Goal: Transaction & Acquisition: Purchase product/service

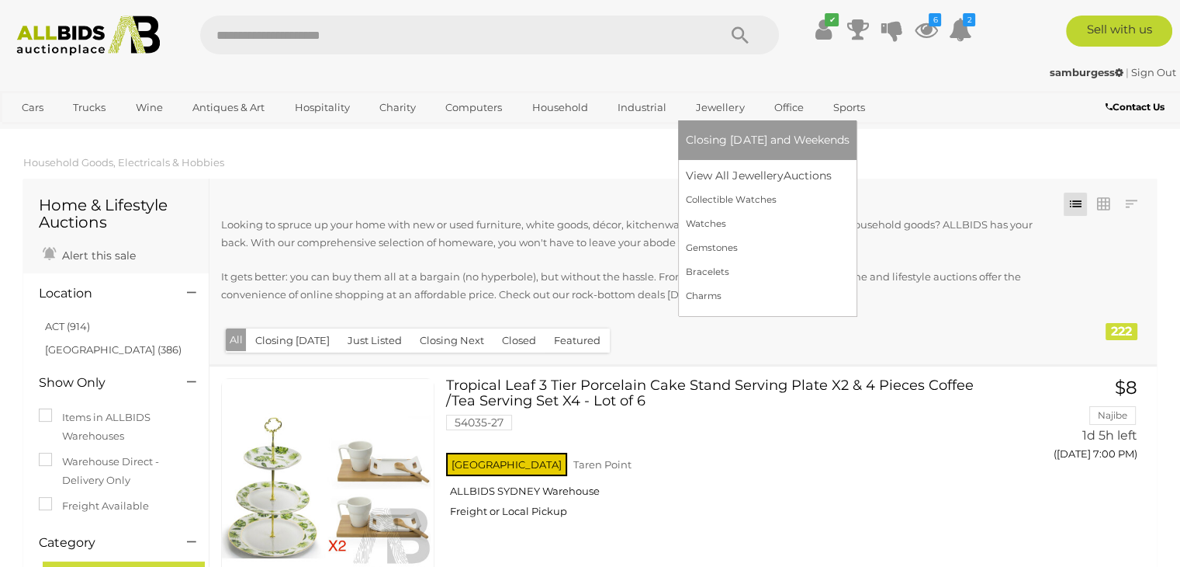
click at [718, 111] on link "Jewellery" at bounding box center [720, 108] width 68 height 26
click at [724, 179] on link "View All Jewellery Auctions" at bounding box center [767, 176] width 163 height 24
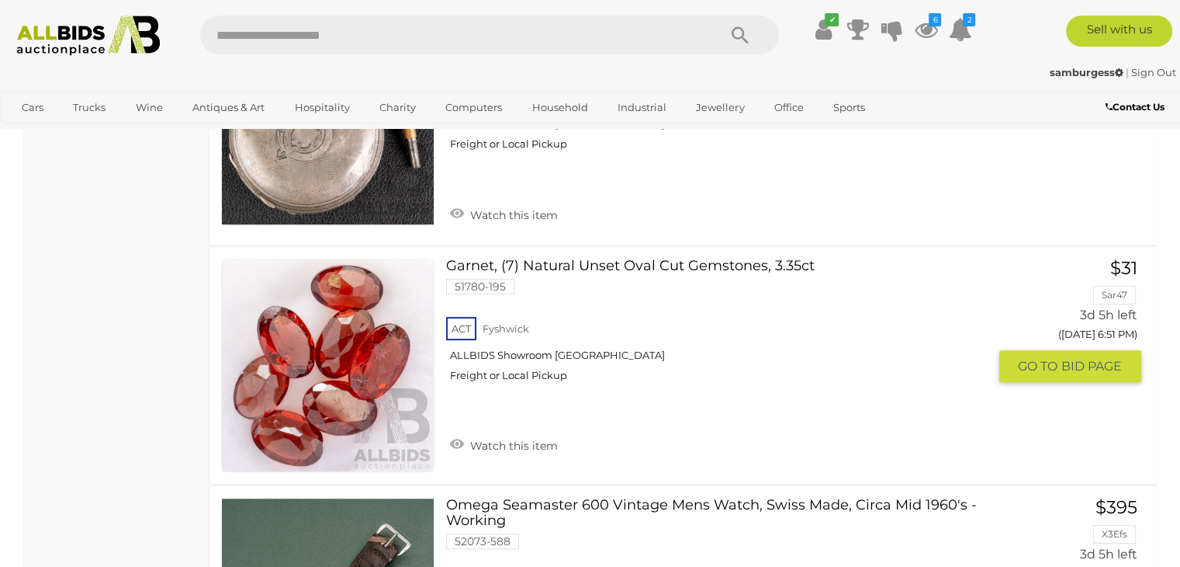
scroll to position [6674, 0]
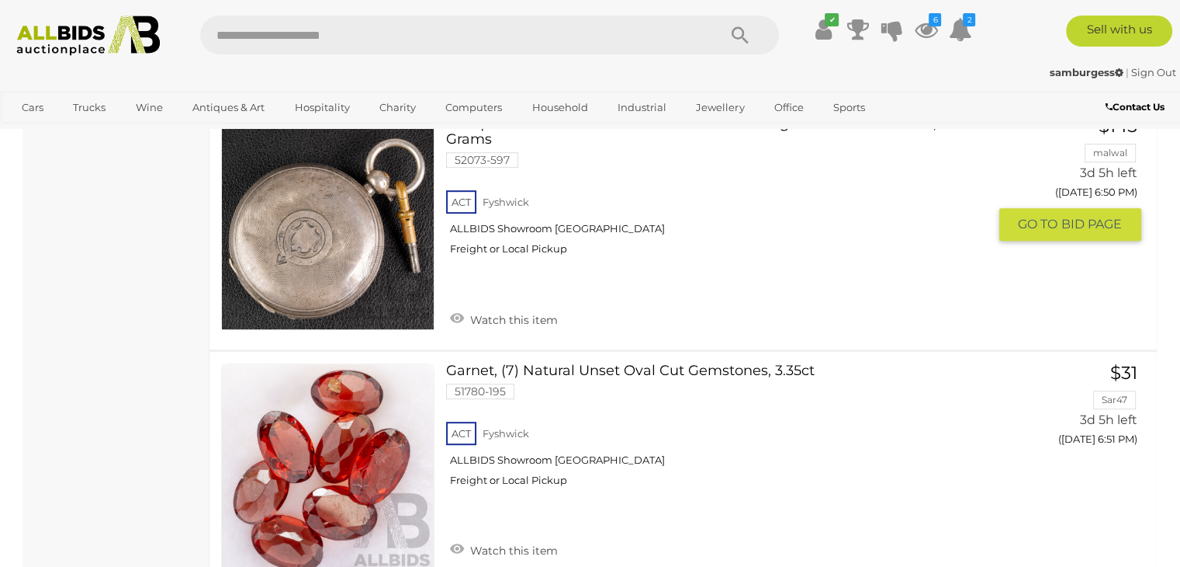
click at [388, 247] on img at bounding box center [328, 223] width 212 height 212
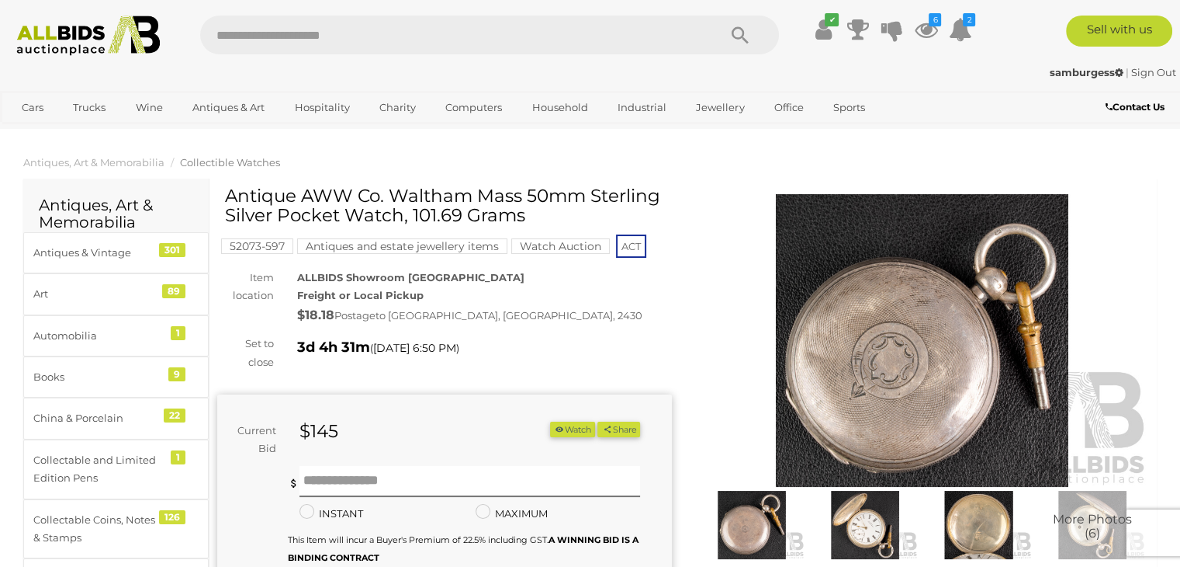
click at [851, 327] on img at bounding box center [922, 340] width 455 height 293
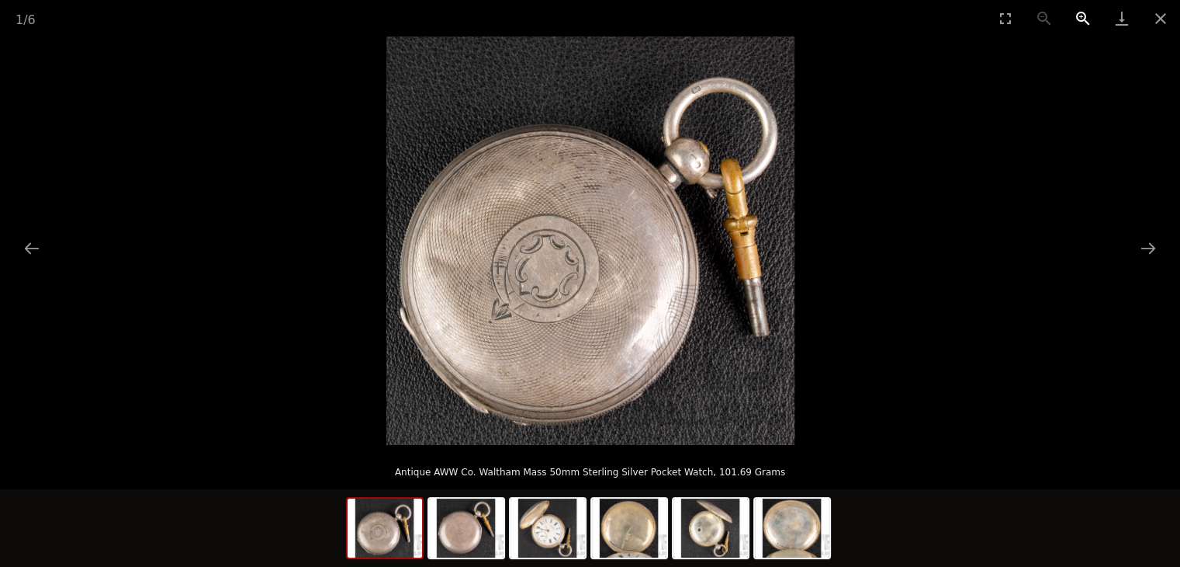
click at [1078, 15] on button "Zoom in" at bounding box center [1083, 18] width 39 height 36
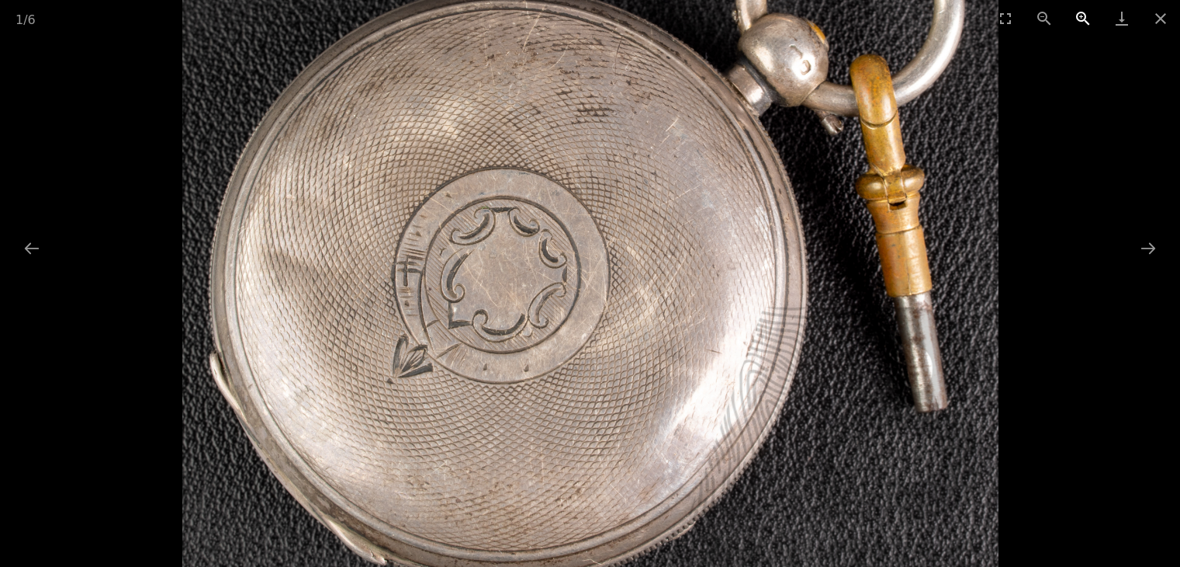
click at [1078, 15] on button "Zoom in" at bounding box center [1083, 18] width 39 height 36
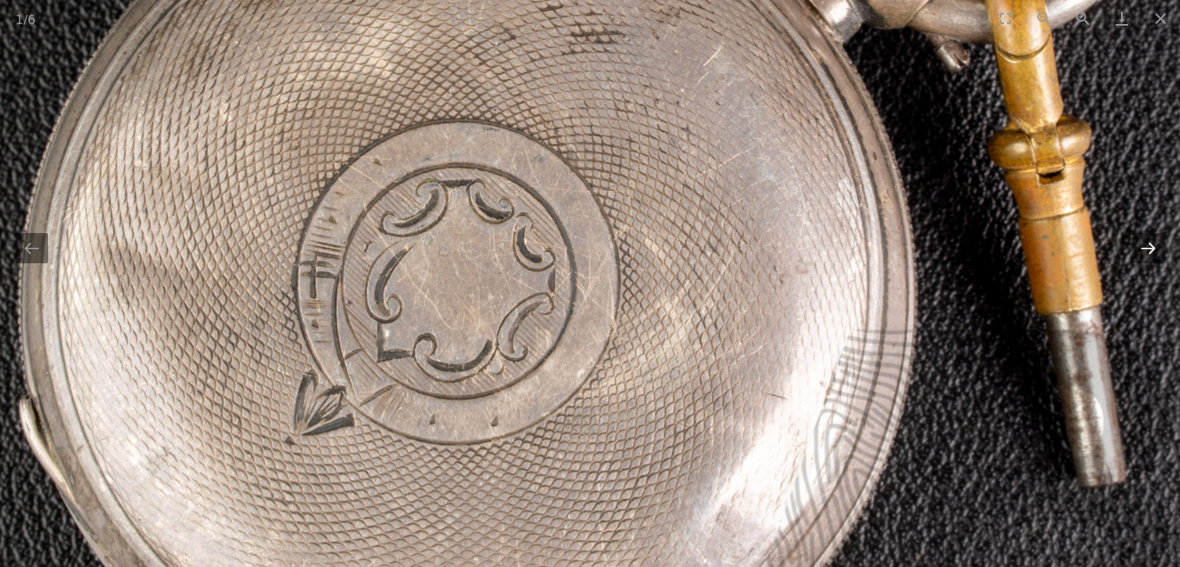
click at [1152, 246] on button "Next slide" at bounding box center [1148, 248] width 33 height 30
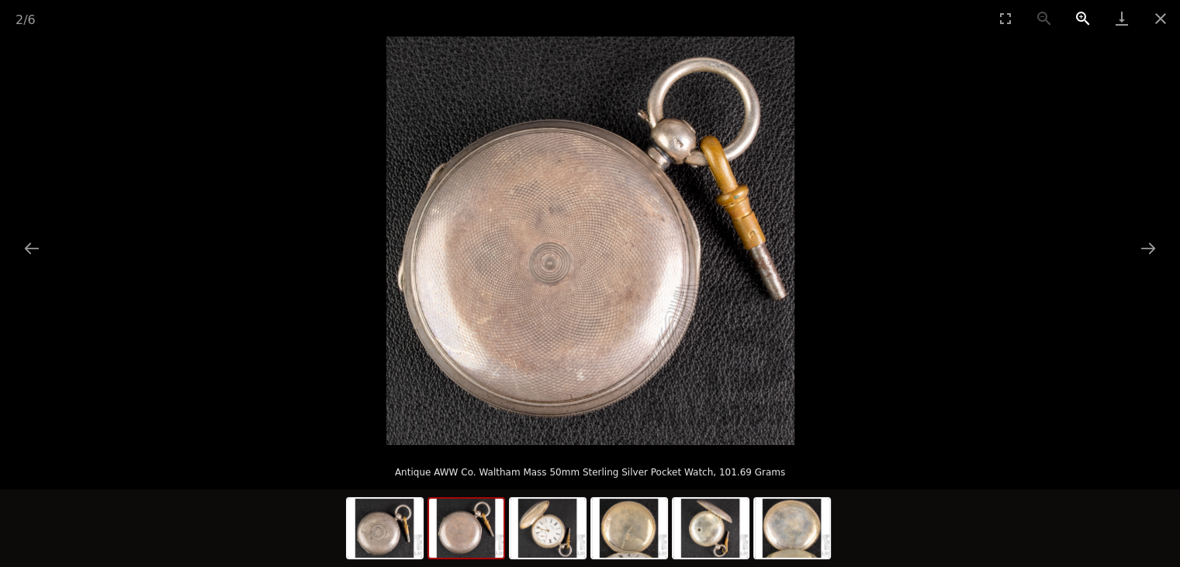
click at [1085, 20] on button "Zoom in" at bounding box center [1083, 18] width 39 height 36
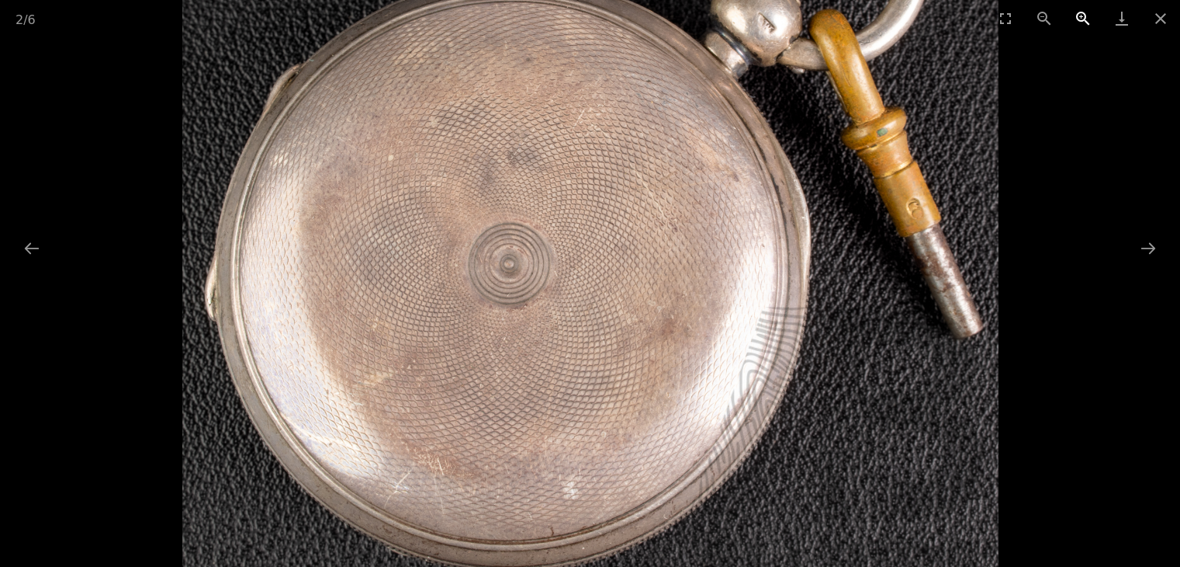
click at [1085, 20] on button "Zoom in" at bounding box center [1083, 18] width 39 height 36
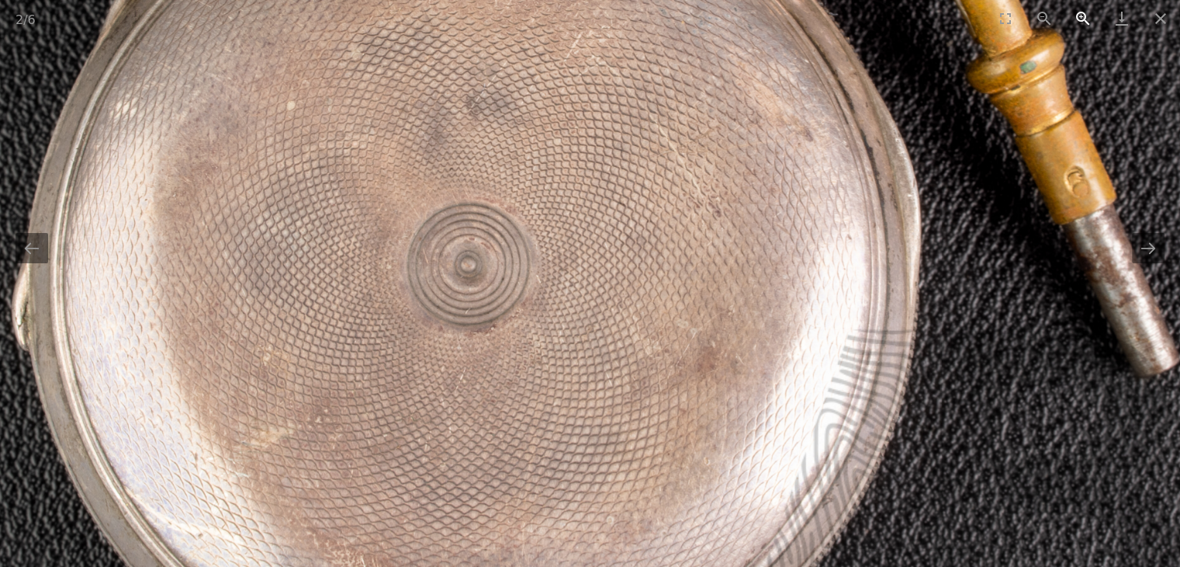
click at [1085, 20] on button "Zoom in" at bounding box center [1083, 18] width 39 height 36
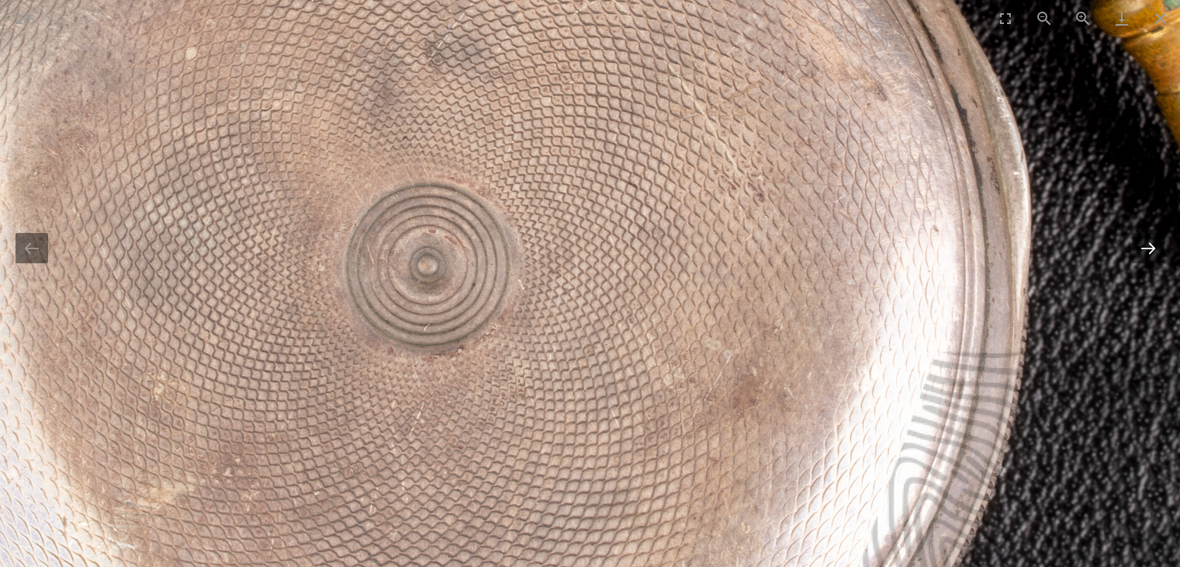
click at [1148, 249] on button "Next slide" at bounding box center [1148, 248] width 33 height 30
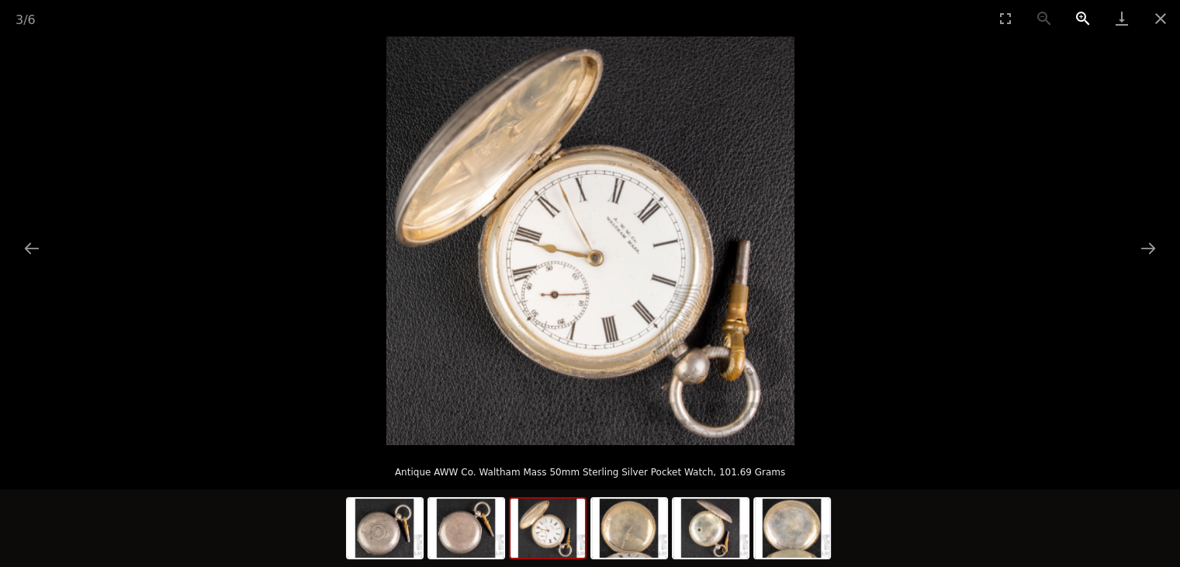
click at [1086, 12] on button "Zoom in" at bounding box center [1083, 18] width 39 height 36
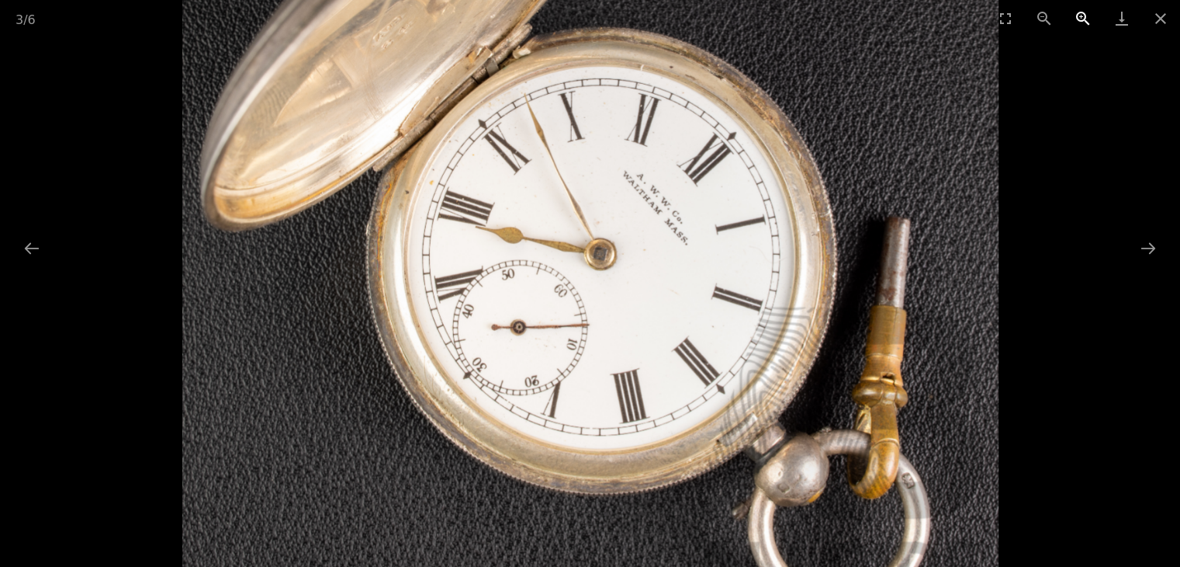
click at [1086, 12] on button "Zoom in" at bounding box center [1083, 18] width 39 height 36
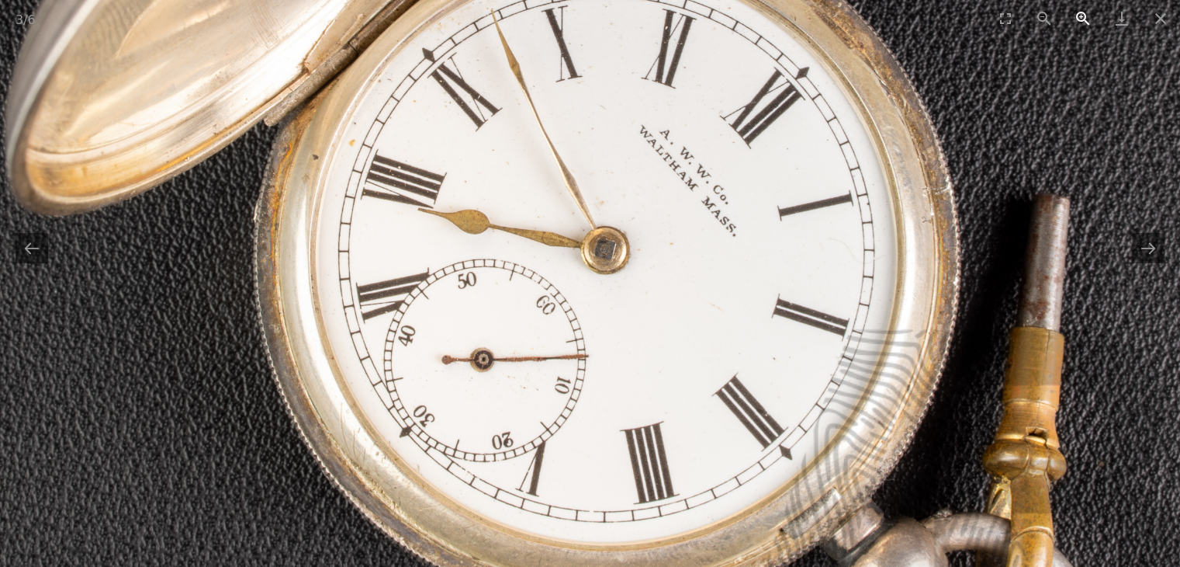
click at [1086, 12] on button "Zoom in" at bounding box center [1083, 18] width 39 height 36
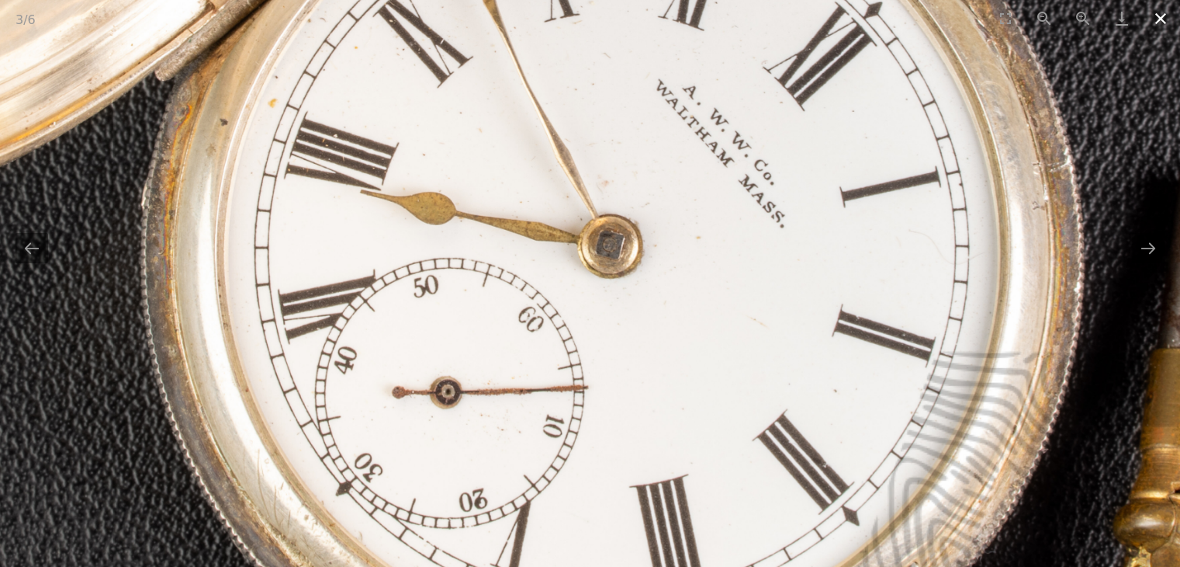
click at [1161, 16] on button "Close gallery" at bounding box center [1161, 18] width 39 height 36
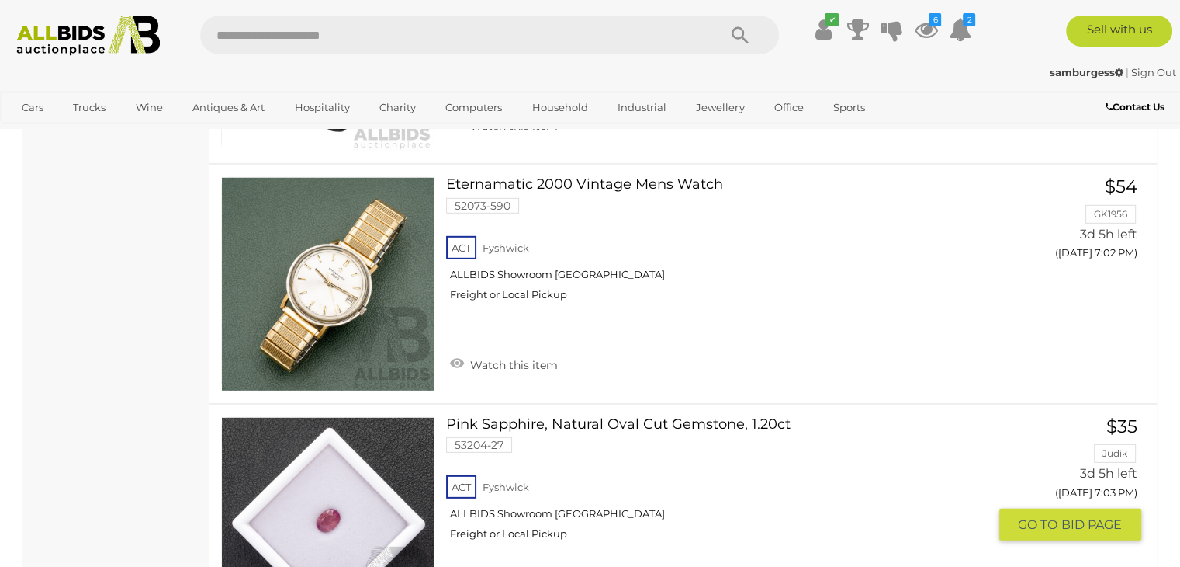
scroll to position [10783, 0]
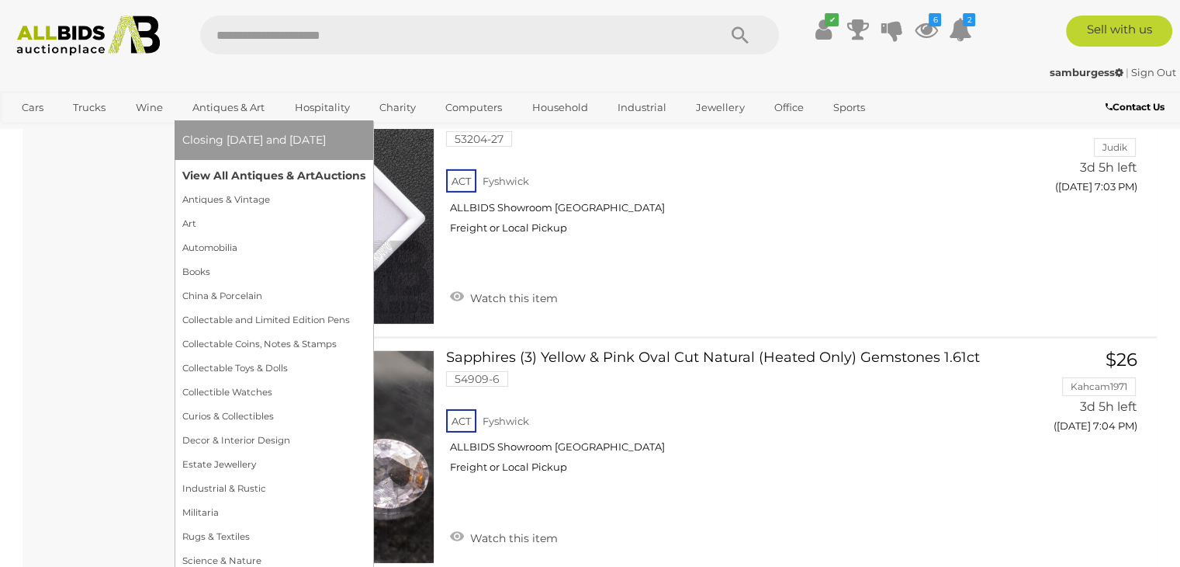
click at [220, 172] on link "View All Antiques & Art Auctions" at bounding box center [273, 176] width 183 height 24
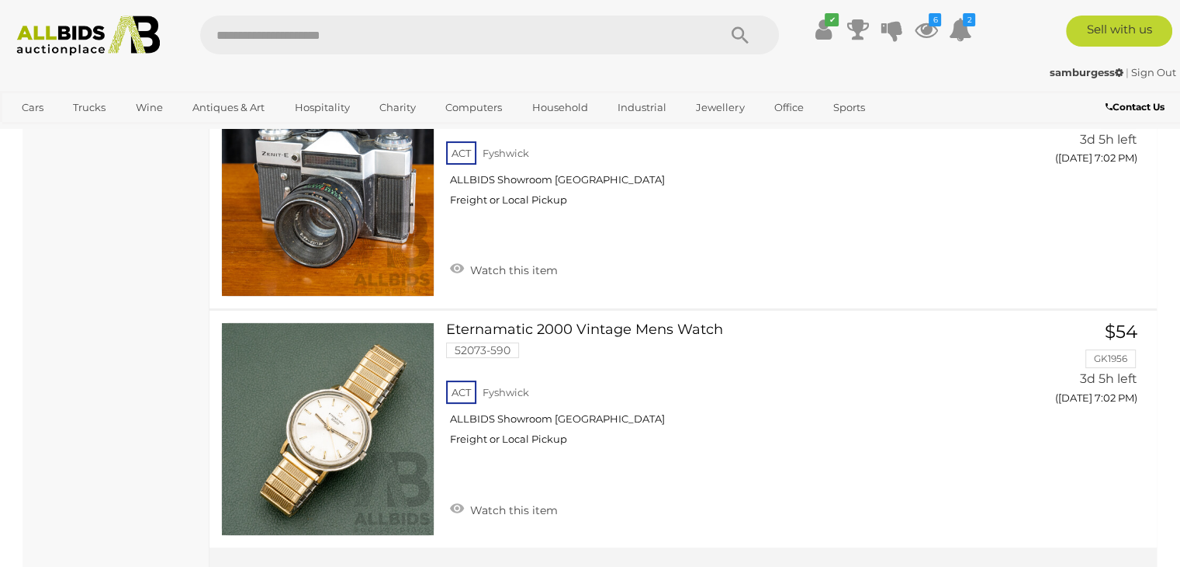
scroll to position [12169, 0]
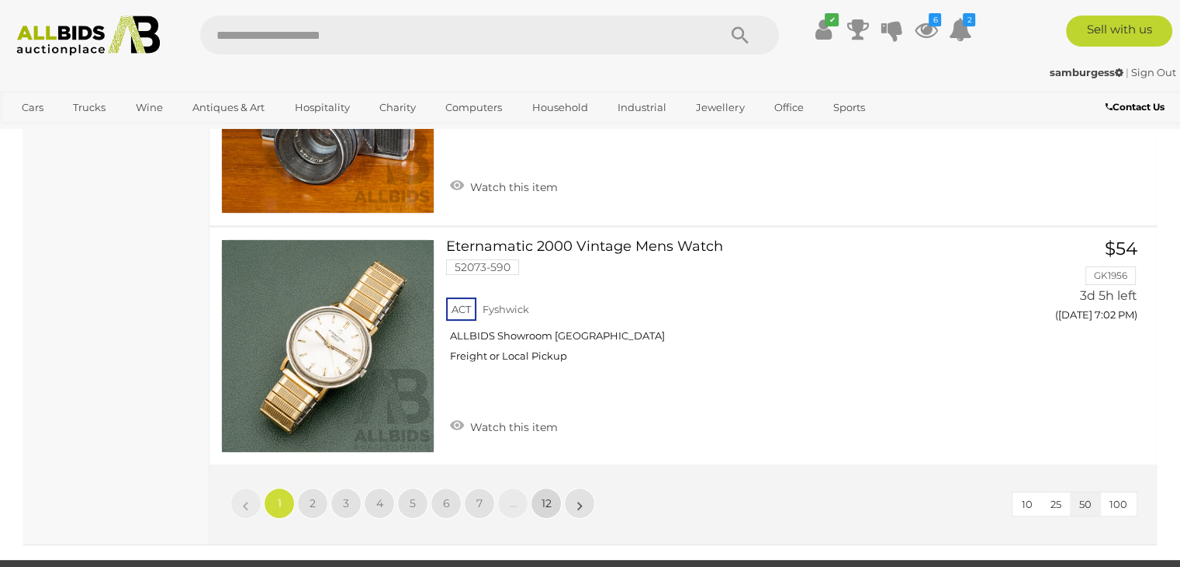
click at [549, 496] on span "12" at bounding box center [547, 503] width 10 height 14
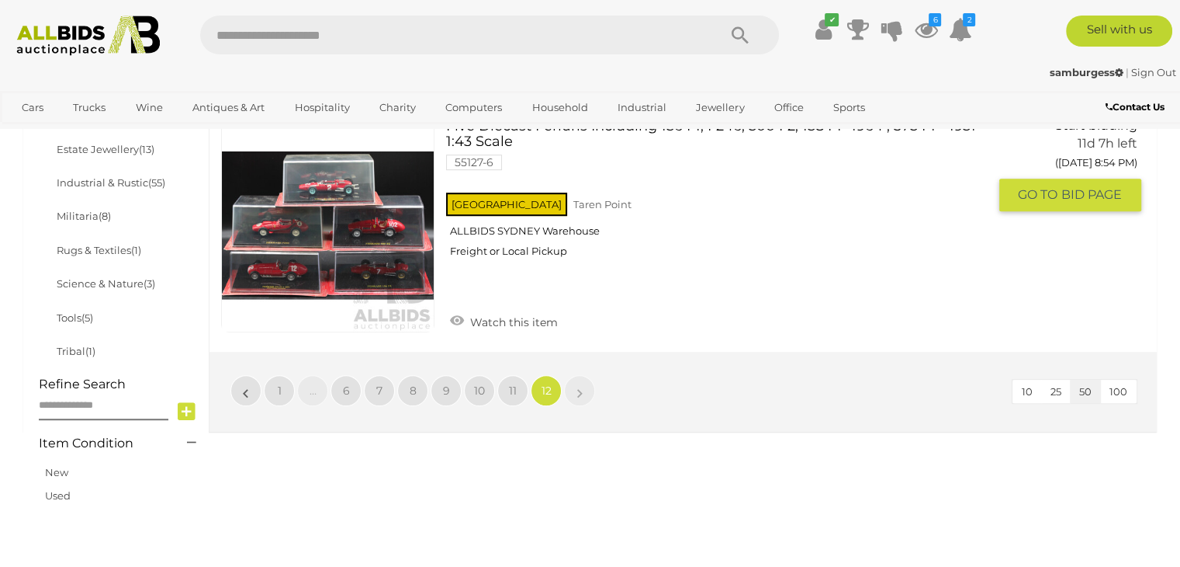
scroll to position [1045, 0]
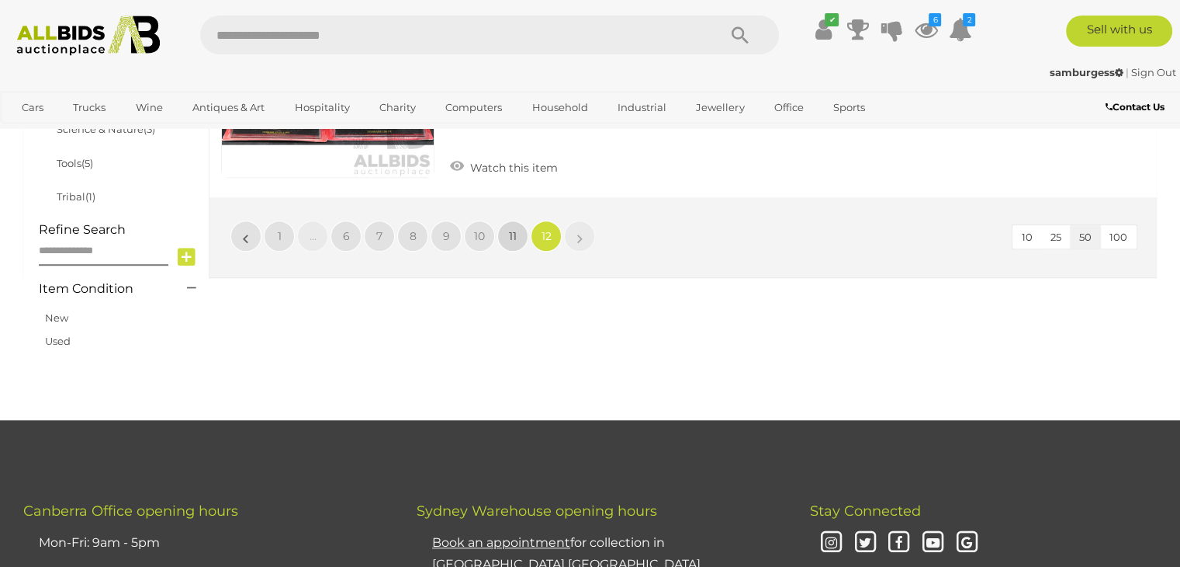
click at [515, 246] on link "11" at bounding box center [512, 235] width 31 height 31
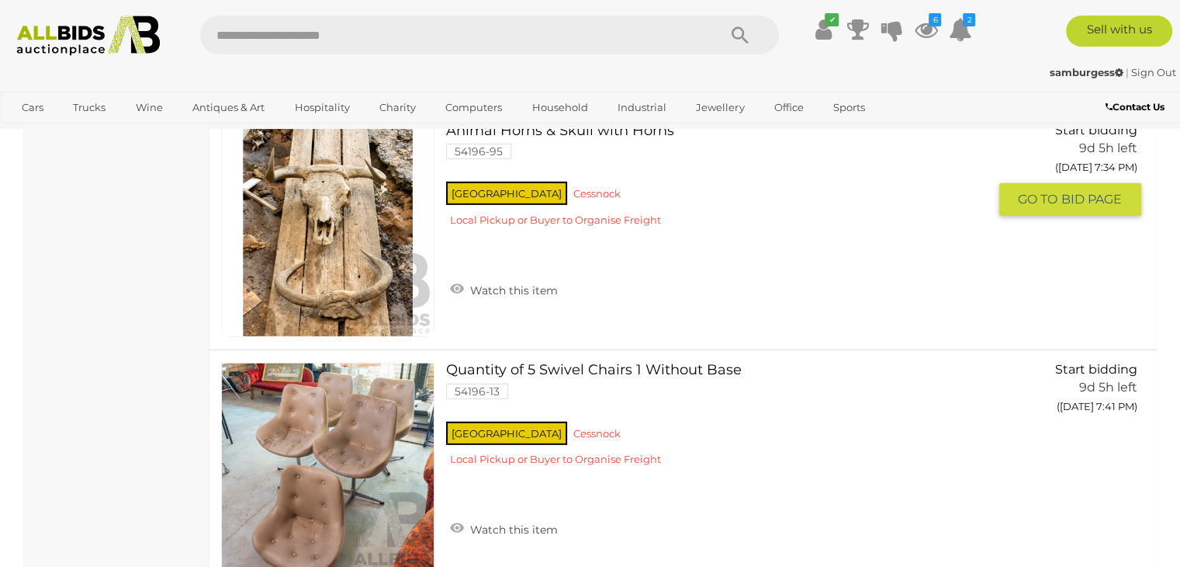
scroll to position [4382, 0]
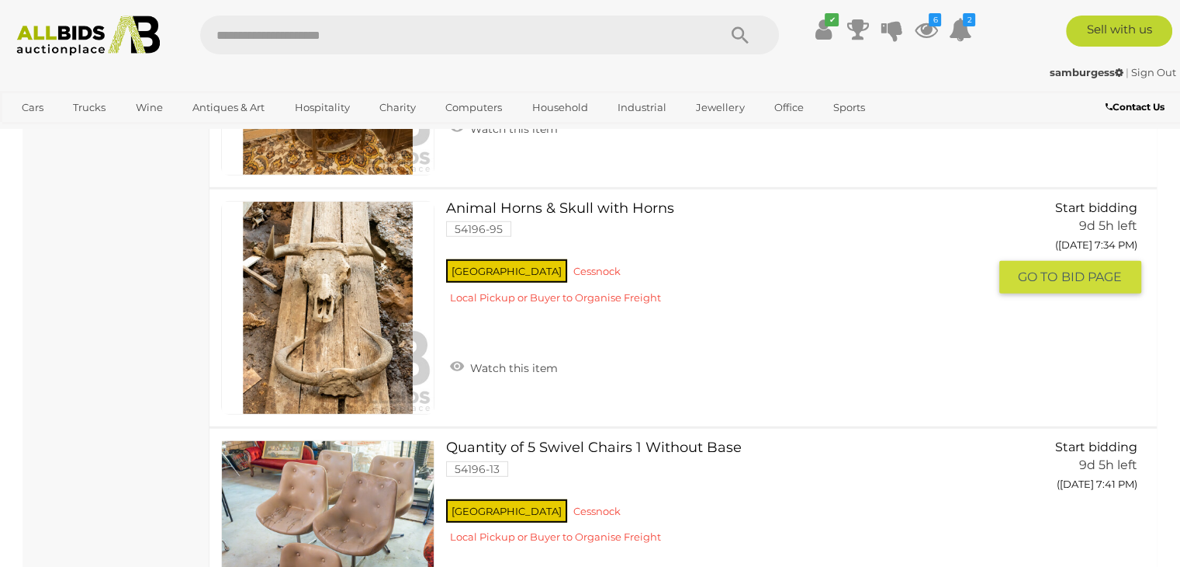
click at [553, 201] on link "Animal Horns & Skull with Horns 54196-95 NSW Cessnock" at bounding box center [722, 259] width 529 height 116
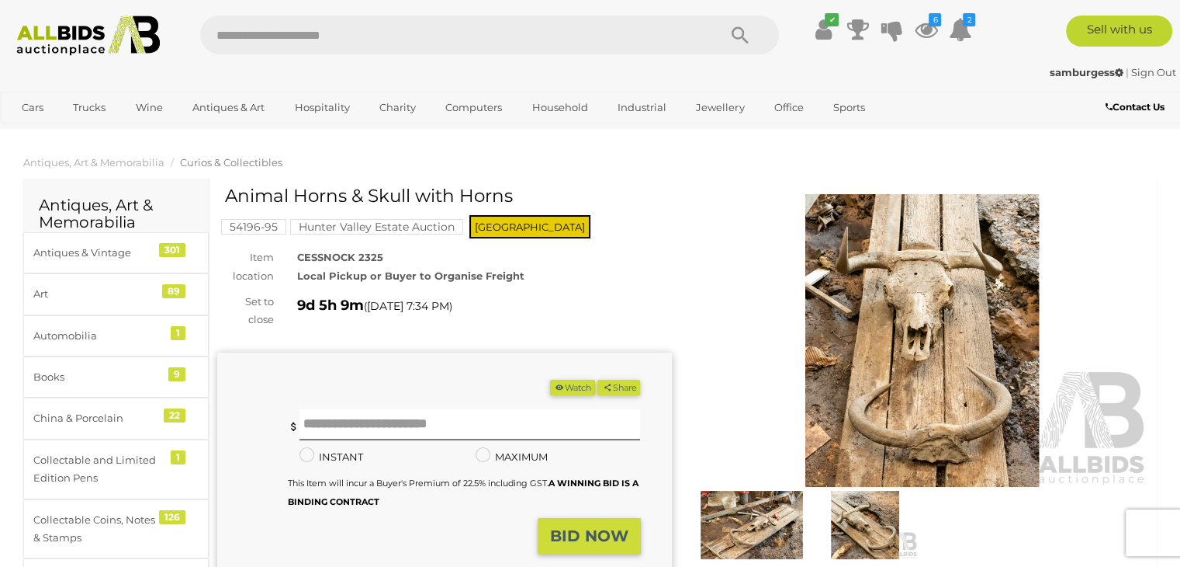
click at [908, 336] on img at bounding box center [922, 340] width 455 height 293
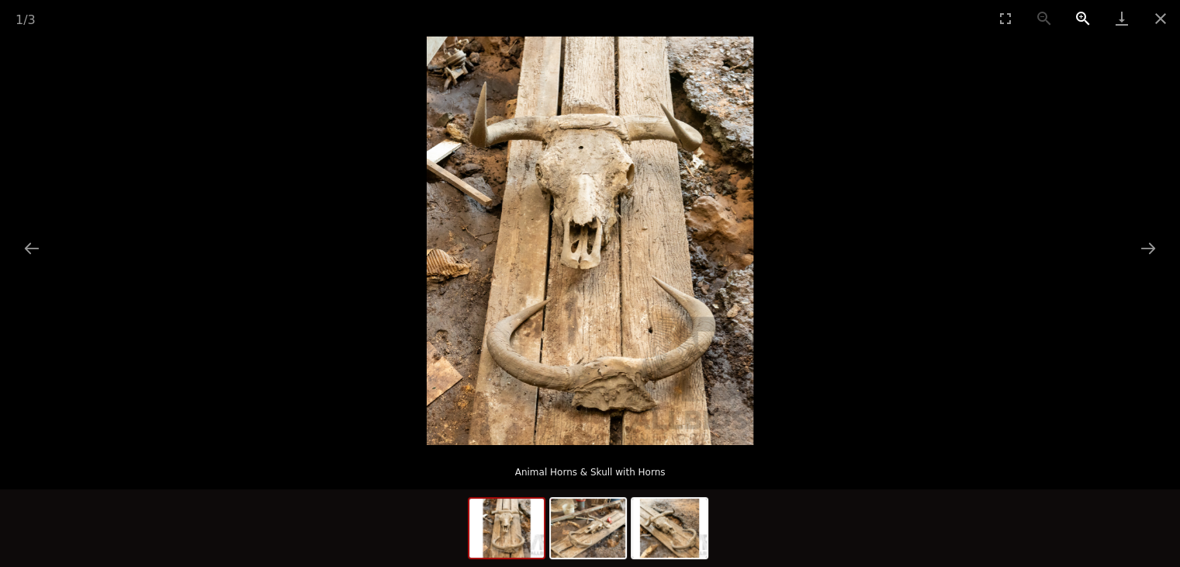
click at [1081, 16] on button "Zoom in" at bounding box center [1083, 18] width 39 height 36
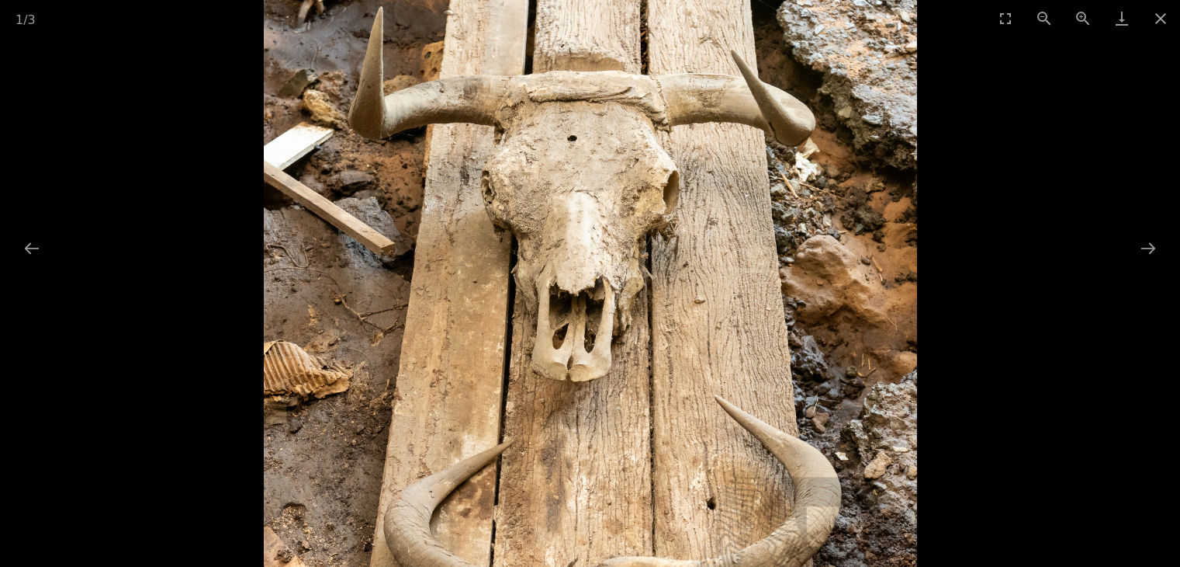
drag, startPoint x: 663, startPoint y: 192, endPoint x: 676, endPoint y: 302, distance: 110.2
click at [676, 302] on img at bounding box center [590, 325] width 653 height 816
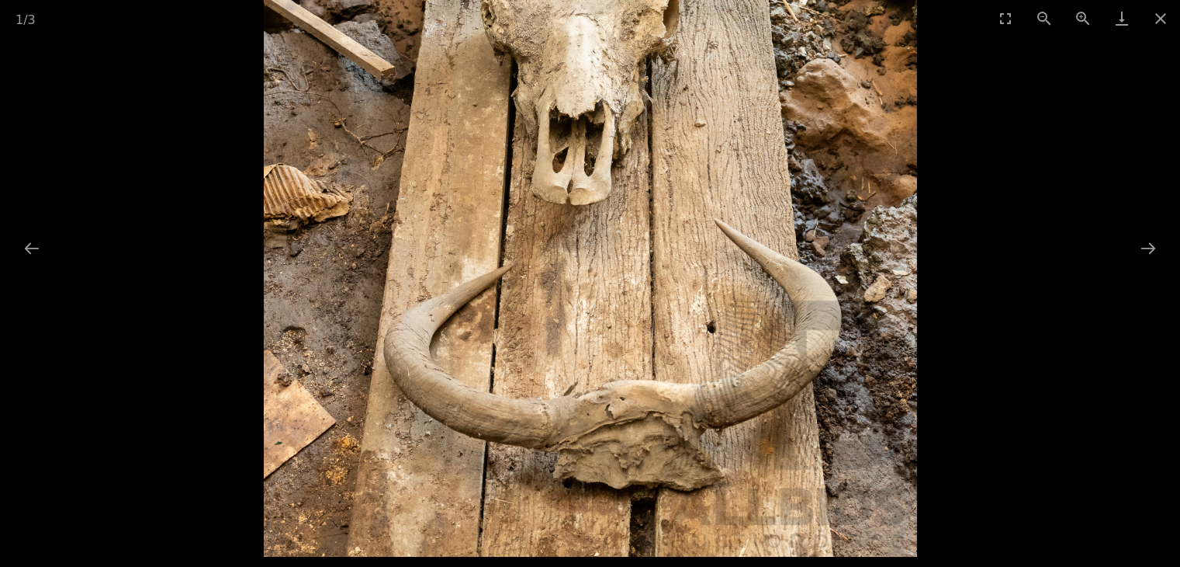
drag, startPoint x: 675, startPoint y: 363, endPoint x: 662, endPoint y: 99, distance: 265.0
click at [662, 99] on img at bounding box center [590, 148] width 653 height 816
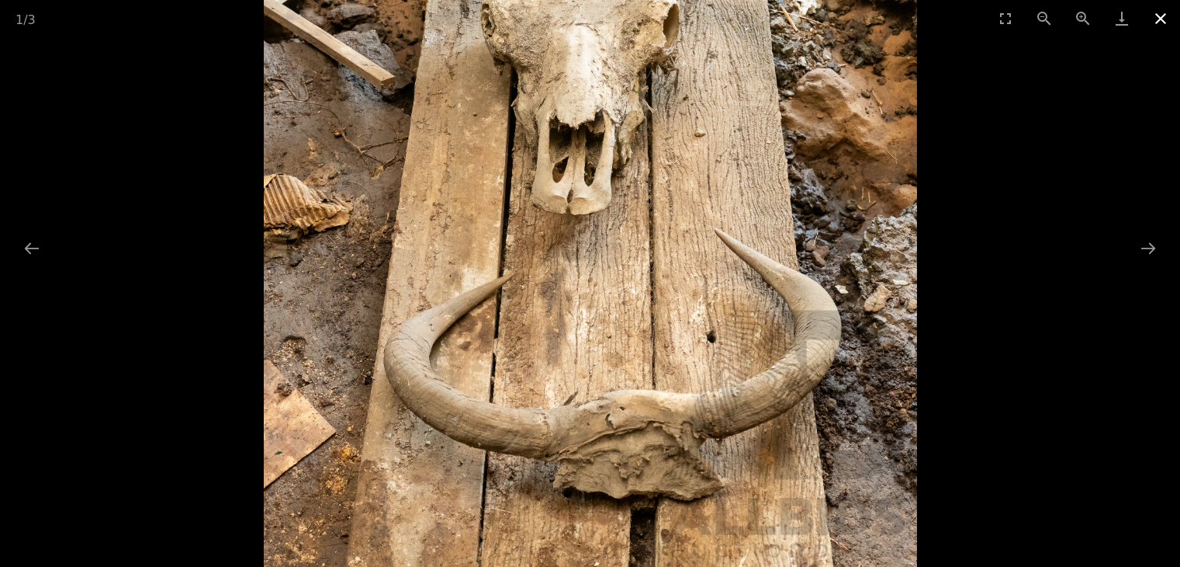
click at [1160, 16] on button "Close gallery" at bounding box center [1161, 18] width 39 height 36
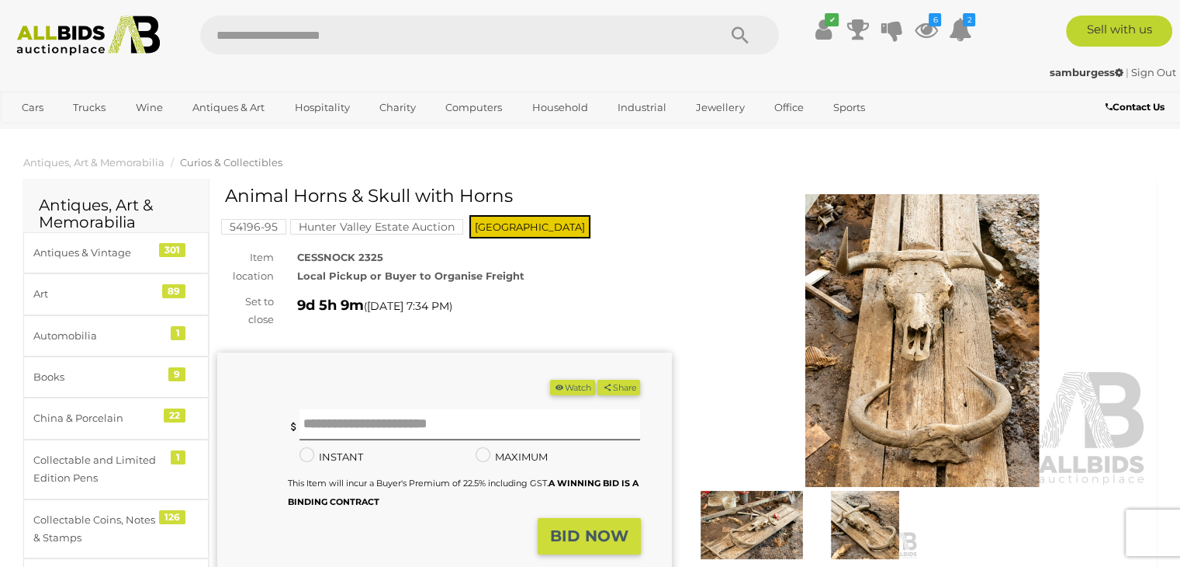
click at [564, 391] on button "Watch" at bounding box center [572, 387] width 45 height 16
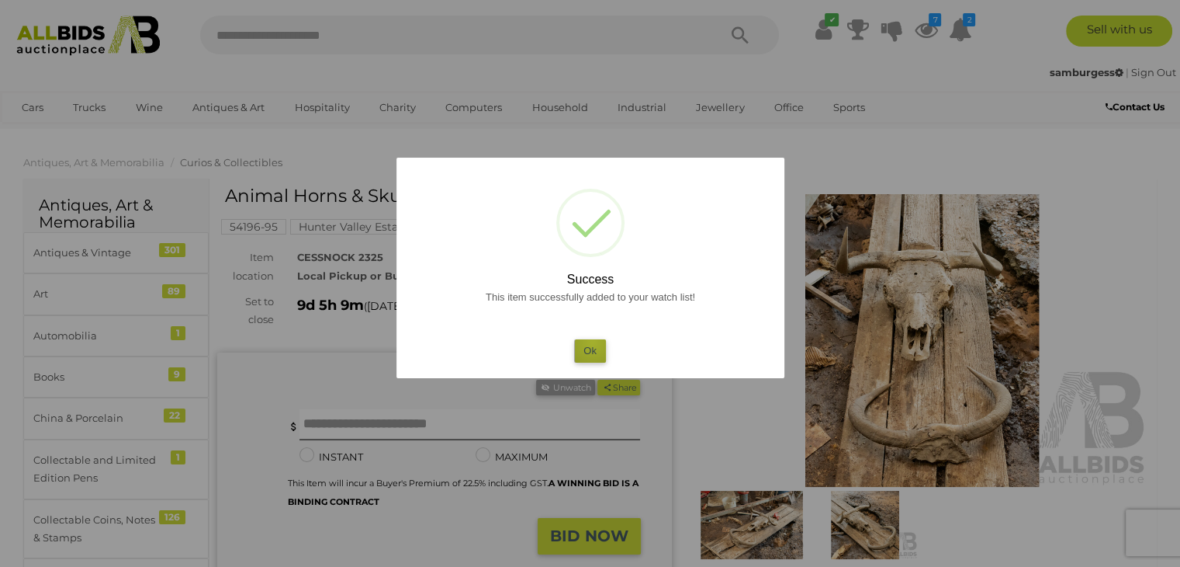
click at [593, 342] on button "Ok" at bounding box center [590, 350] width 32 height 23
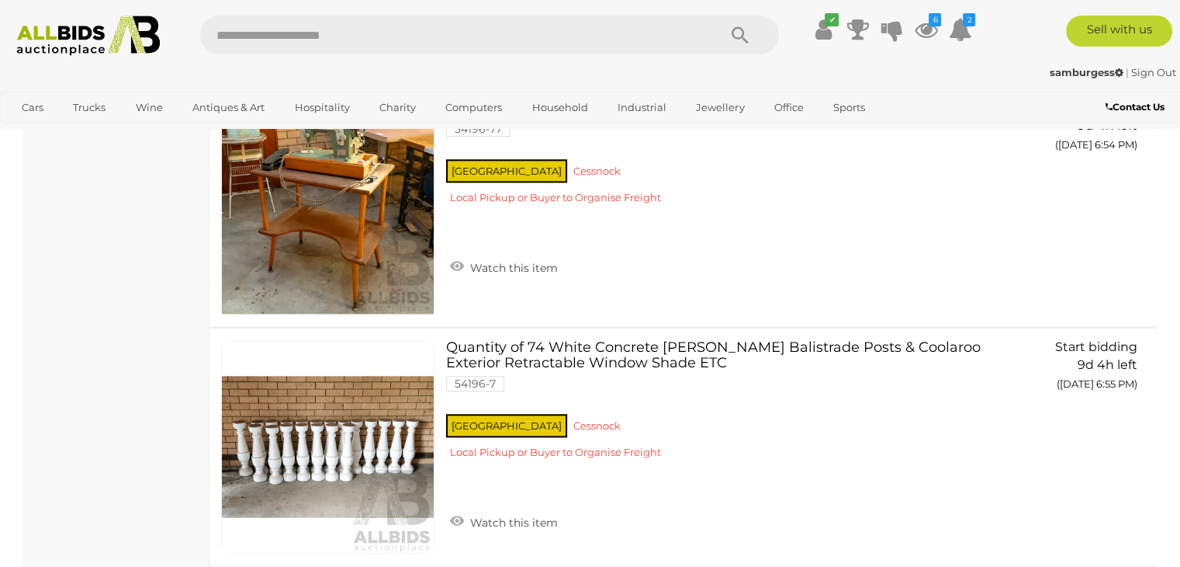
scroll to position [4480, 0]
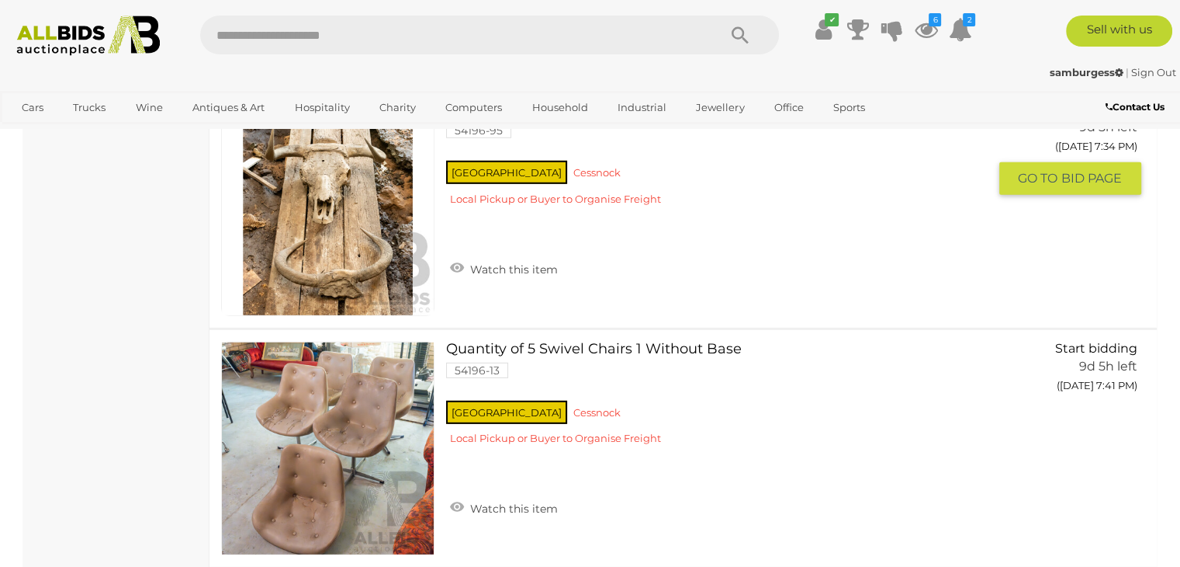
click at [379, 223] on link at bounding box center [327, 208] width 213 height 213
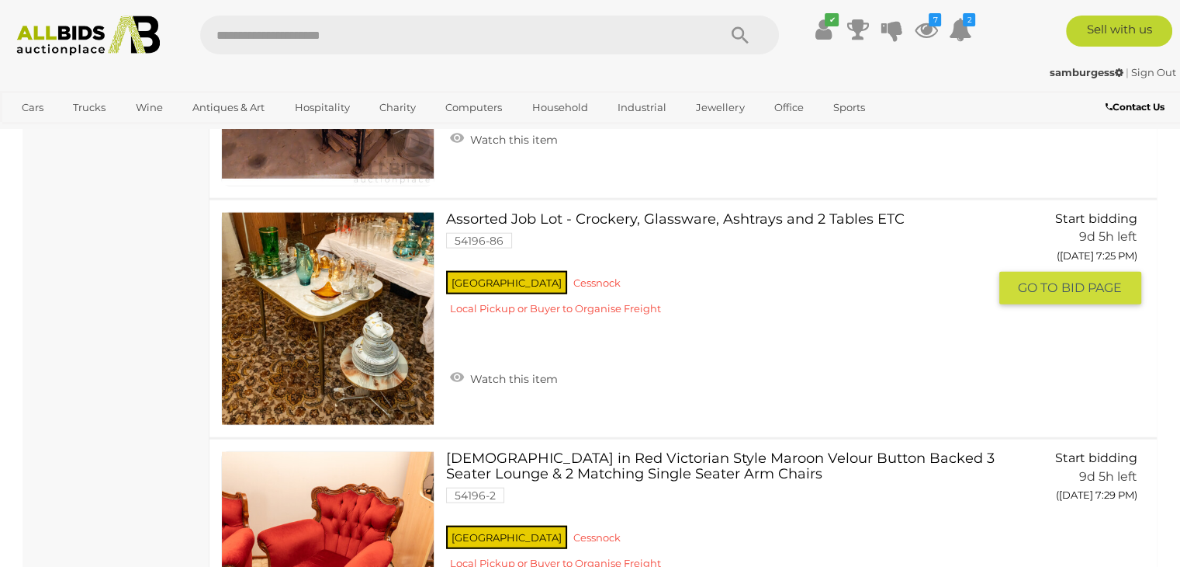
scroll to position [3627, 0]
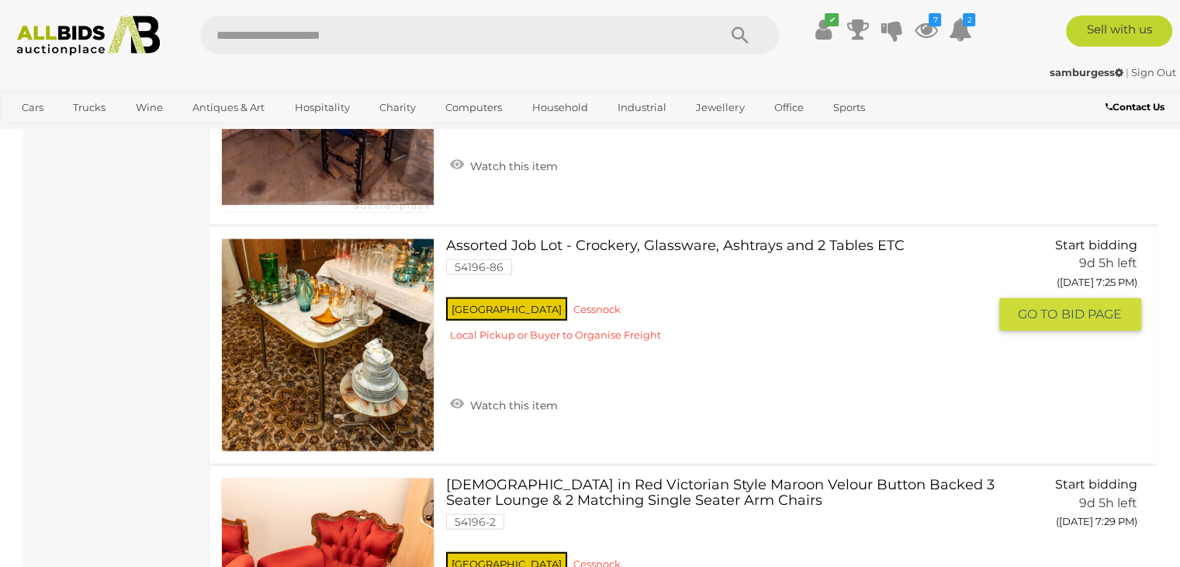
click at [351, 325] on link at bounding box center [327, 344] width 213 height 213
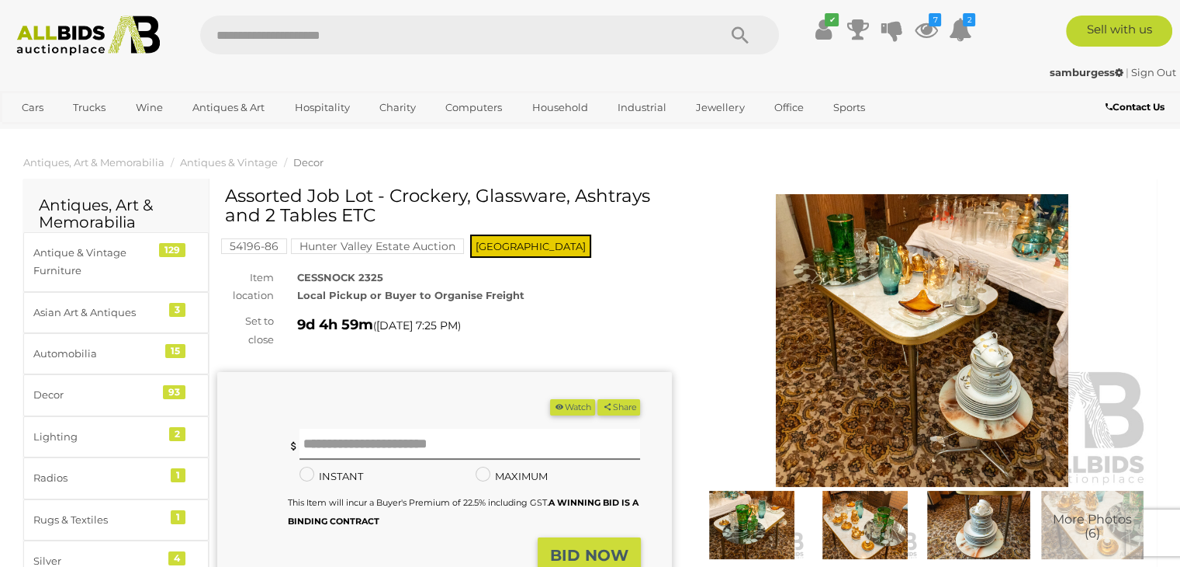
click at [859, 355] on img at bounding box center [922, 340] width 455 height 293
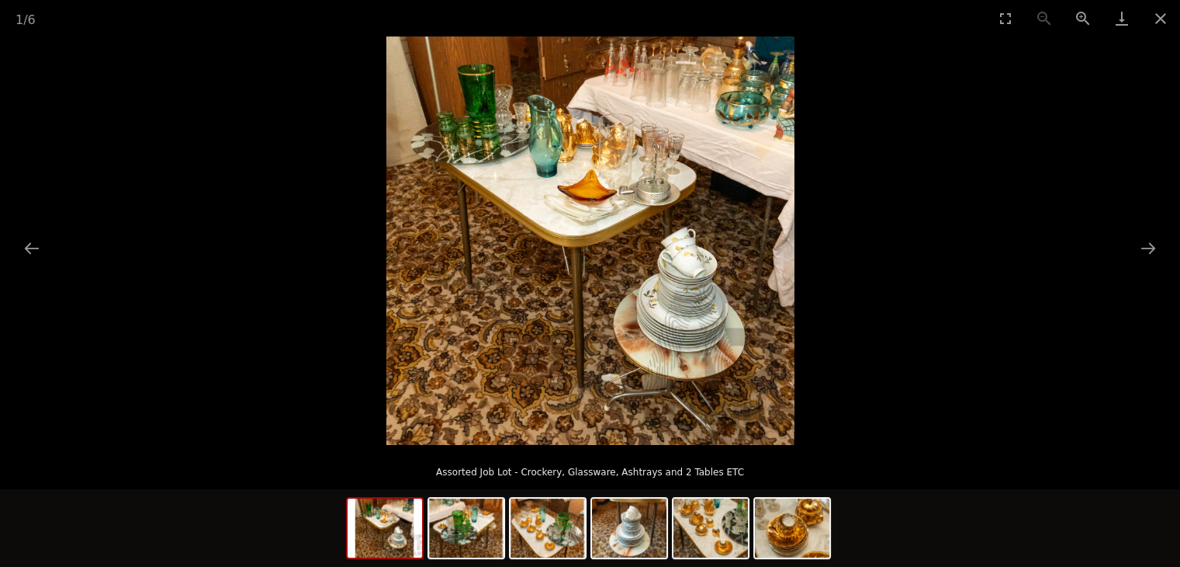
click at [633, 185] on img at bounding box center [590, 240] width 408 height 408
click at [452, 550] on img at bounding box center [466, 527] width 75 height 59
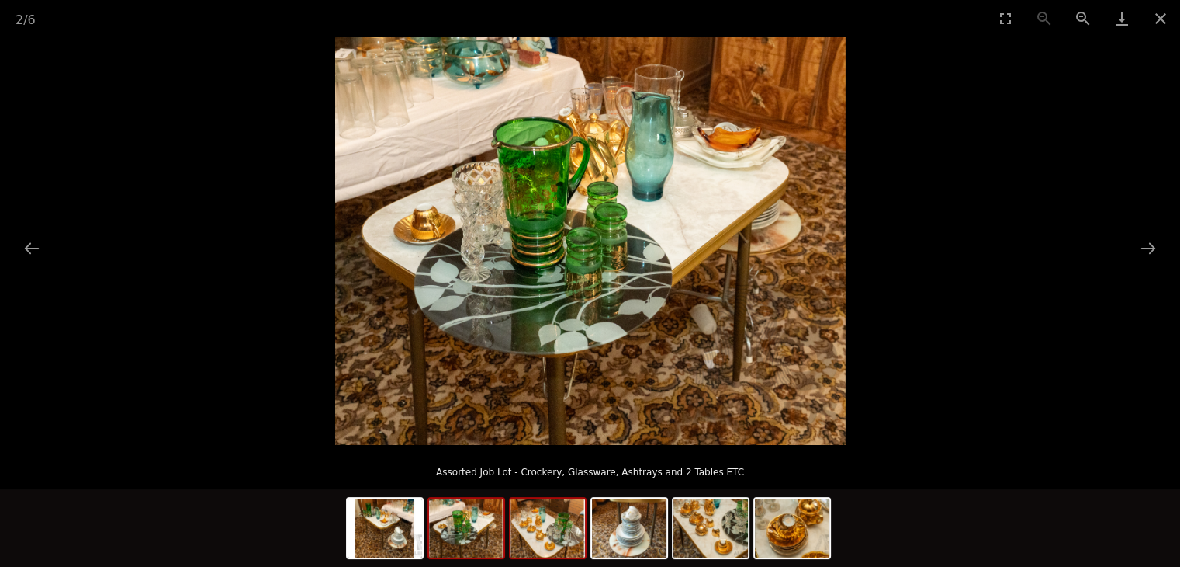
click at [555, 533] on img at bounding box center [548, 527] width 75 height 59
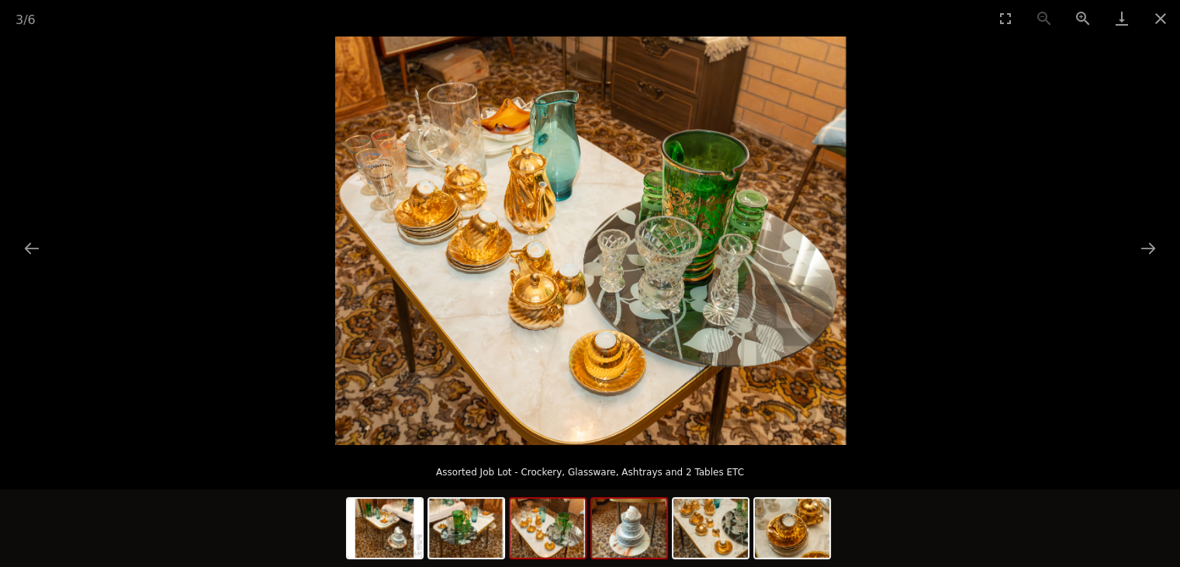
click at [630, 542] on img at bounding box center [629, 527] width 75 height 59
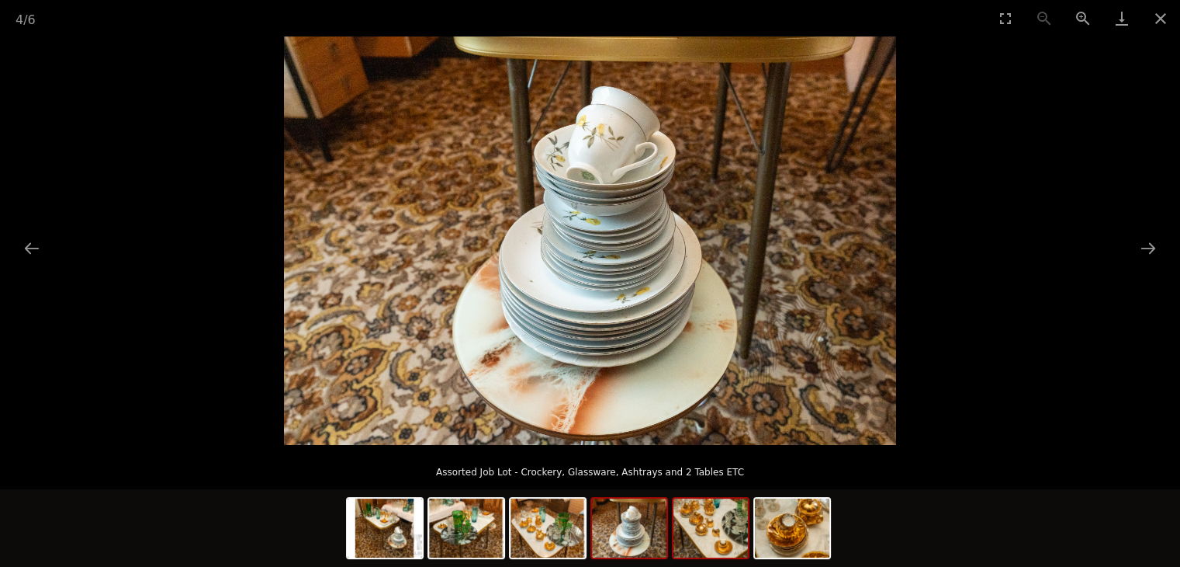
click at [689, 552] on img at bounding box center [711, 527] width 75 height 59
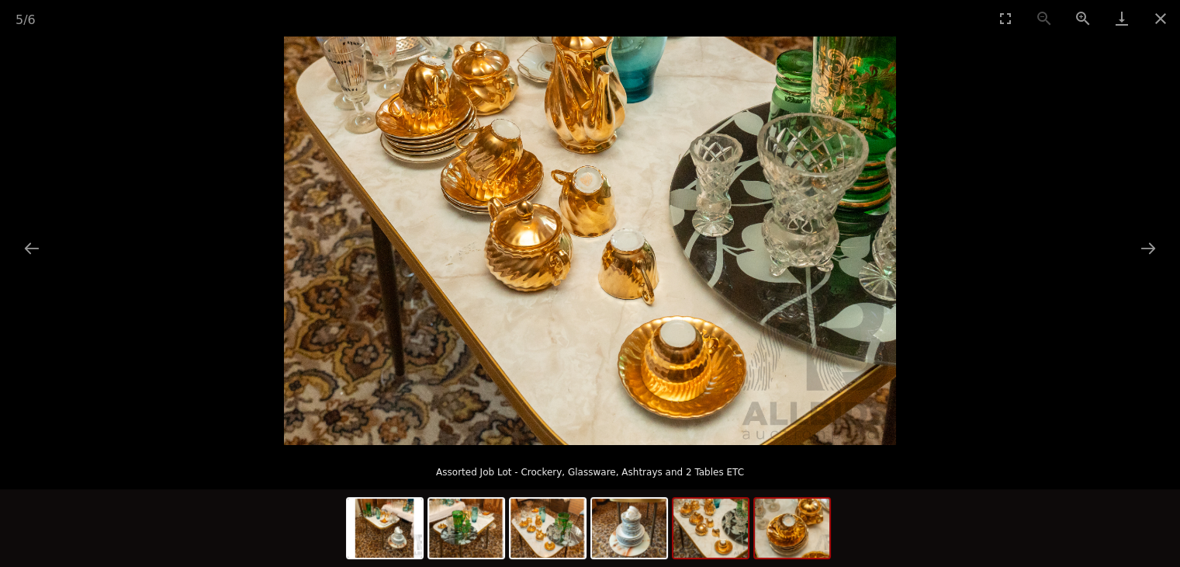
click at [788, 541] on img at bounding box center [792, 527] width 75 height 59
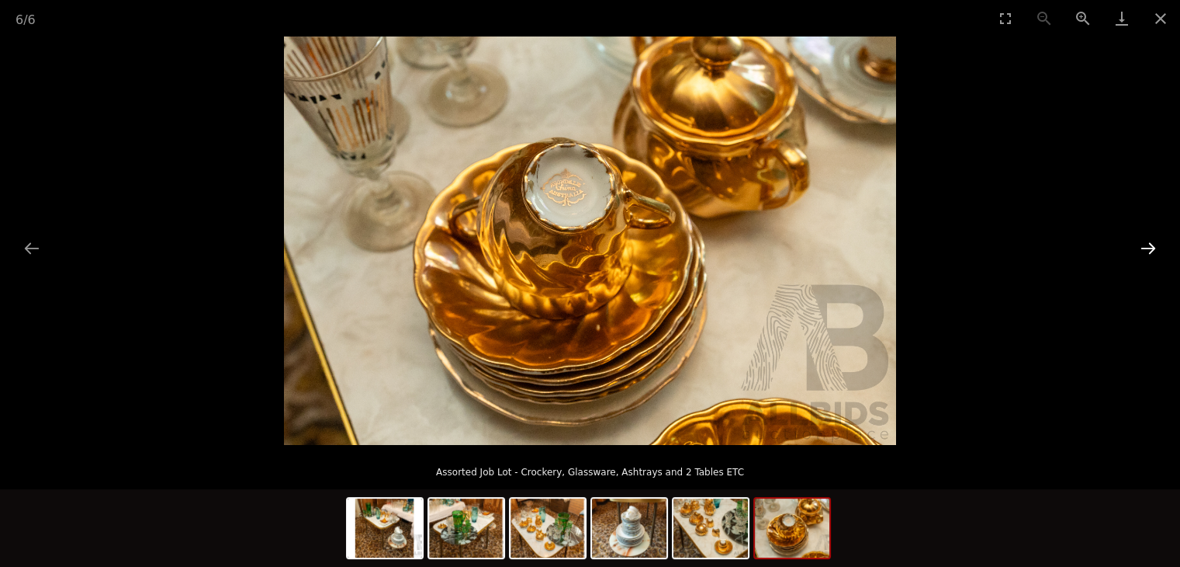
click at [1152, 239] on button "Next slide" at bounding box center [1148, 248] width 33 height 30
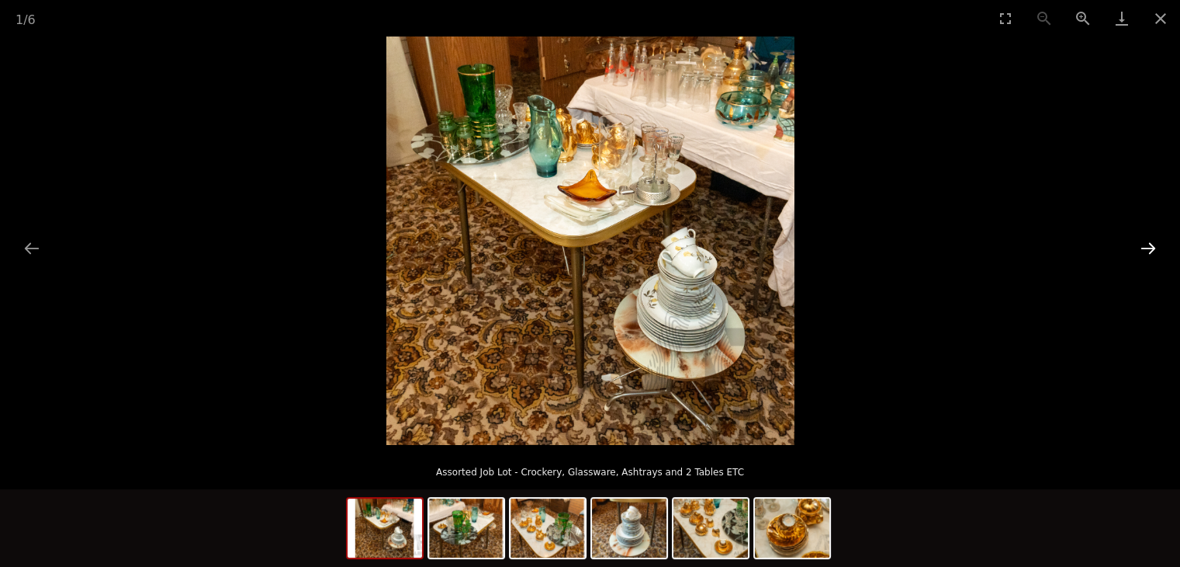
click at [1152, 239] on button "Next slide" at bounding box center [1148, 248] width 33 height 30
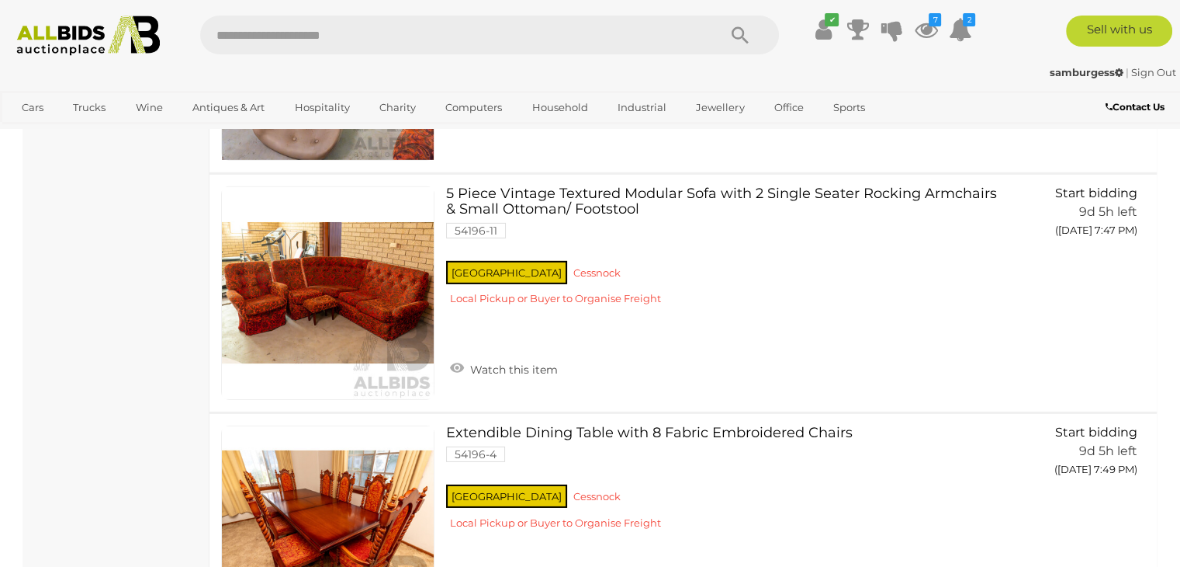
scroll to position [5006, 0]
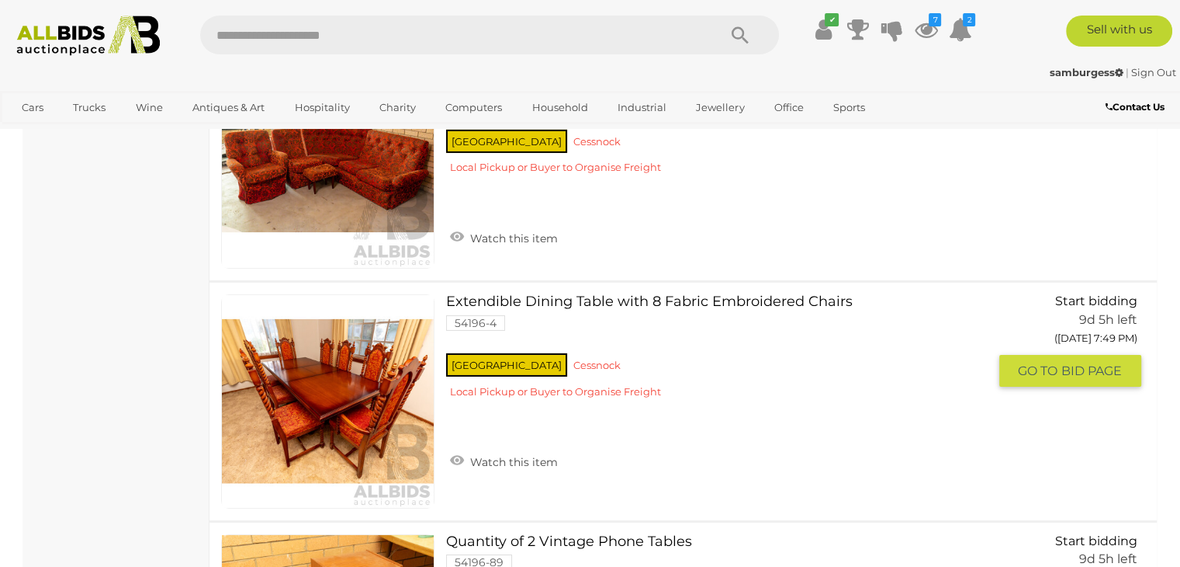
click at [580, 294] on link "Extendible Dining Table with 8 Fabric Embroidered Chairs 54196-4 NSW Cessnock" at bounding box center [722, 352] width 529 height 116
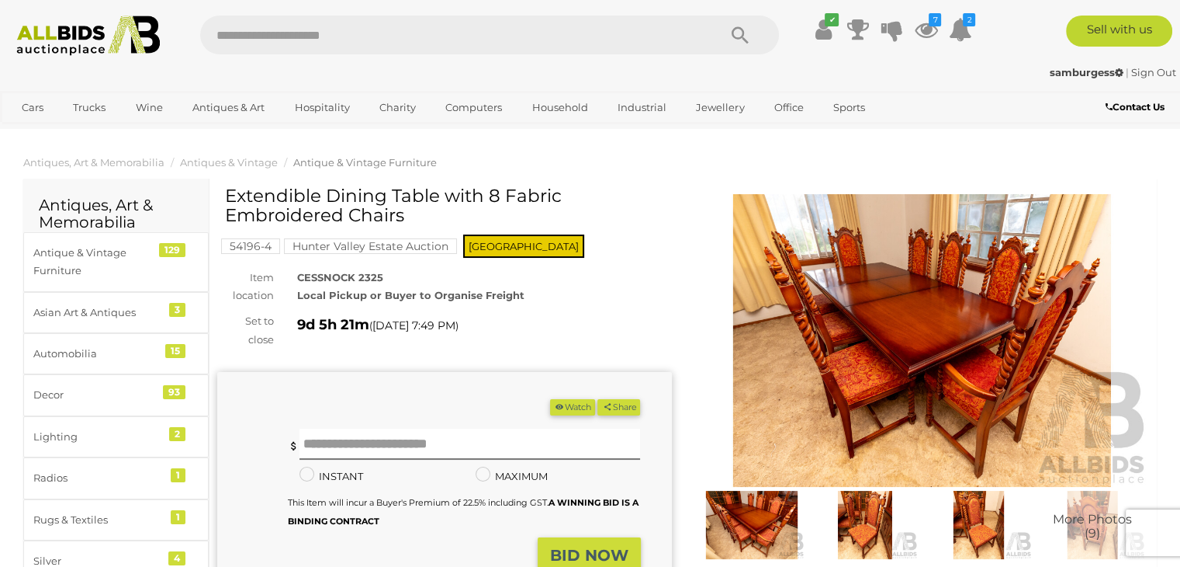
click at [827, 349] on img at bounding box center [922, 340] width 455 height 293
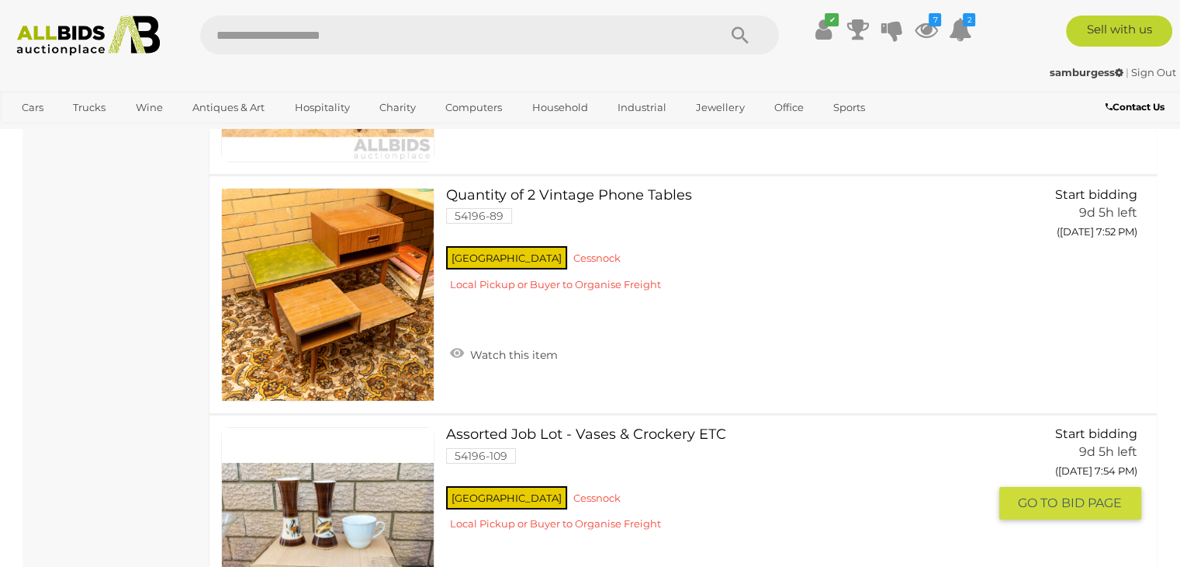
scroll to position [5507, 0]
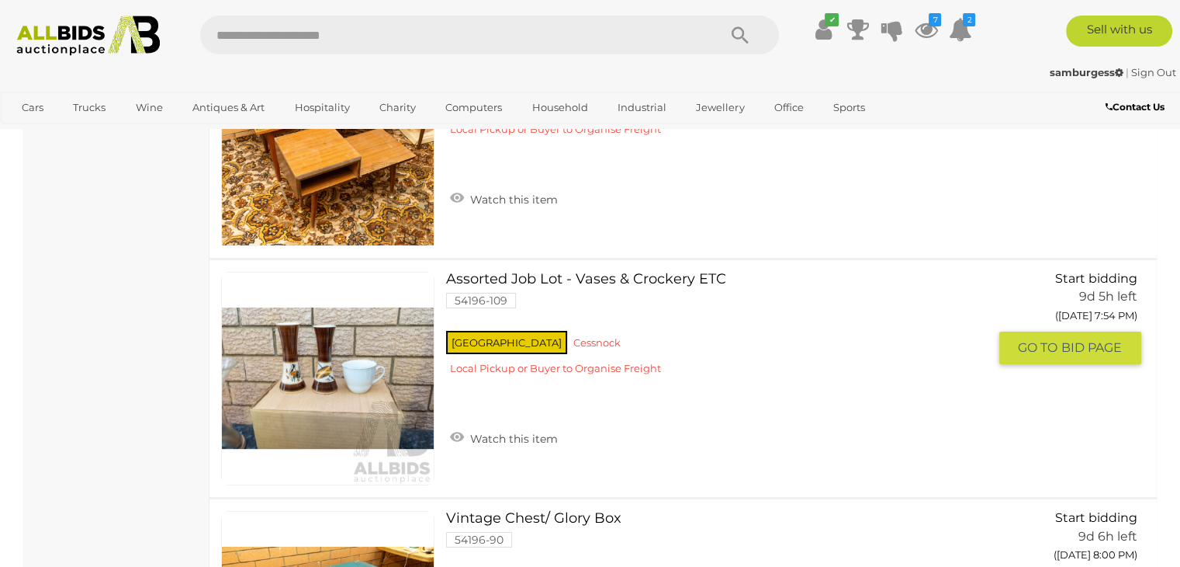
click at [295, 355] on link at bounding box center [327, 378] width 213 height 213
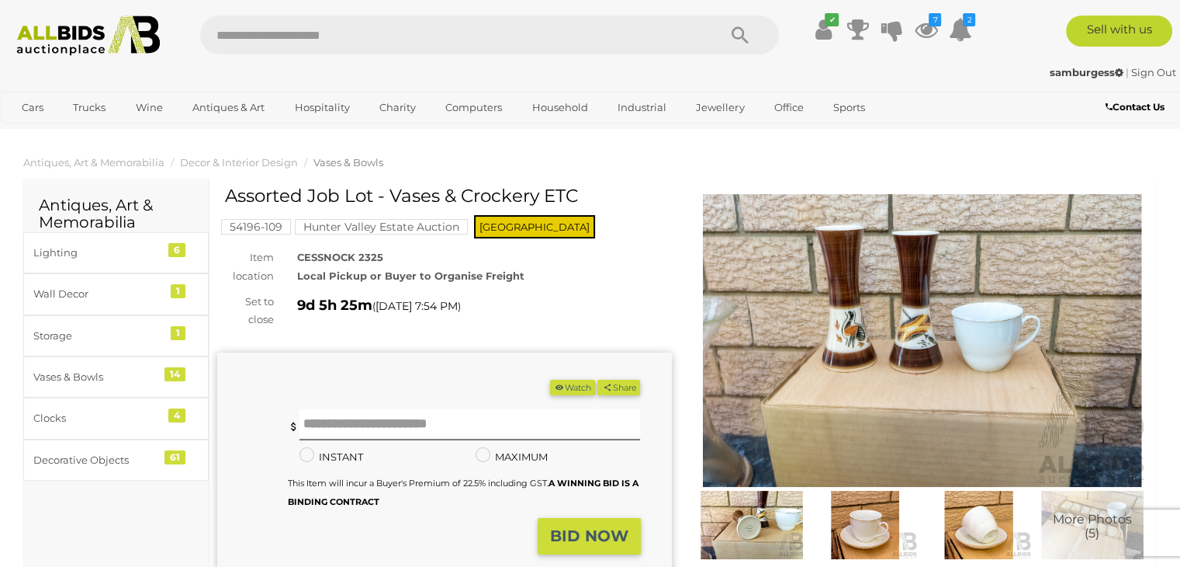
click at [919, 370] on img at bounding box center [922, 340] width 455 height 293
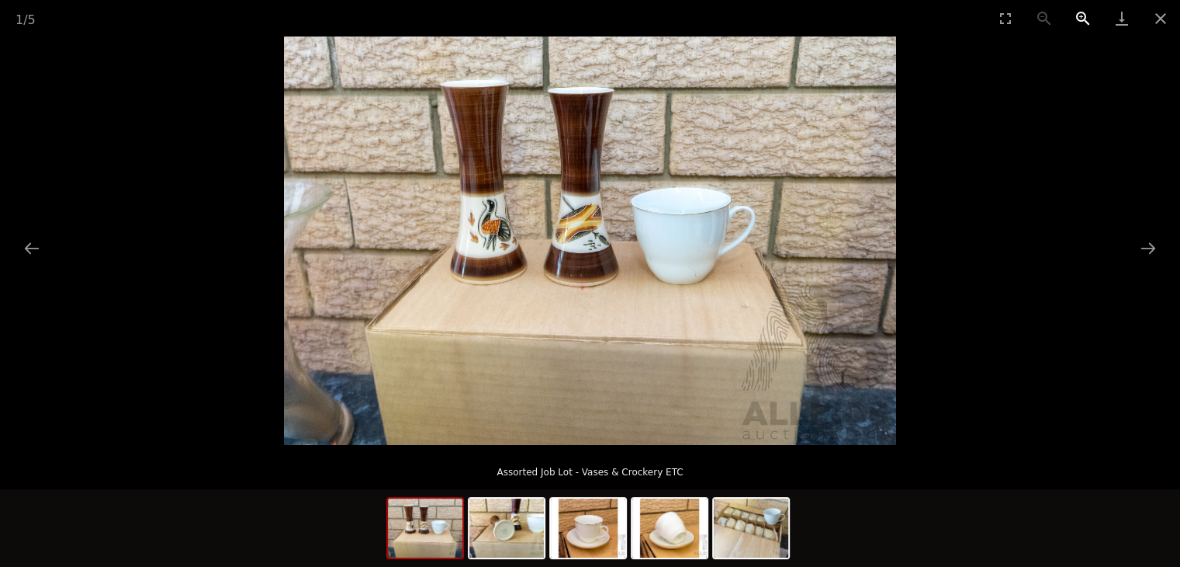
click at [1088, 16] on button "Zoom in" at bounding box center [1083, 18] width 39 height 36
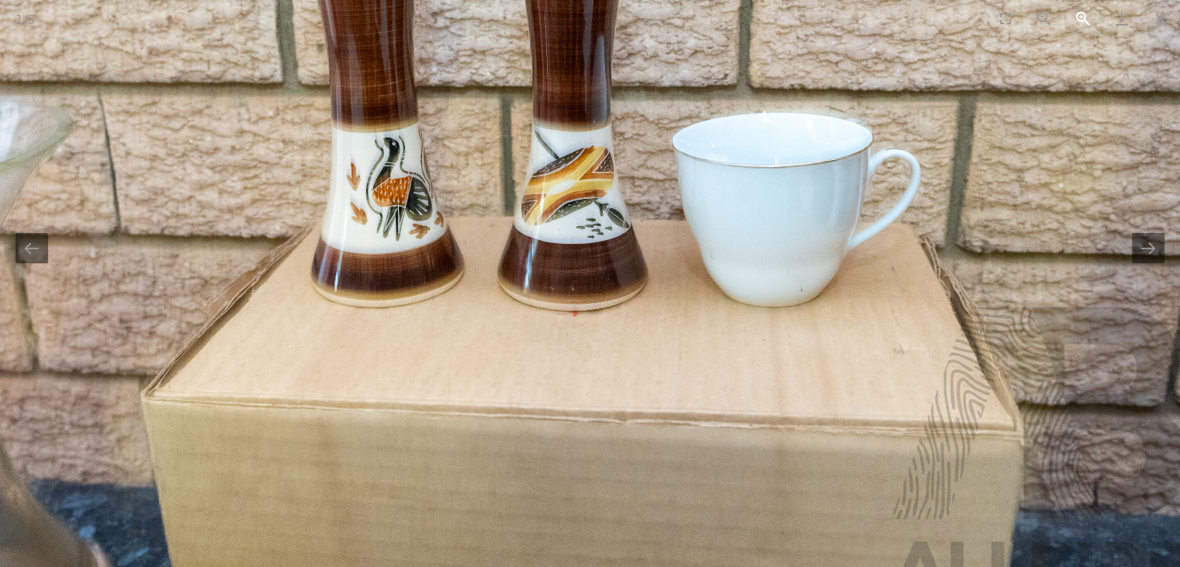
click at [1088, 16] on button "Zoom in" at bounding box center [1083, 18] width 39 height 36
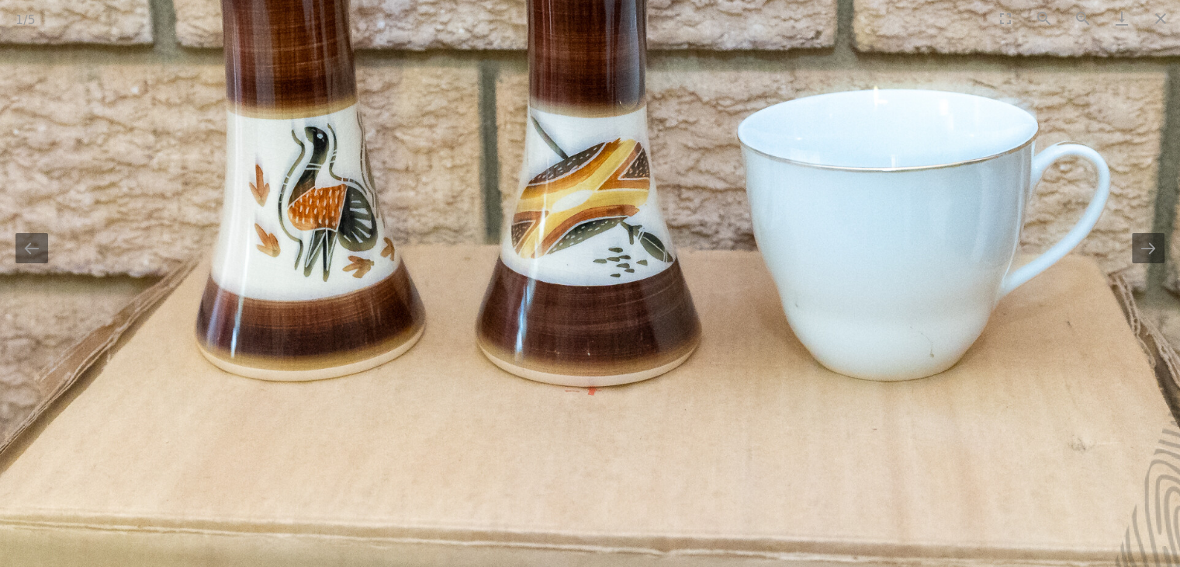
drag, startPoint x: 456, startPoint y: 241, endPoint x: 502, endPoint y: 328, distance: 98.6
click at [502, 328] on img at bounding box center [615, 249] width 1837 height 1225
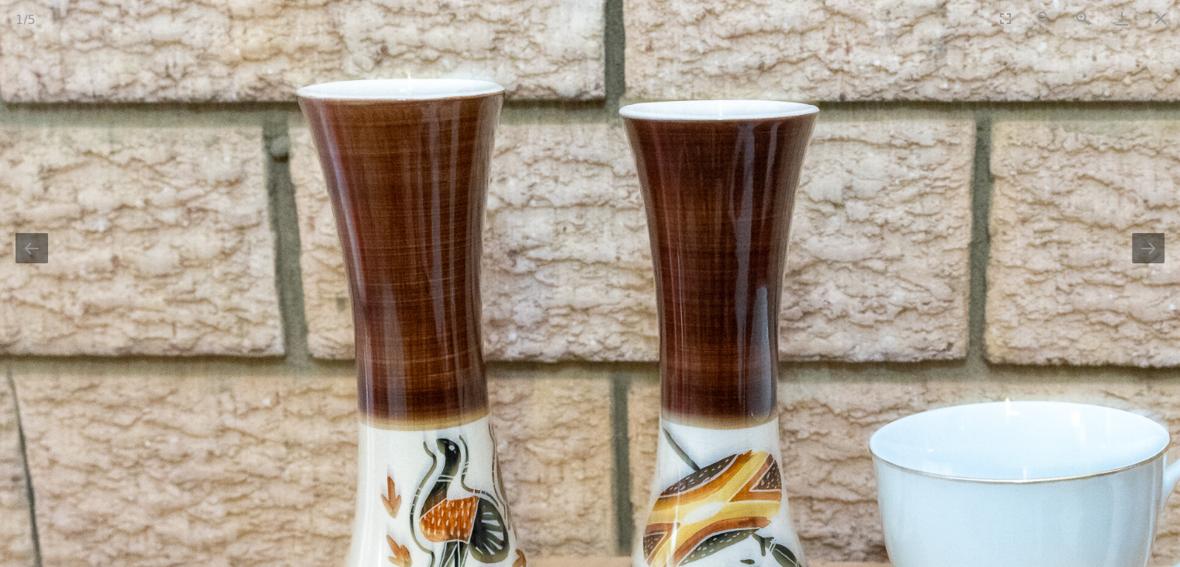
drag, startPoint x: 480, startPoint y: 217, endPoint x: 557, endPoint y: 386, distance: 186.1
click at [557, 386] on img at bounding box center [746, 560] width 1837 height 1225
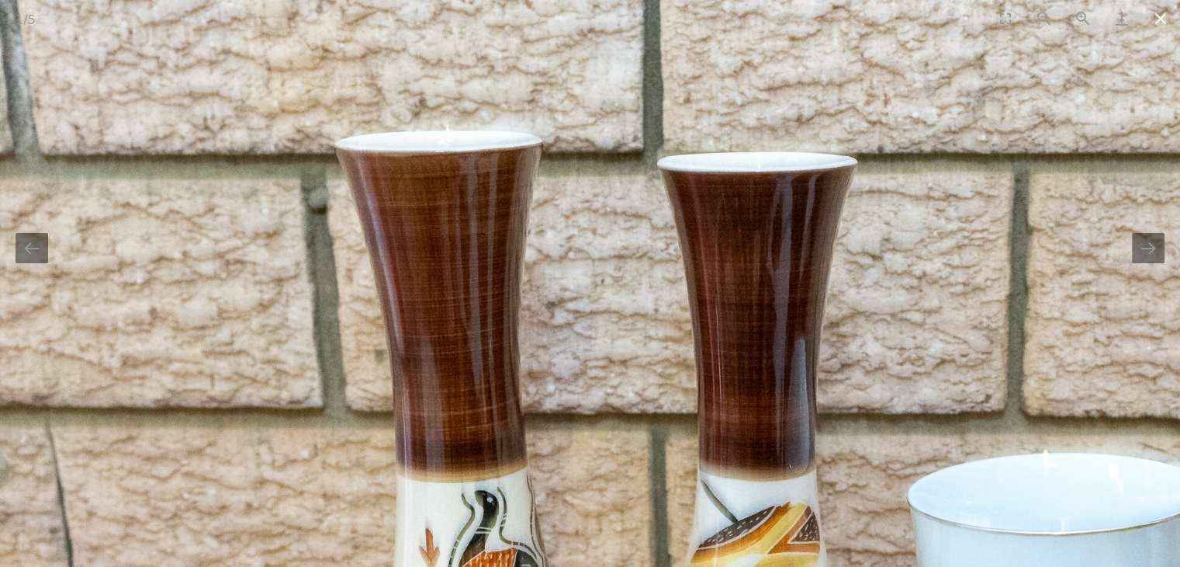
click at [1163, 17] on button "Close gallery" at bounding box center [1161, 18] width 39 height 36
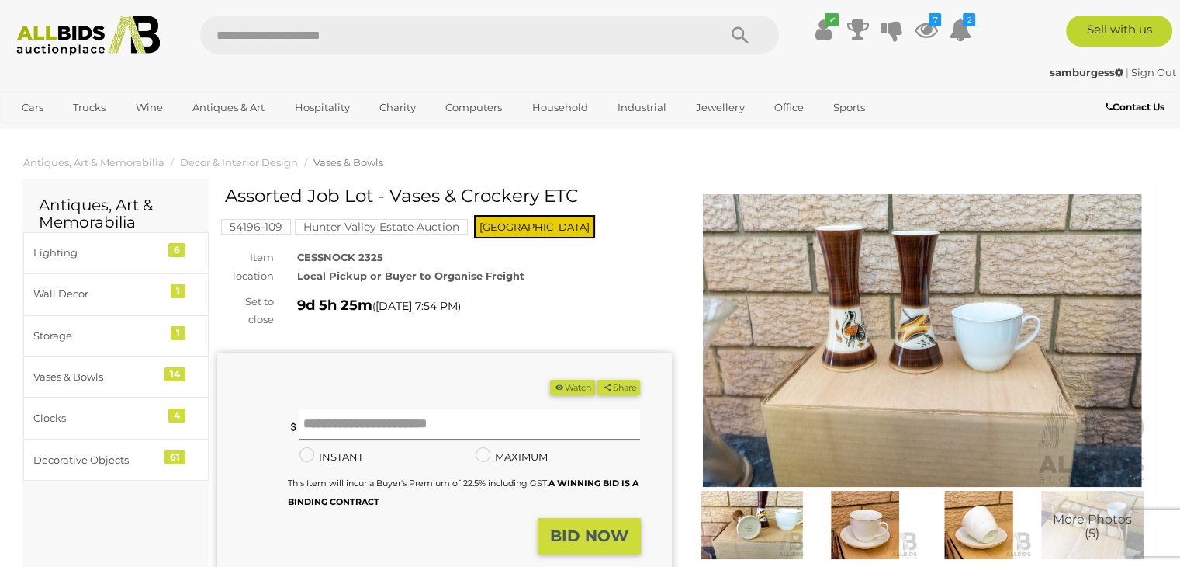
click at [866, 525] on img at bounding box center [866, 524] width 106 height 68
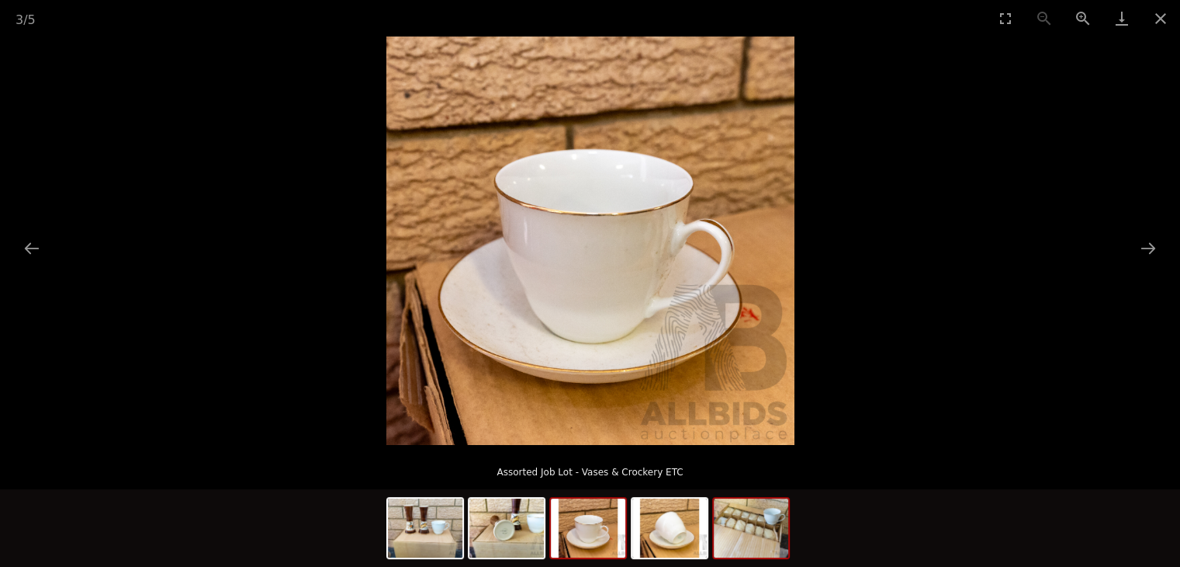
click at [774, 519] on img at bounding box center [751, 527] width 75 height 59
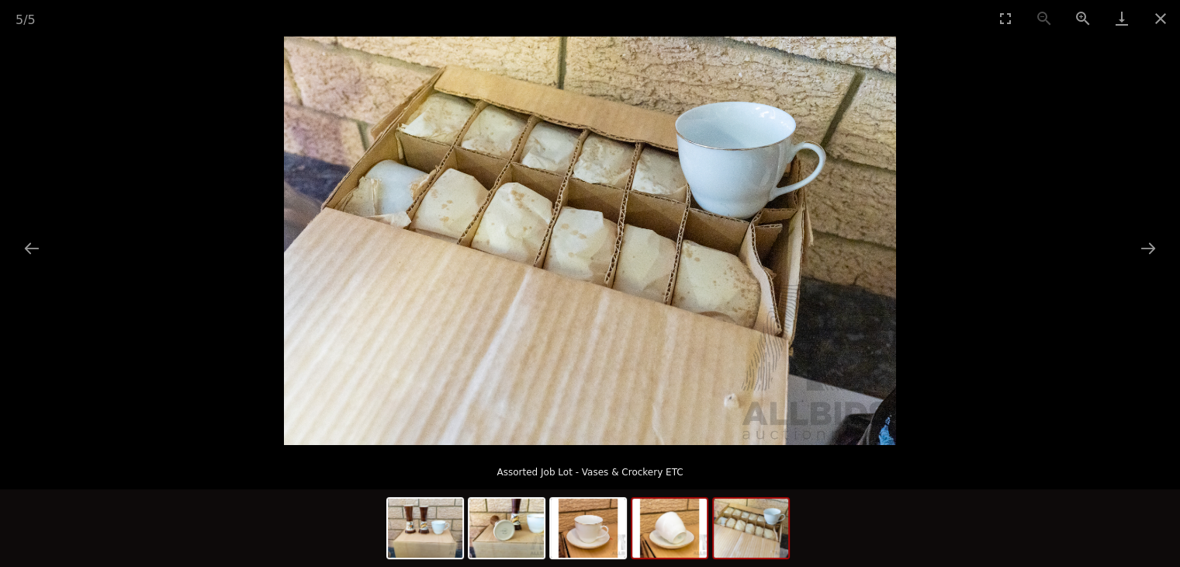
click at [652, 541] on img at bounding box center [669, 527] width 75 height 59
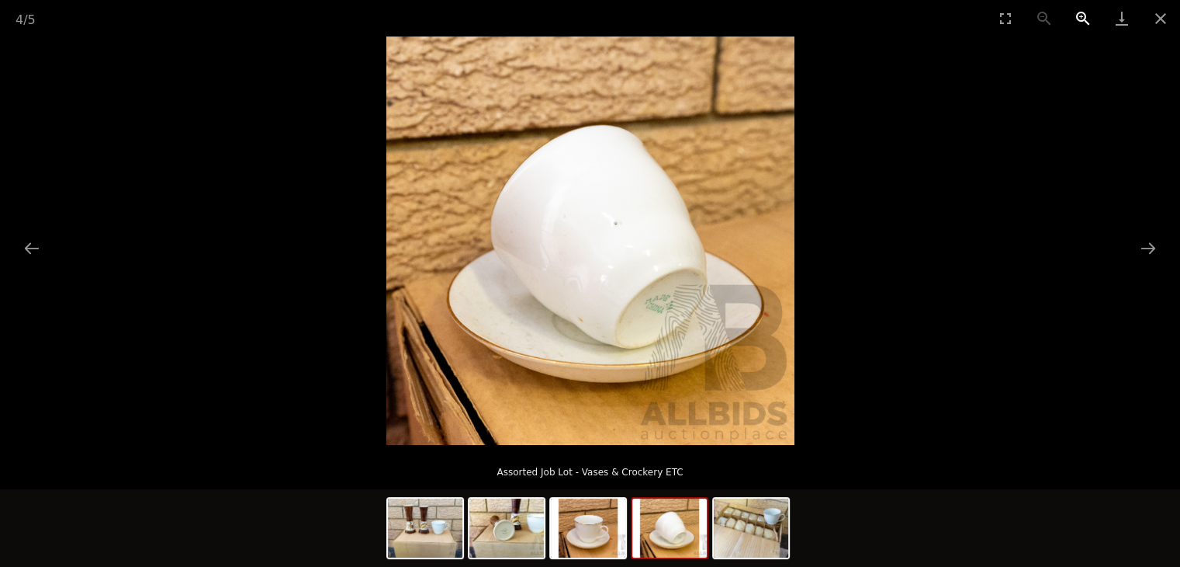
click at [1084, 15] on button "Zoom in" at bounding box center [1083, 18] width 39 height 36
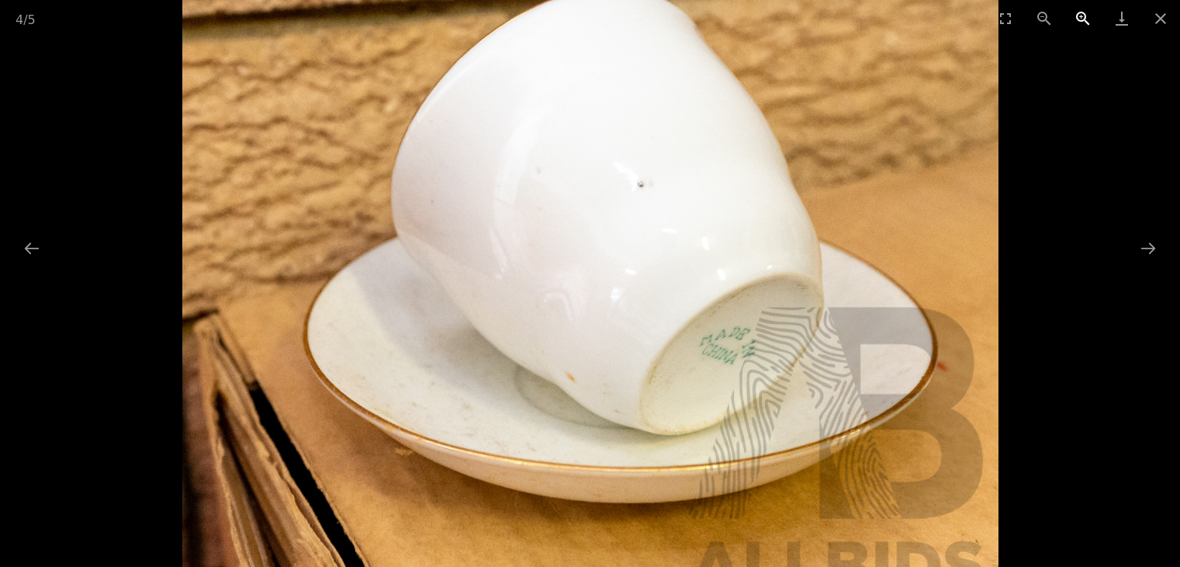
click at [1084, 15] on button "Zoom in" at bounding box center [1083, 18] width 39 height 36
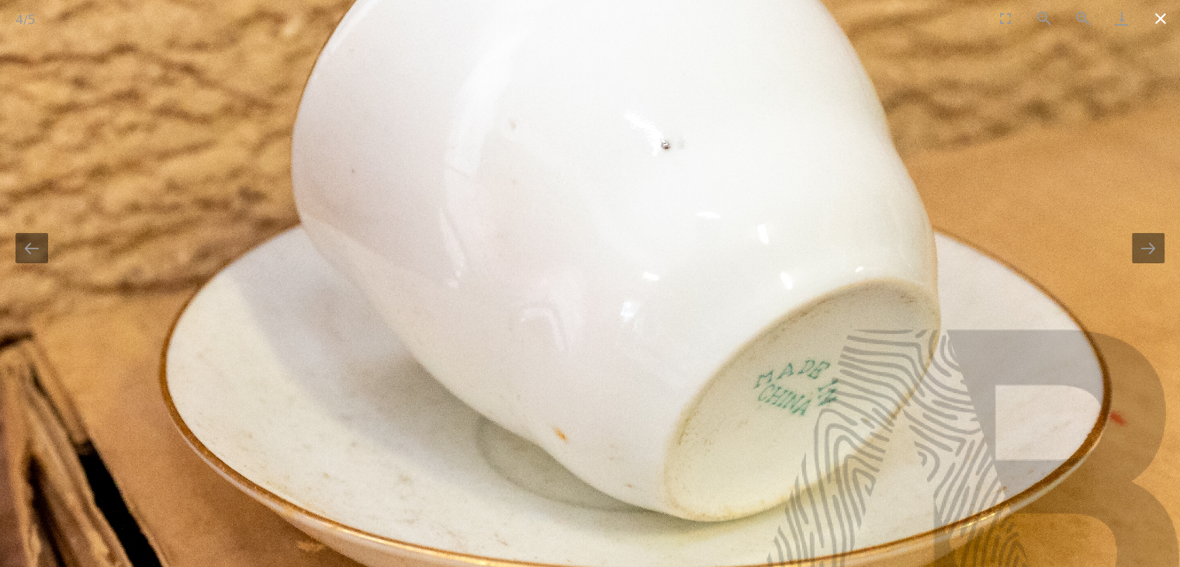
click at [1155, 21] on button "Close gallery" at bounding box center [1161, 18] width 39 height 36
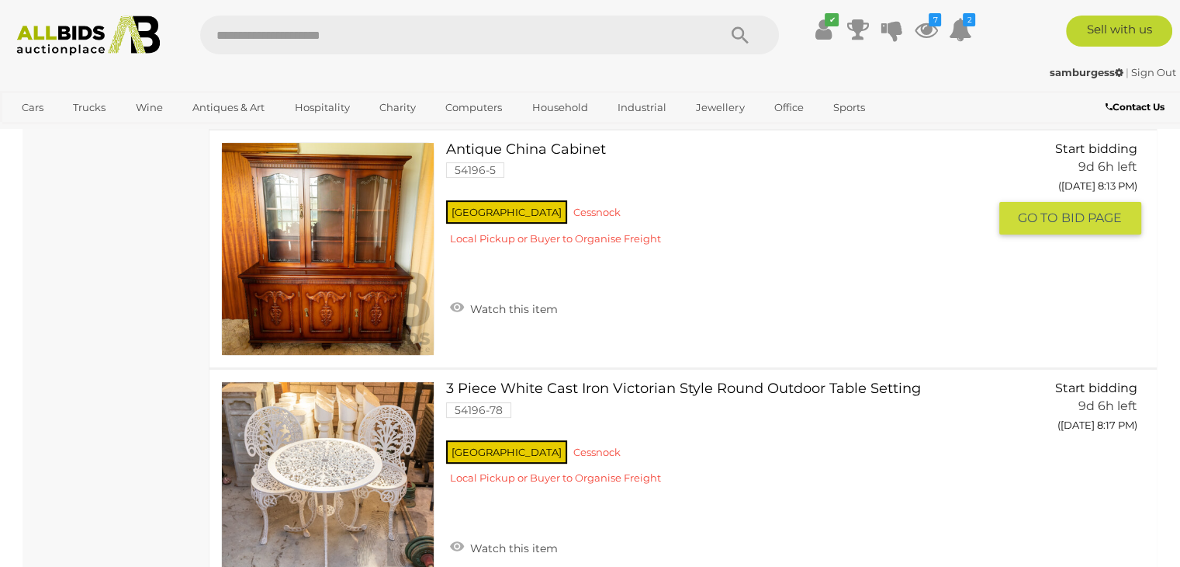
scroll to position [6450, 0]
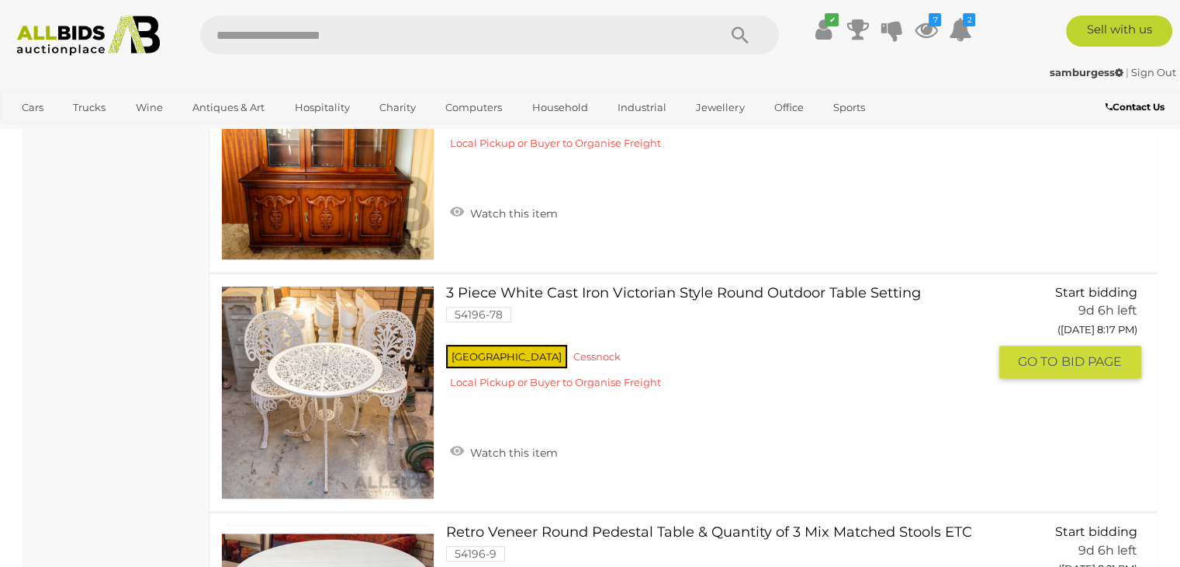
click at [354, 361] on link at bounding box center [327, 392] width 213 height 213
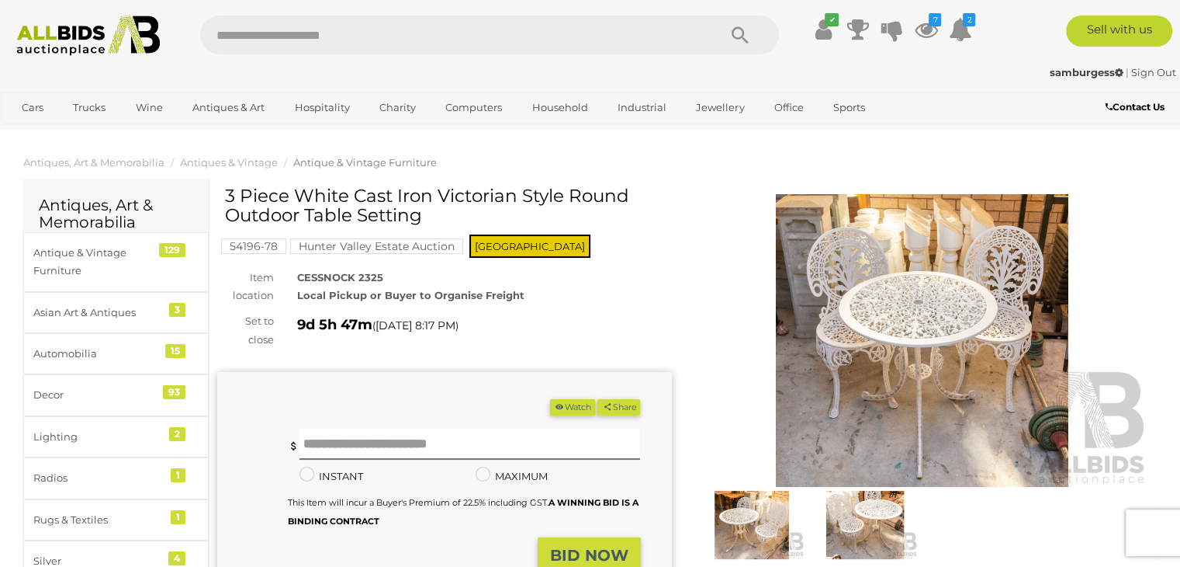
click at [915, 364] on img at bounding box center [922, 340] width 455 height 293
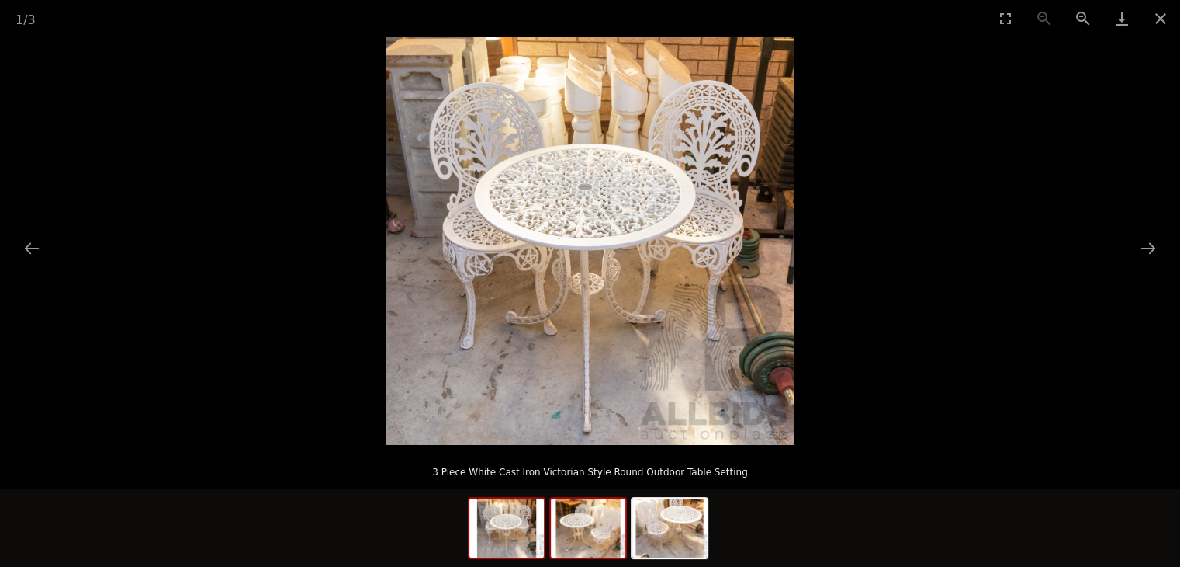
click at [601, 536] on img at bounding box center [588, 527] width 75 height 59
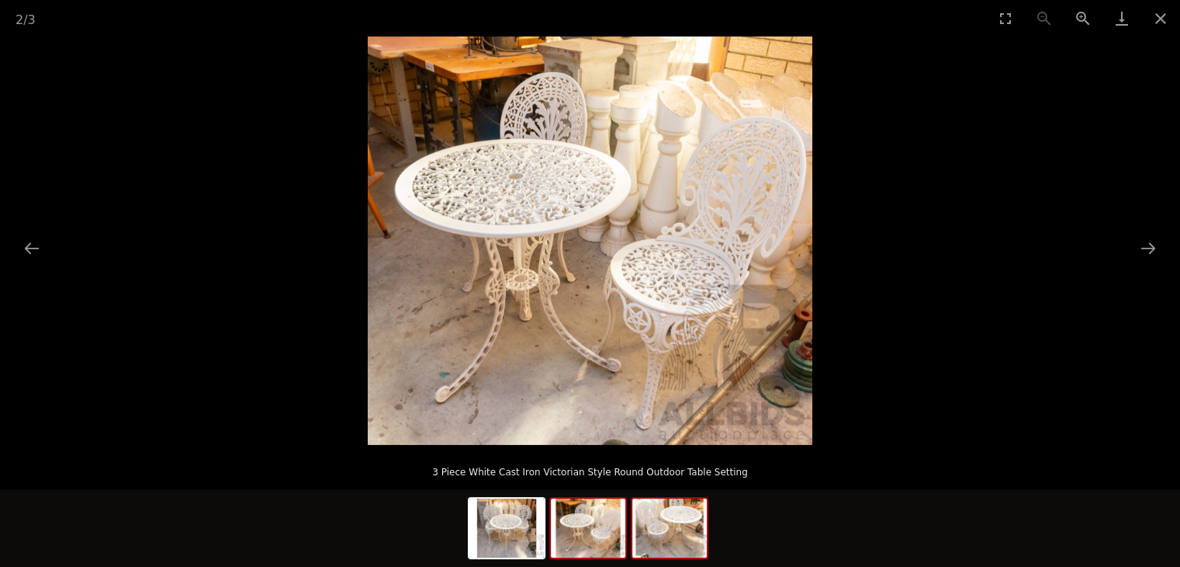
click at [689, 518] on img at bounding box center [669, 527] width 75 height 59
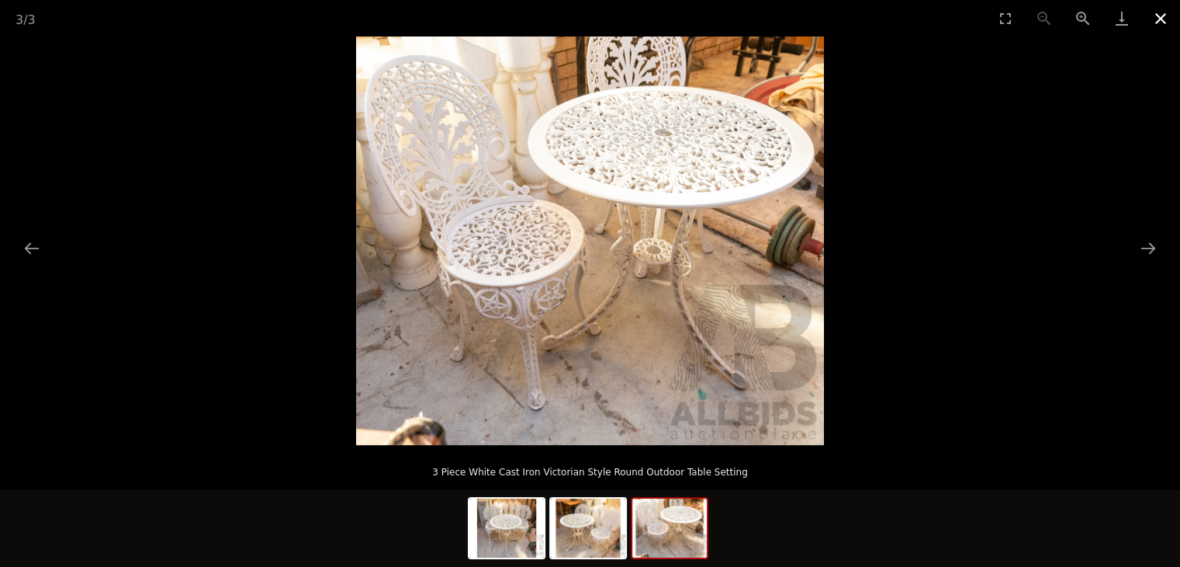
click at [1170, 16] on button "Close gallery" at bounding box center [1161, 18] width 39 height 36
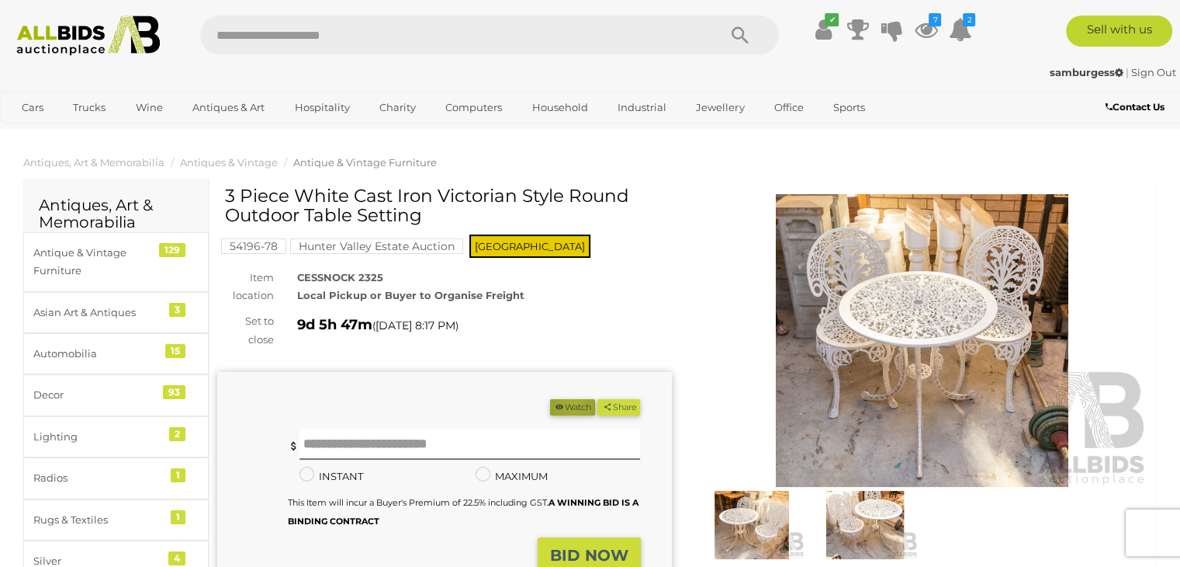
click at [567, 403] on button "Watch" at bounding box center [572, 407] width 45 height 16
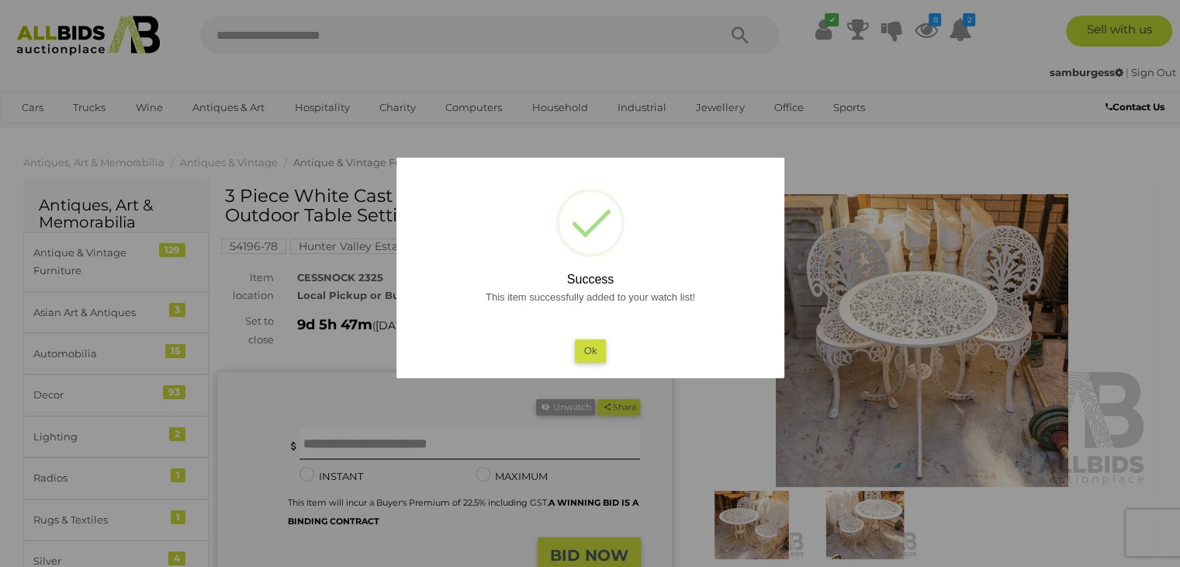
click at [590, 340] on button "Ok" at bounding box center [590, 350] width 32 height 23
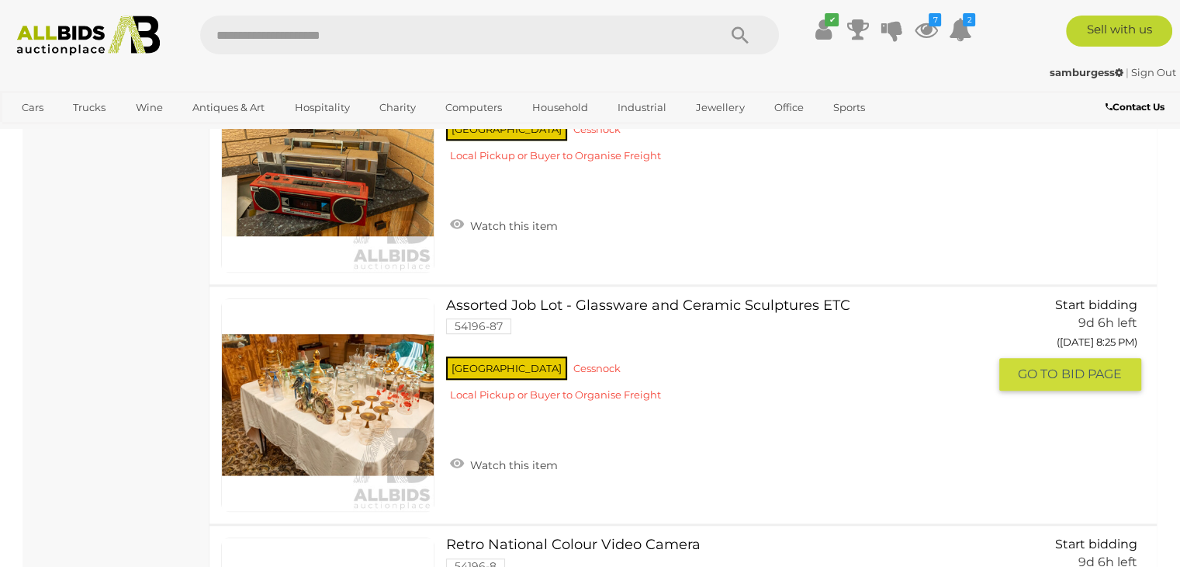
scroll to position [7172, 0]
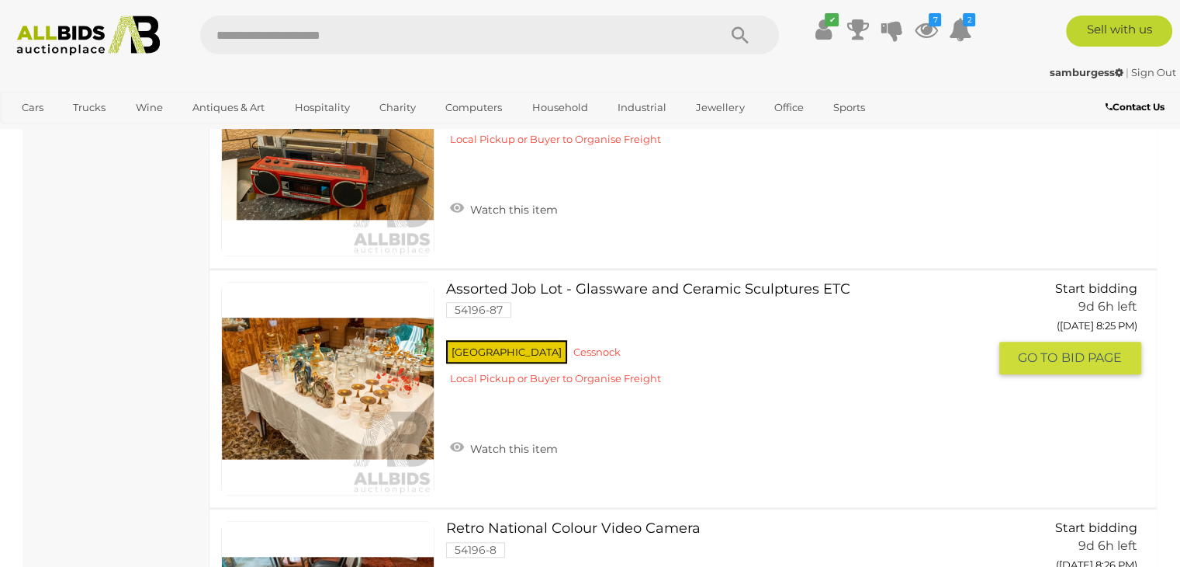
click at [347, 358] on link at bounding box center [327, 388] width 213 height 213
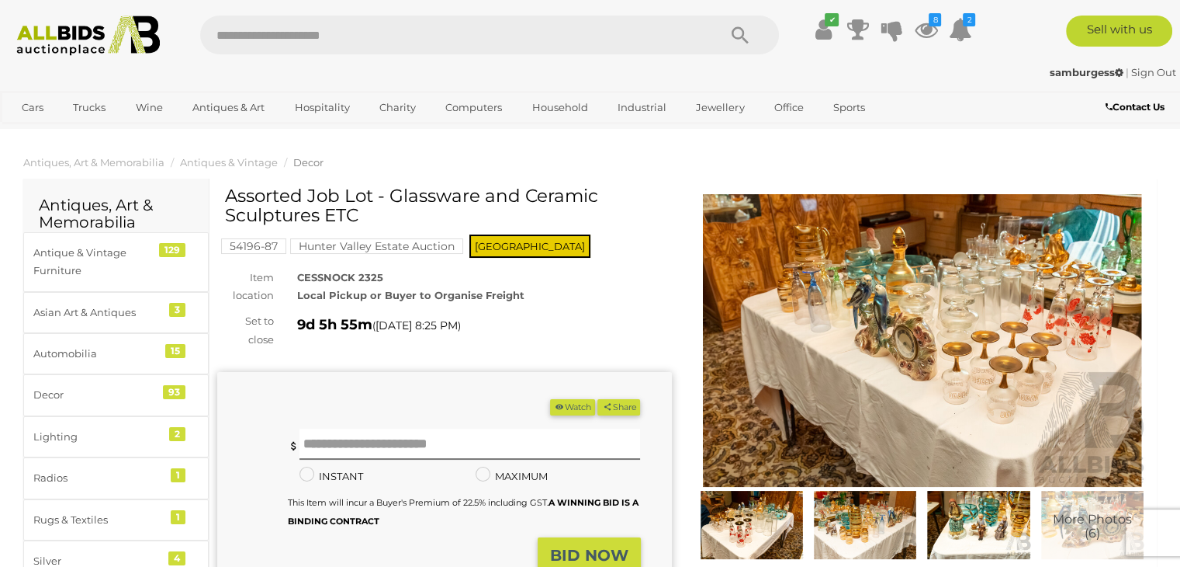
click at [771, 350] on img at bounding box center [922, 340] width 455 height 293
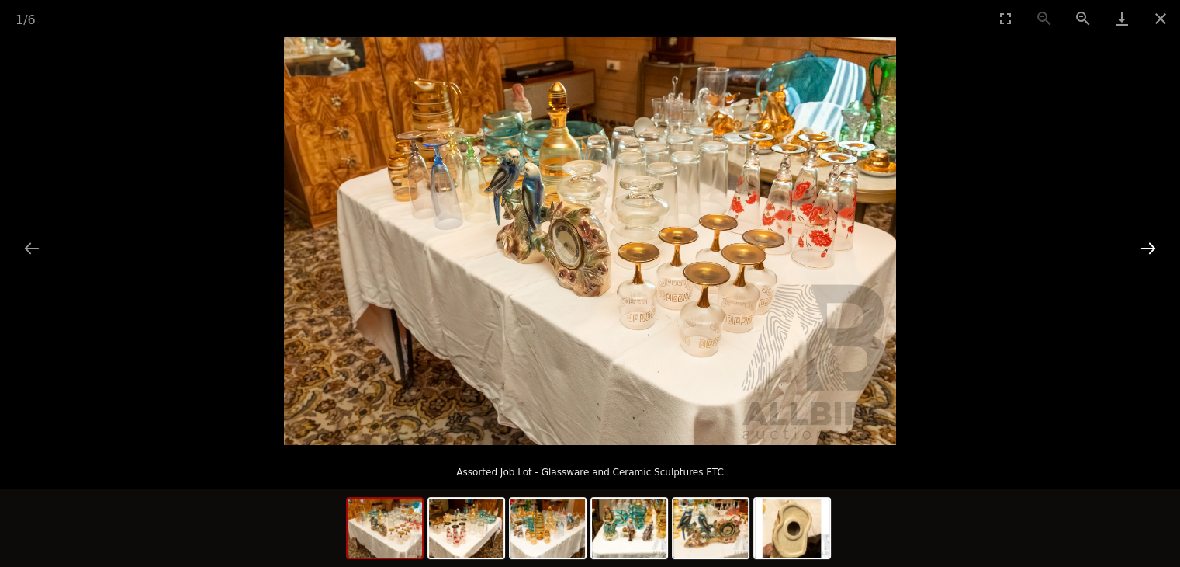
click at [1150, 247] on button "Next slide" at bounding box center [1148, 248] width 33 height 30
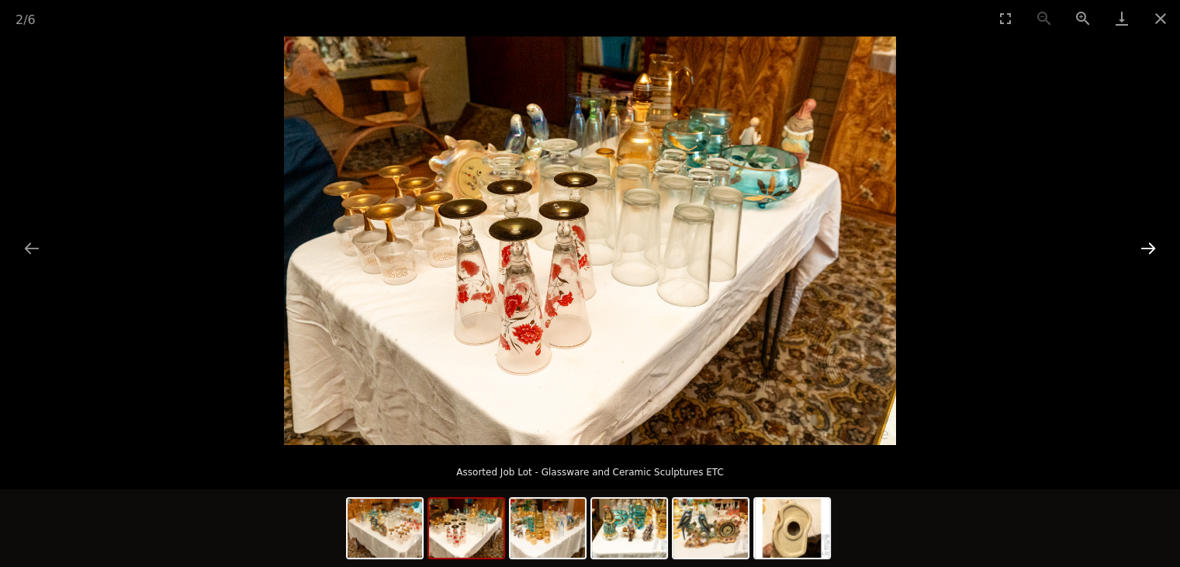
click at [1150, 246] on button "Next slide" at bounding box center [1148, 248] width 33 height 30
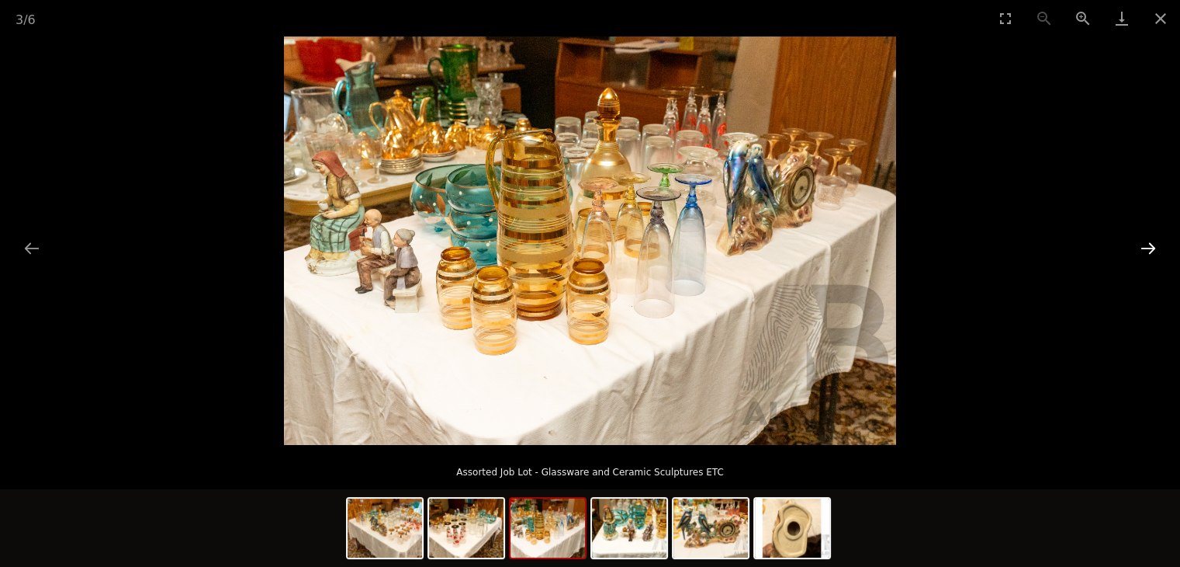
click at [1150, 246] on button "Next slide" at bounding box center [1148, 248] width 33 height 30
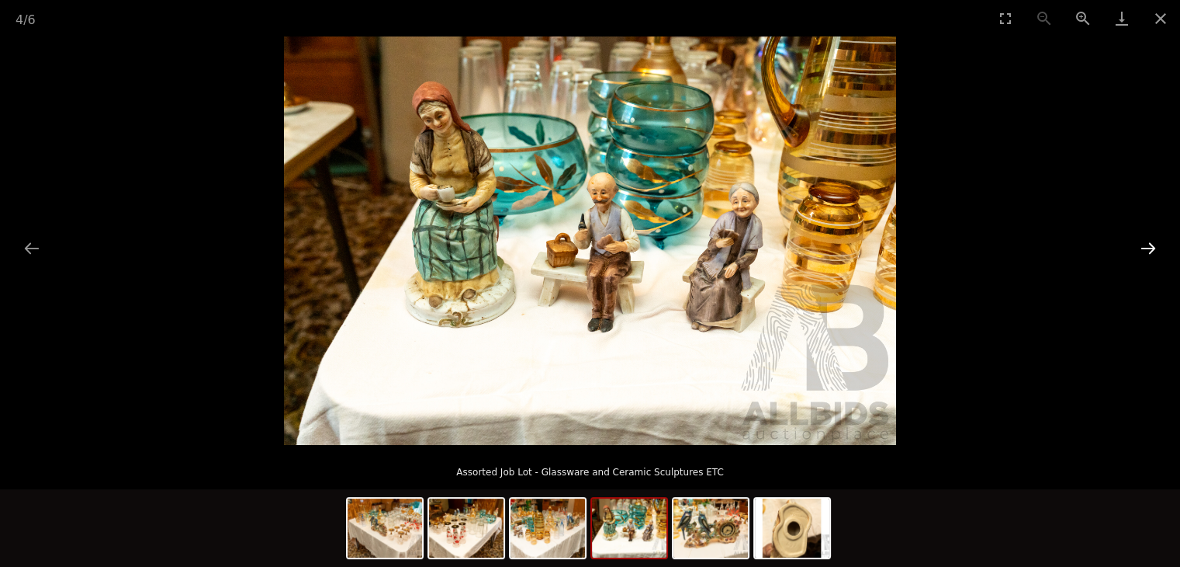
click at [1150, 246] on button "Next slide" at bounding box center [1148, 248] width 33 height 30
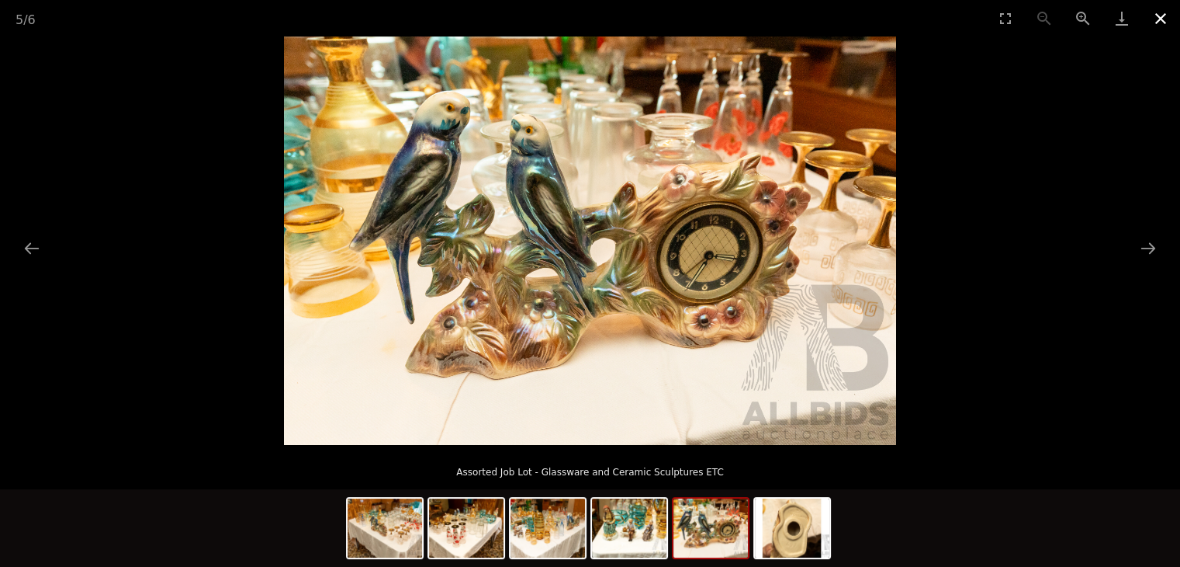
click at [1161, 26] on button "Close gallery" at bounding box center [1161, 18] width 39 height 36
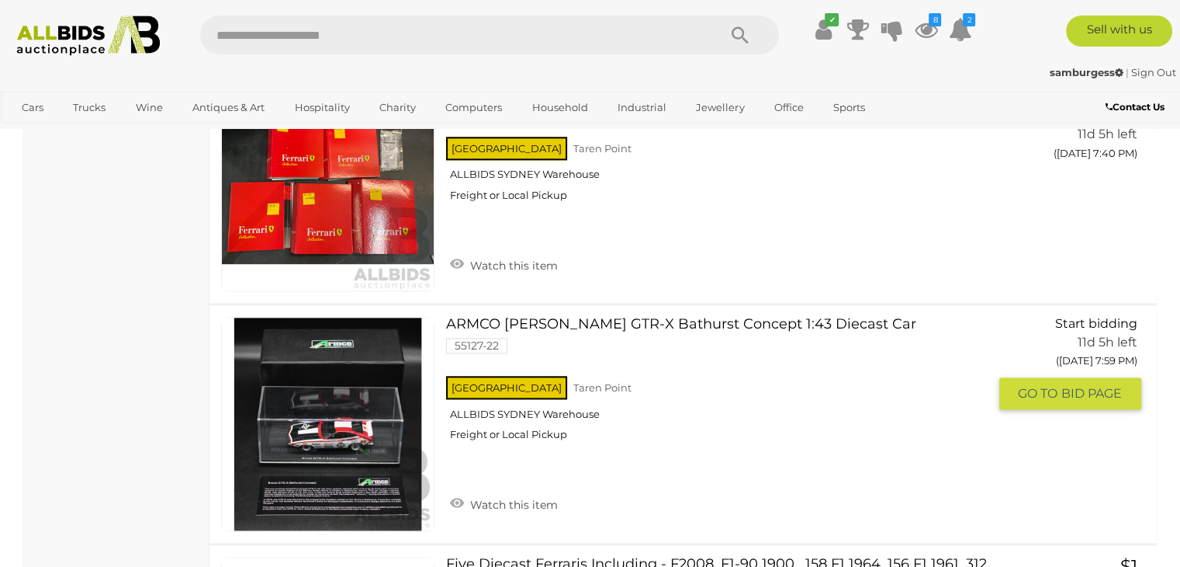
scroll to position [7965, 0]
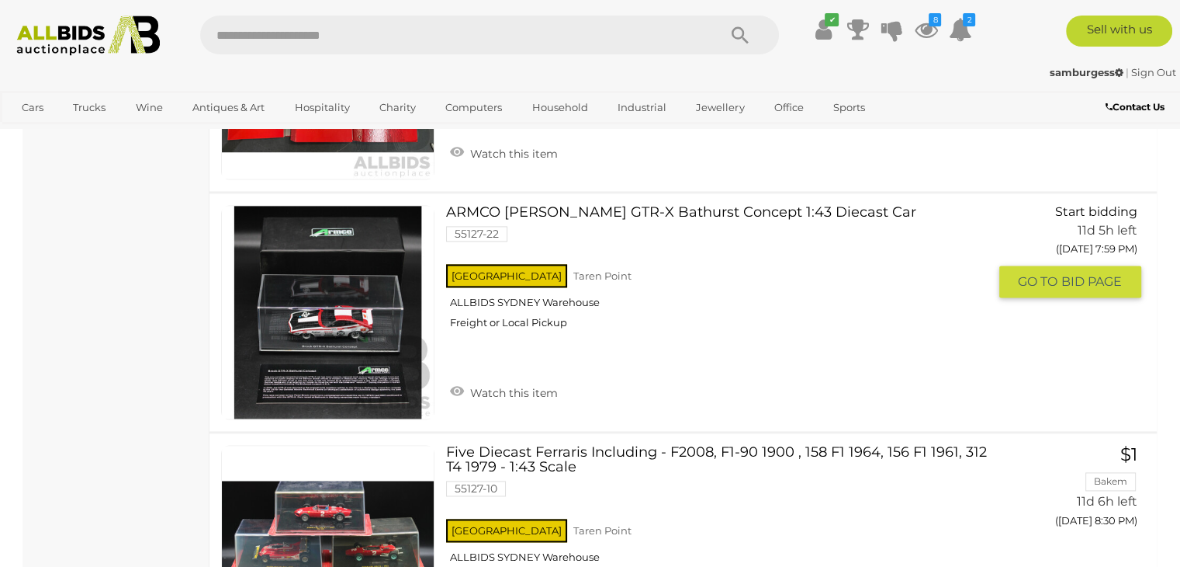
click at [534, 205] on link "ARMCO [PERSON_NAME] GTR-X Bathurst Concept 1:43 Diecast Car 55127-22 [GEOGRAPHI…" at bounding box center [722, 273] width 529 height 136
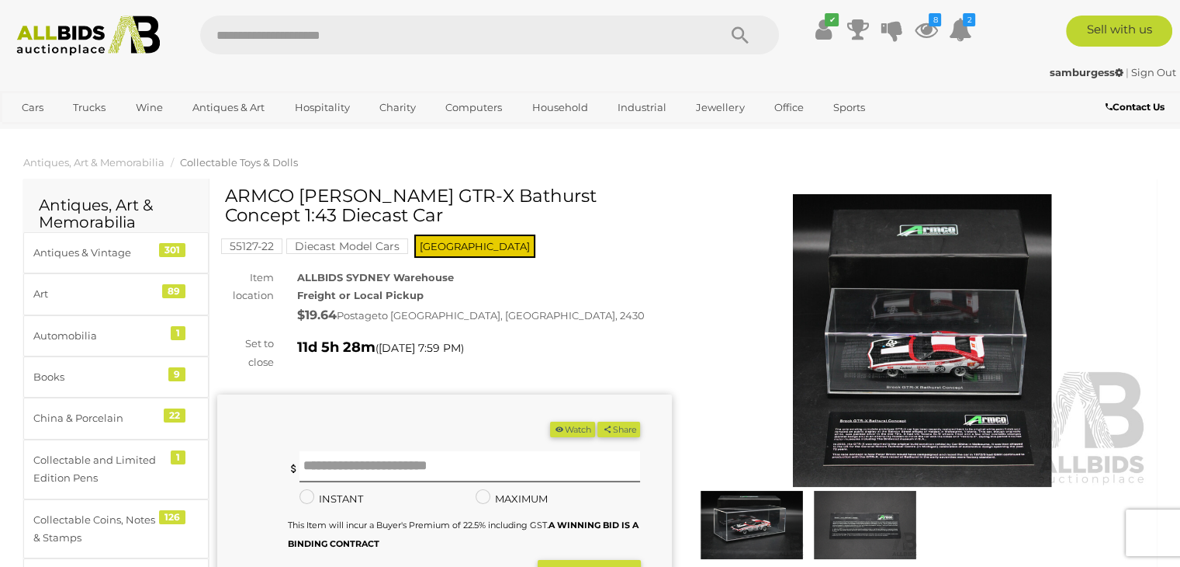
click at [576, 431] on button "Watch" at bounding box center [572, 429] width 45 height 16
click at [931, 347] on img at bounding box center [922, 340] width 455 height 293
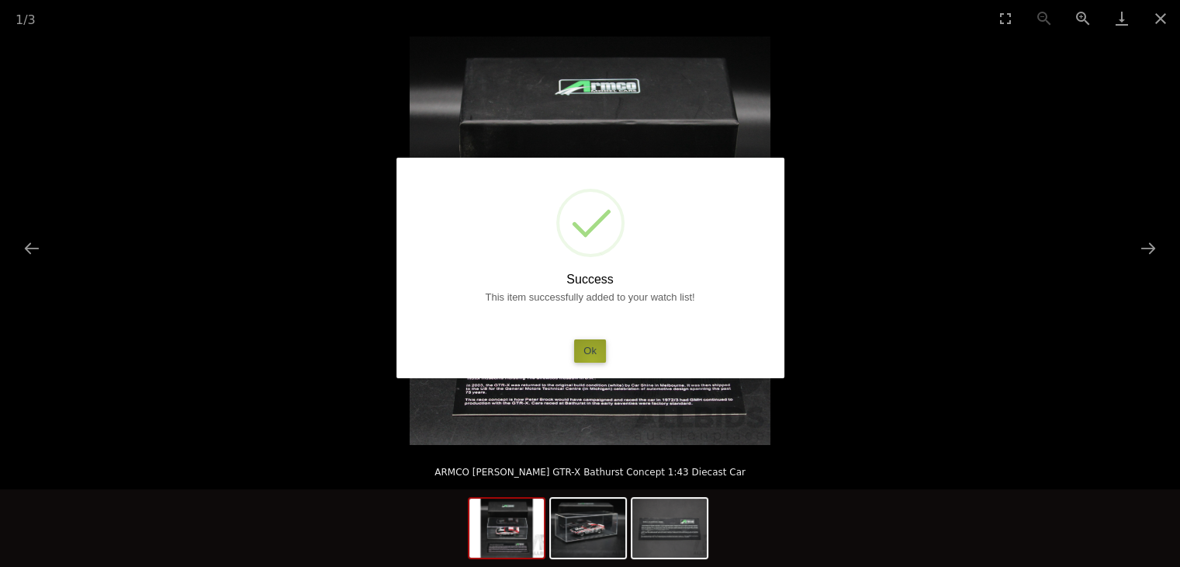
click at [593, 361] on button "Ok" at bounding box center [590, 350] width 32 height 23
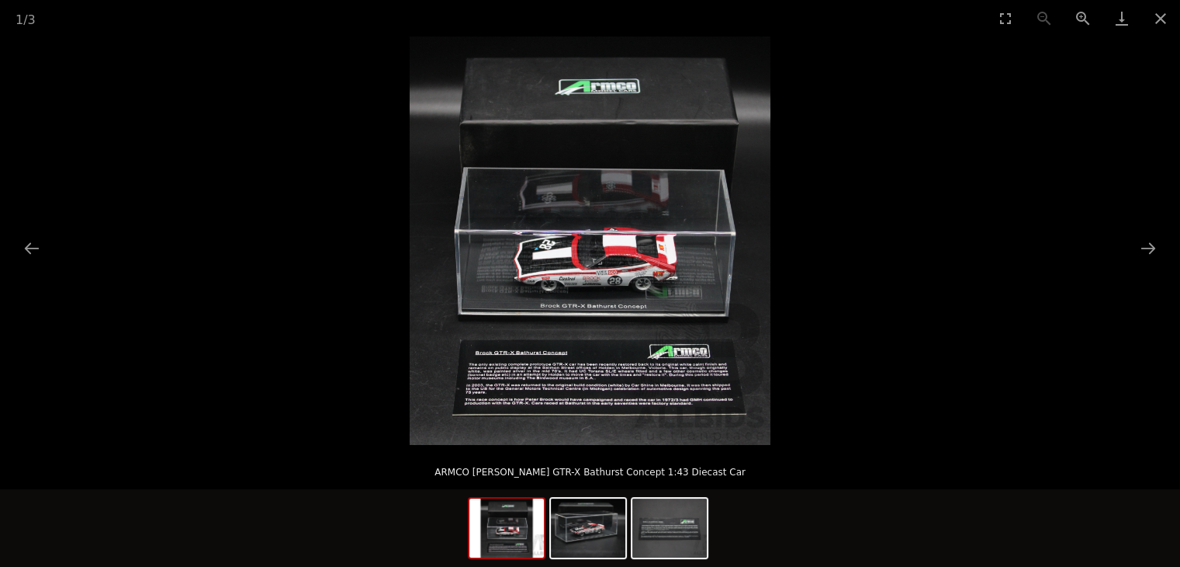
click at [587, 281] on img at bounding box center [590, 240] width 361 height 408
click at [1082, 16] on button "Zoom in" at bounding box center [1083, 18] width 39 height 36
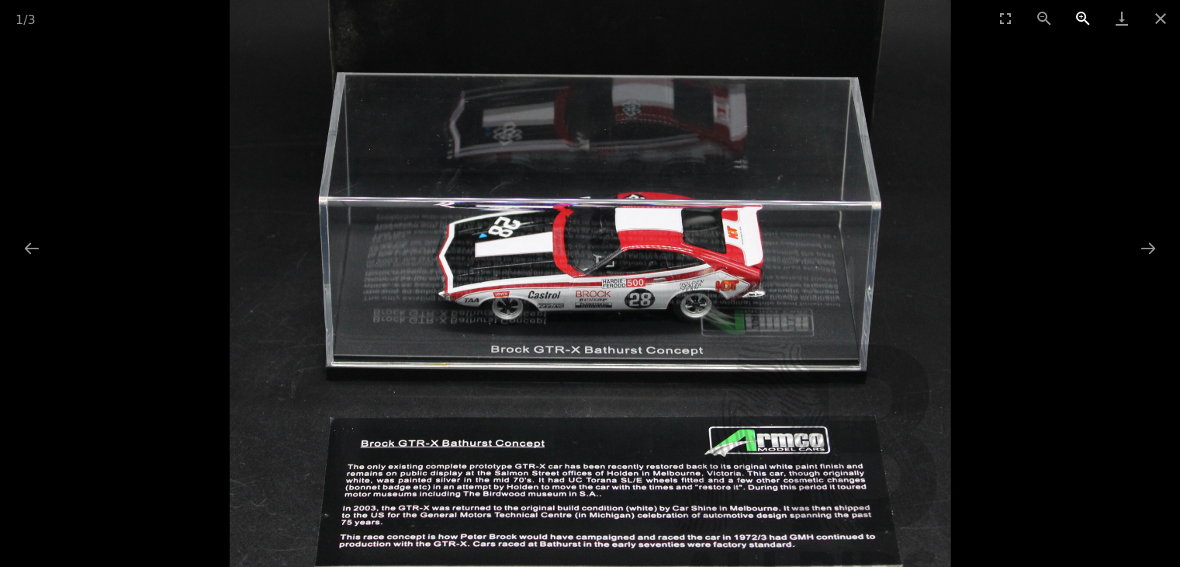
click at [1082, 16] on button "Zoom in" at bounding box center [1083, 18] width 39 height 36
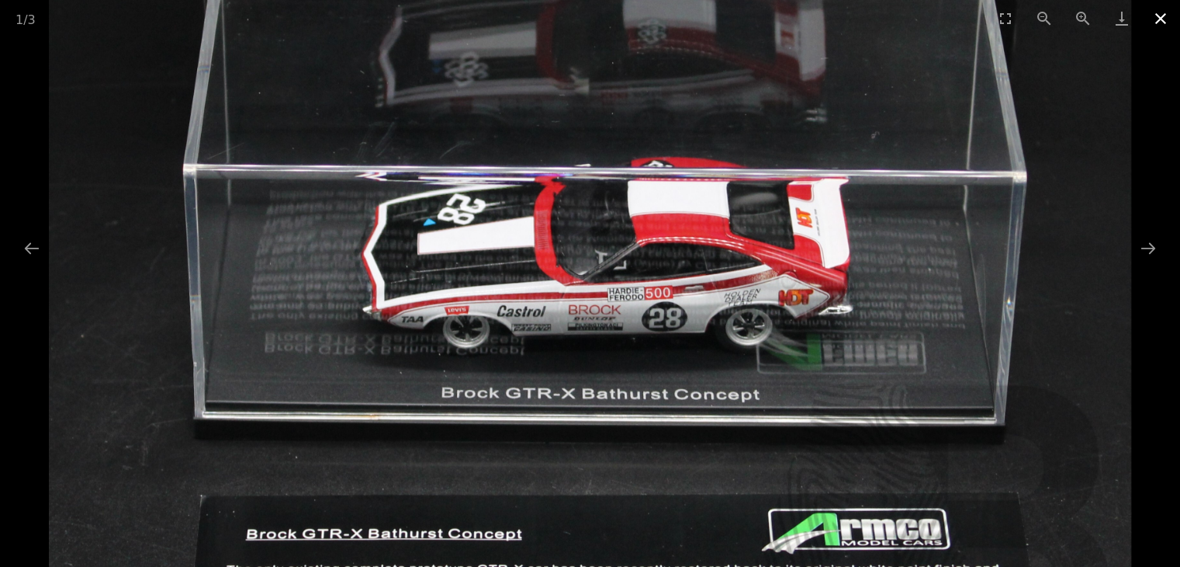
click at [1160, 22] on button "Close gallery" at bounding box center [1161, 18] width 39 height 36
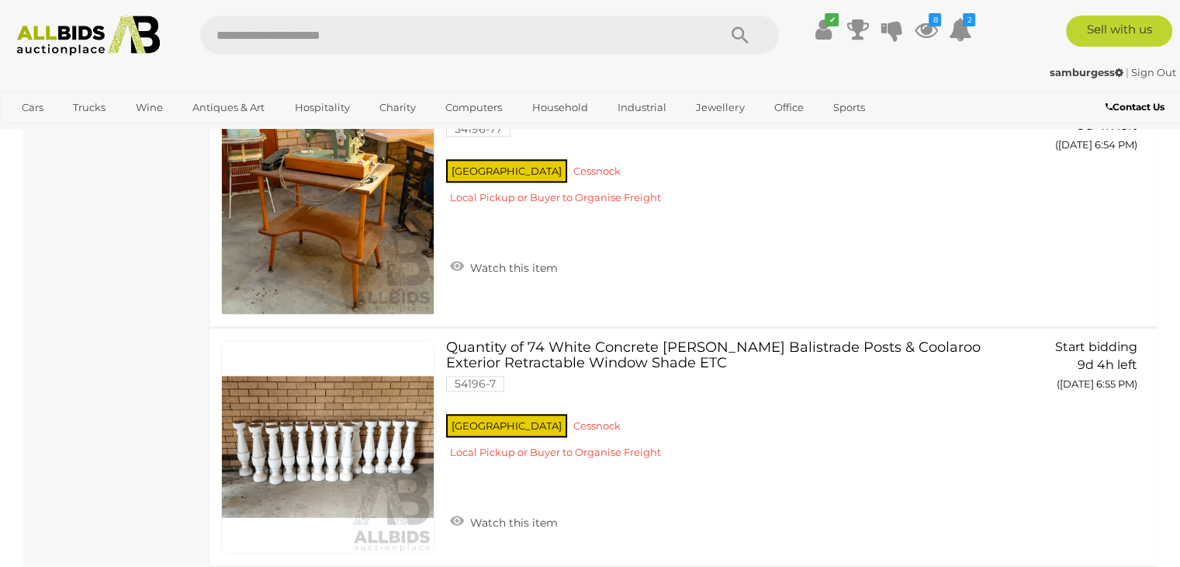
scroll to position [8061, 0]
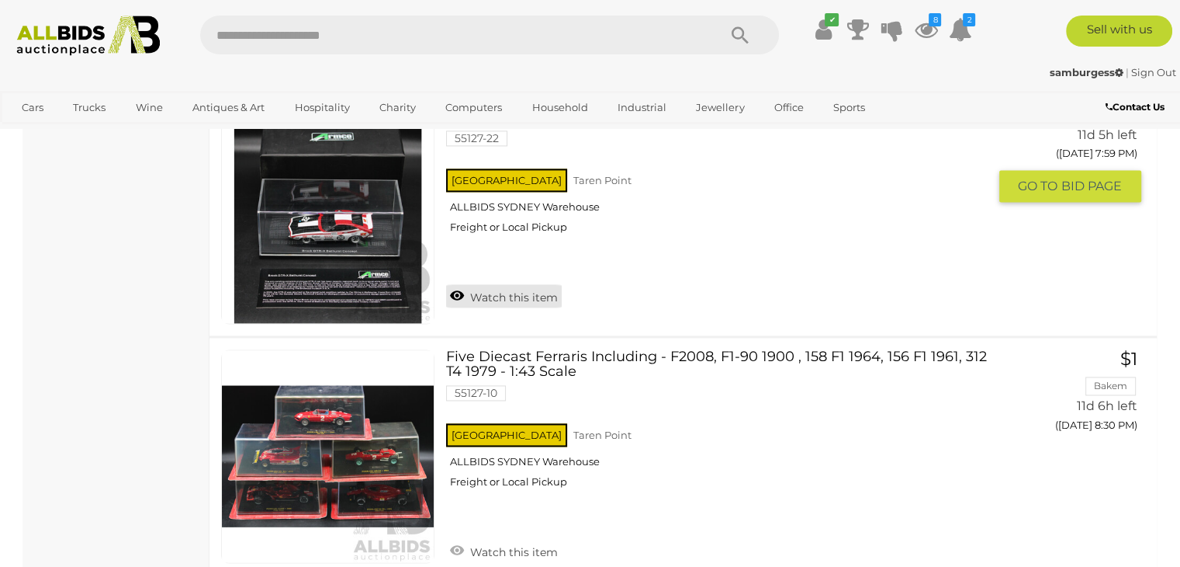
click at [525, 284] on link "Watch this item" at bounding box center [504, 295] width 116 height 23
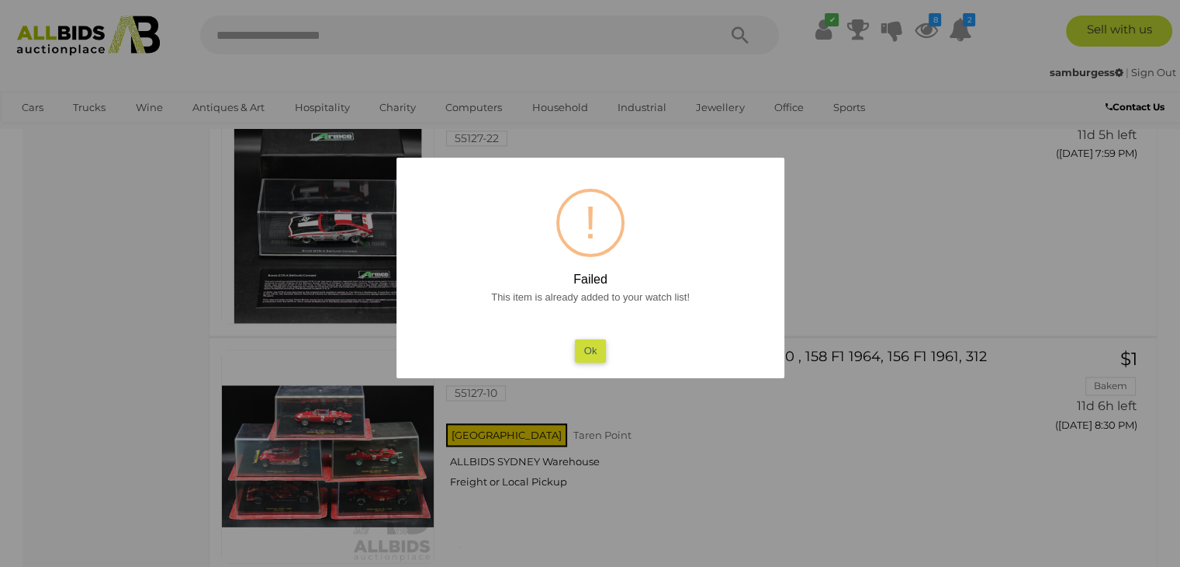
click at [591, 348] on button "Ok" at bounding box center [590, 350] width 32 height 23
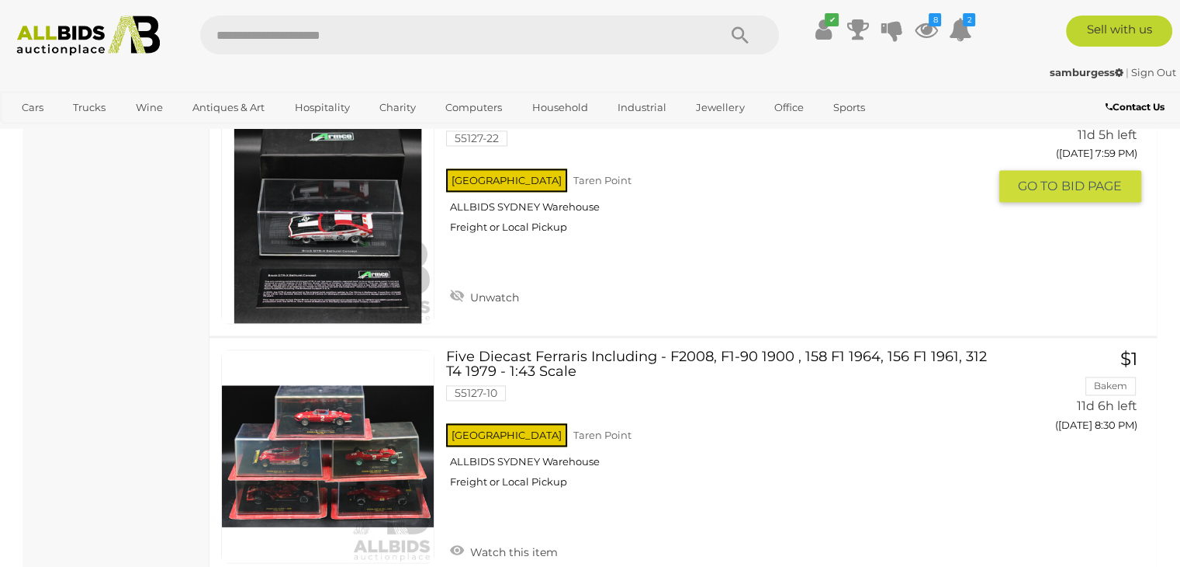
click at [338, 215] on link at bounding box center [327, 215] width 213 height 213
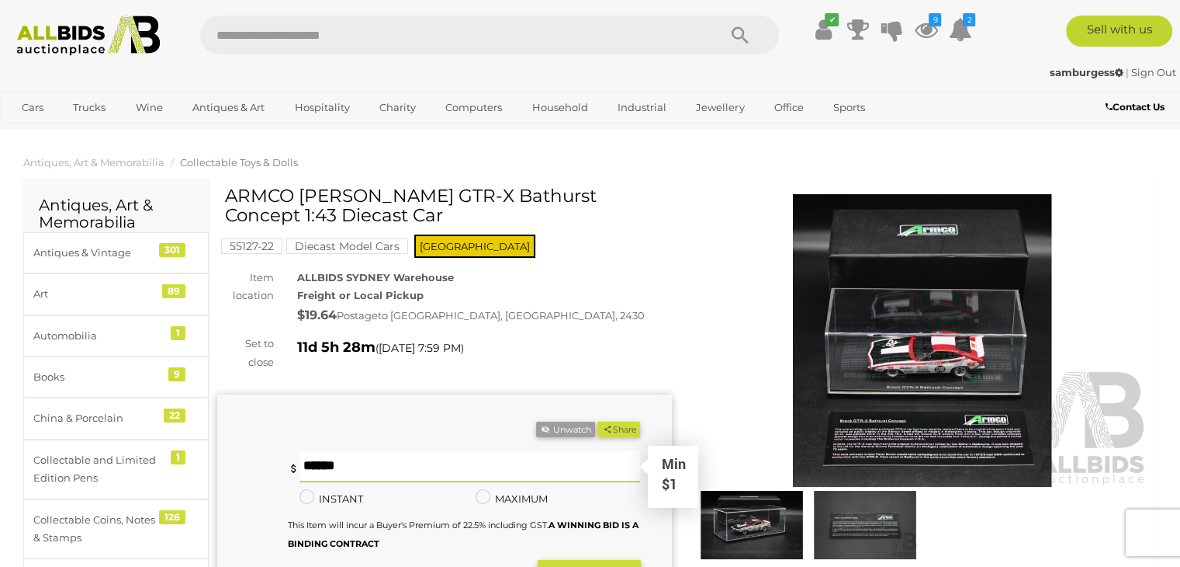
click at [376, 457] on input "text" at bounding box center [470, 466] width 341 height 31
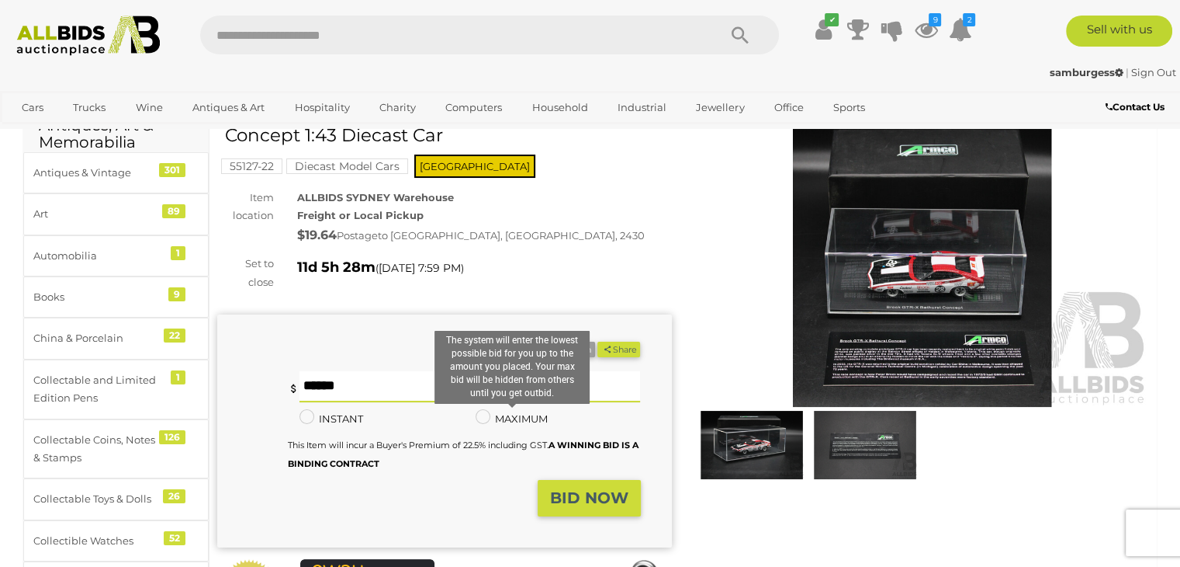
scroll to position [233, 0]
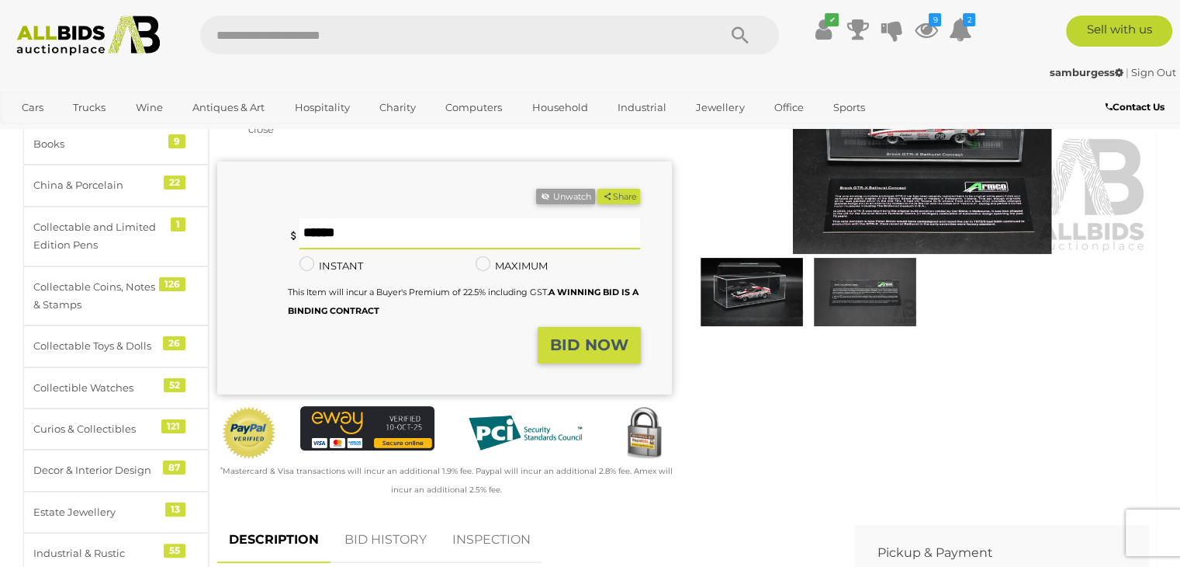
type input "**"
click at [573, 341] on strong "BID NOW" at bounding box center [589, 344] width 78 height 19
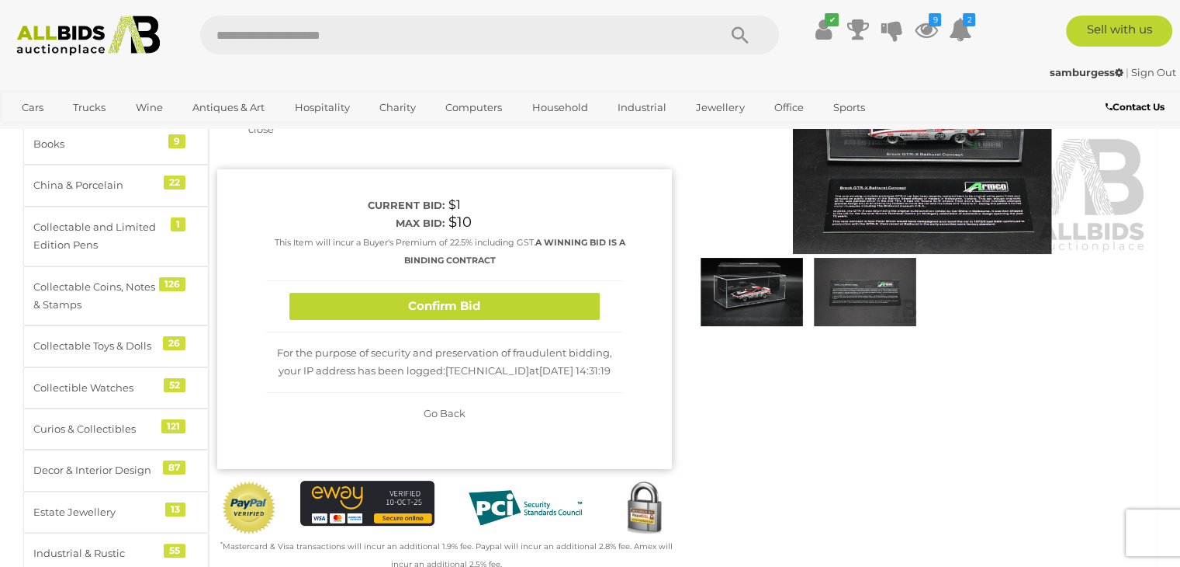
click at [508, 306] on button "Confirm Bid" at bounding box center [444, 306] width 310 height 27
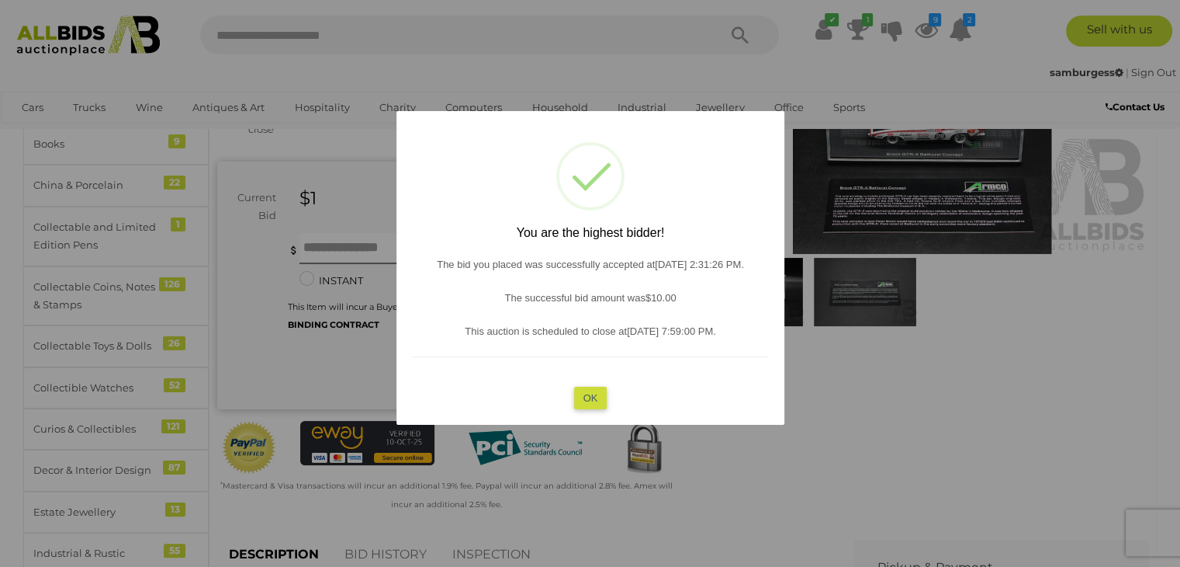
click at [592, 389] on button "OK" at bounding box center [590, 397] width 33 height 23
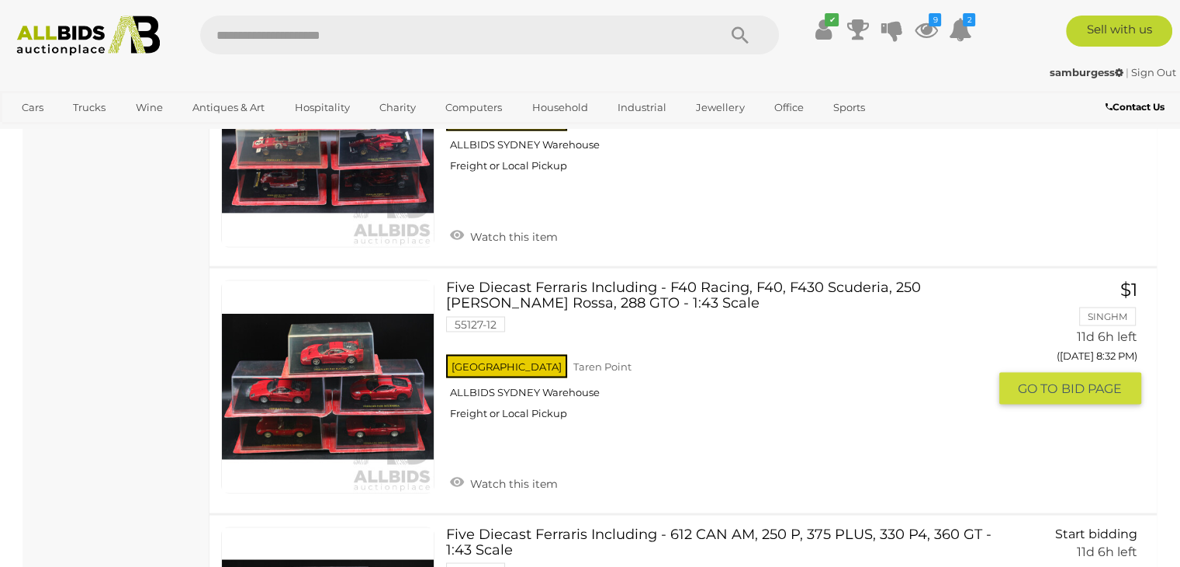
scroll to position [8759, 0]
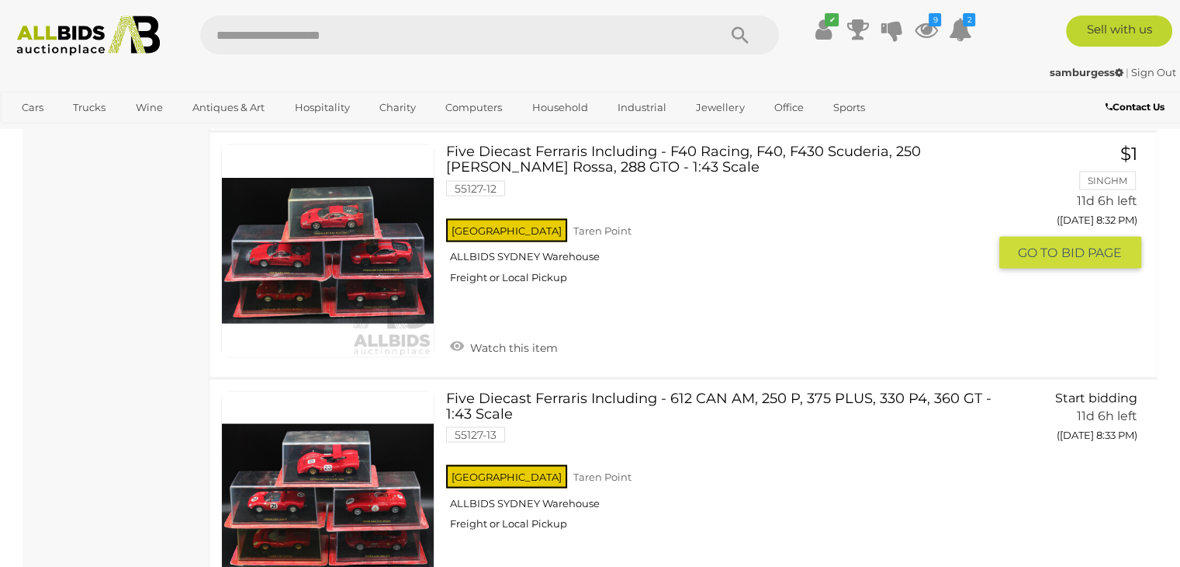
click at [362, 248] on link at bounding box center [327, 250] width 213 height 213
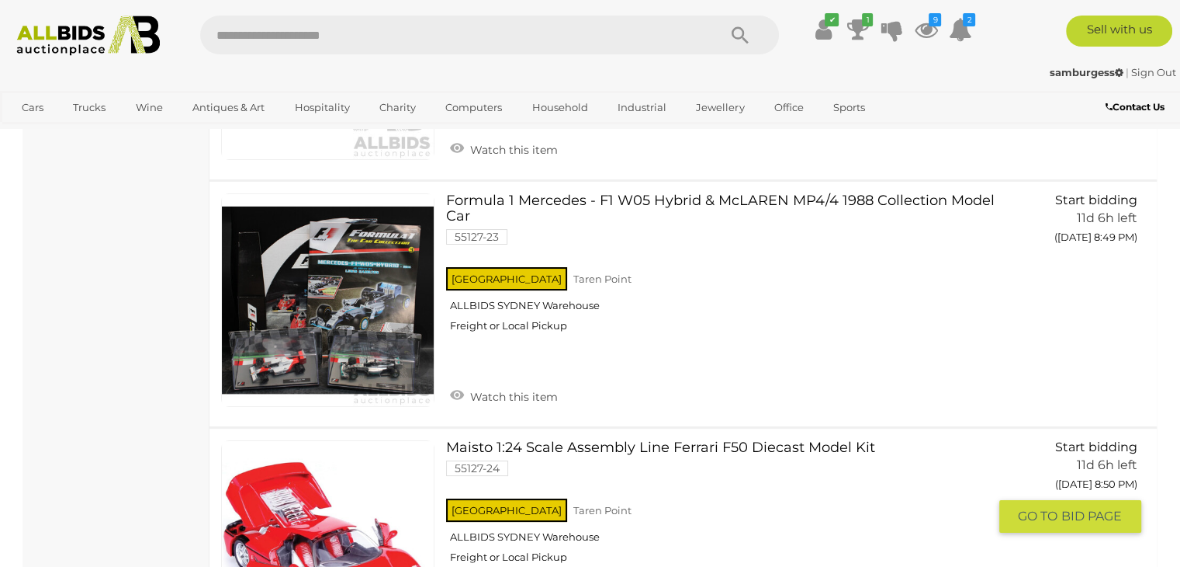
scroll to position [12104, 0]
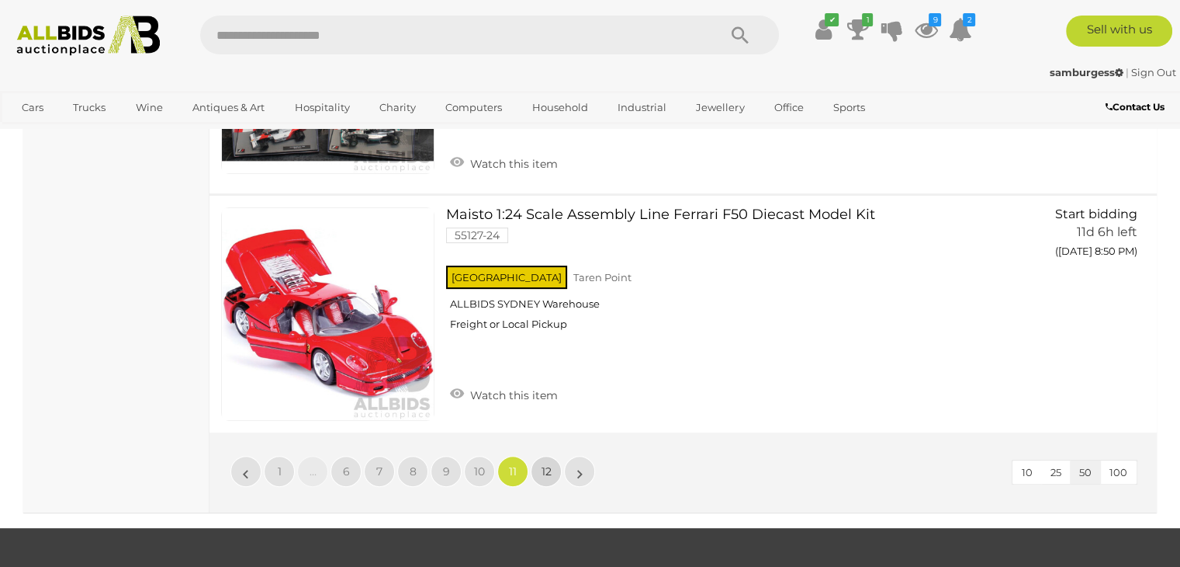
click at [539, 456] on link "12" at bounding box center [546, 471] width 31 height 31
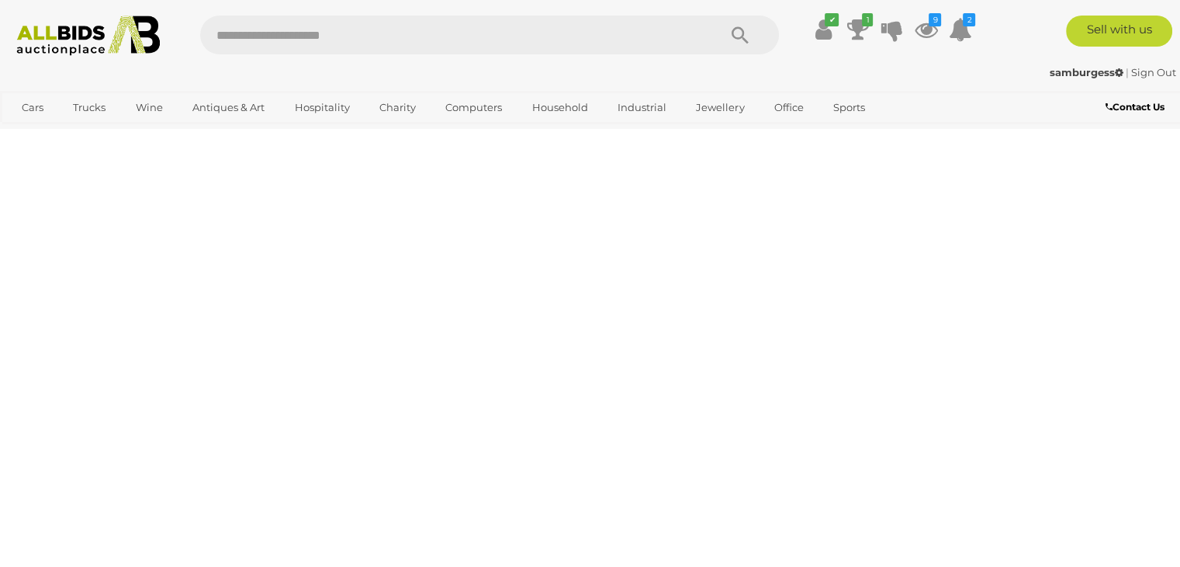
scroll to position [346, 0]
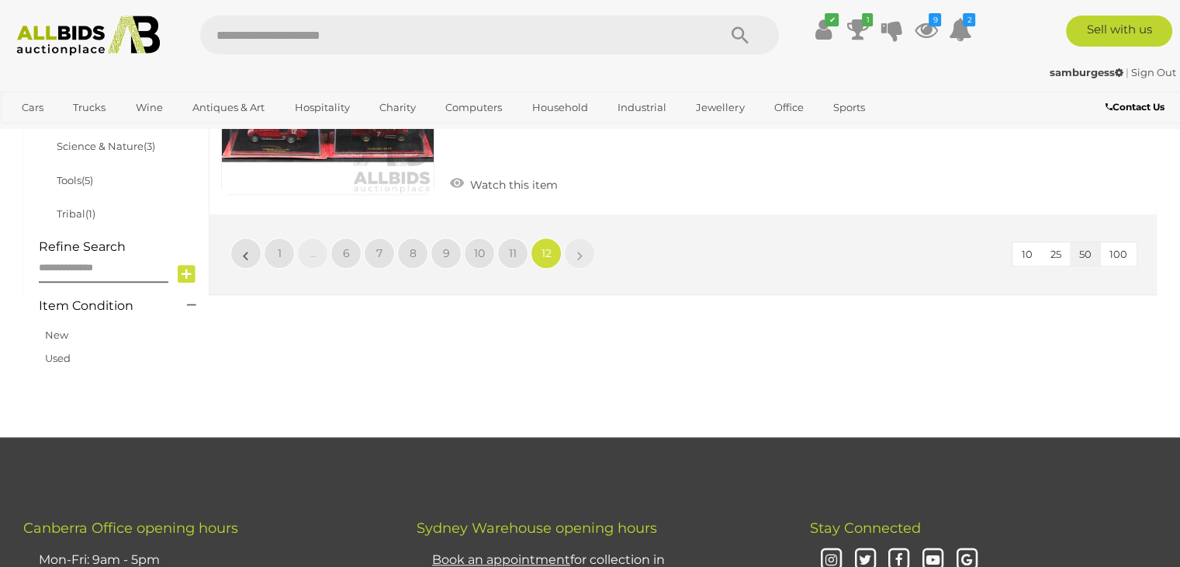
scroll to position [1122, 0]
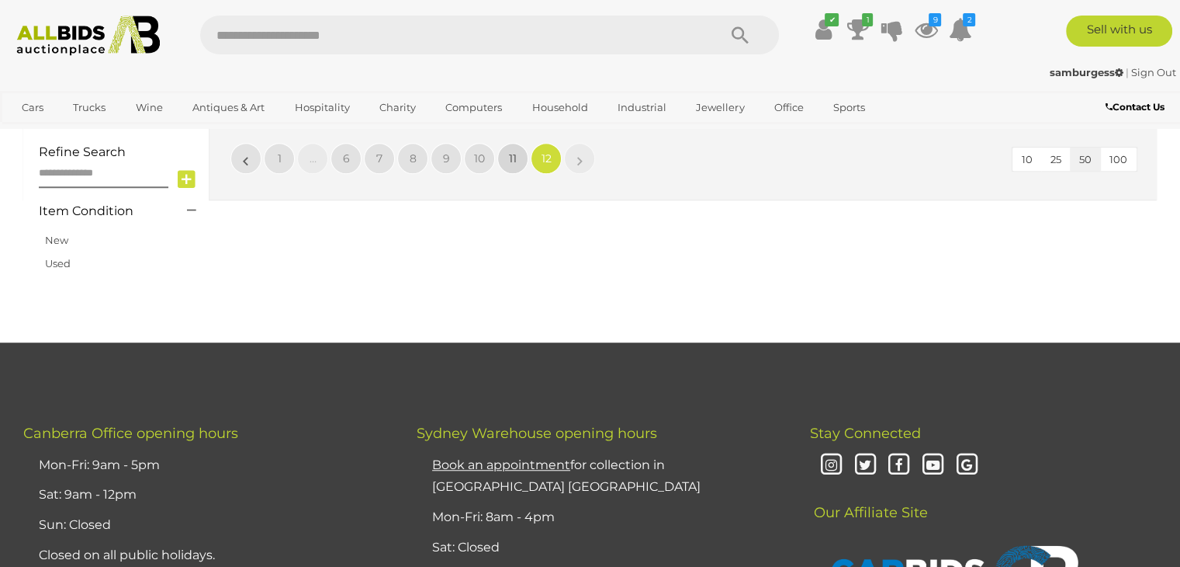
click at [511, 159] on span "11" at bounding box center [513, 158] width 8 height 14
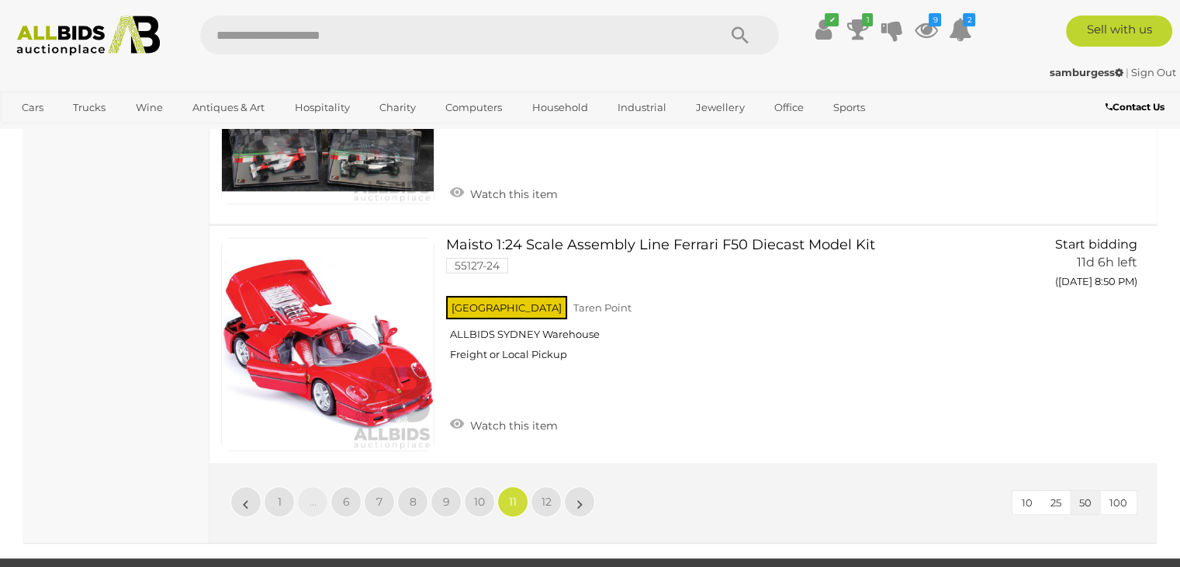
scroll to position [12129, 0]
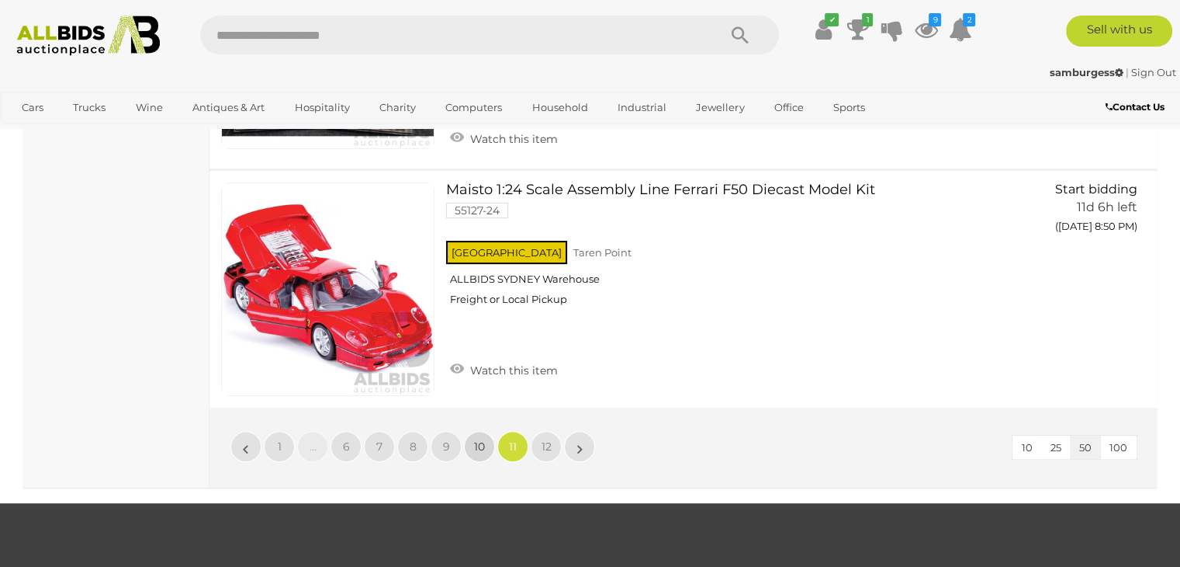
click at [477, 435] on link "10" at bounding box center [479, 446] width 31 height 31
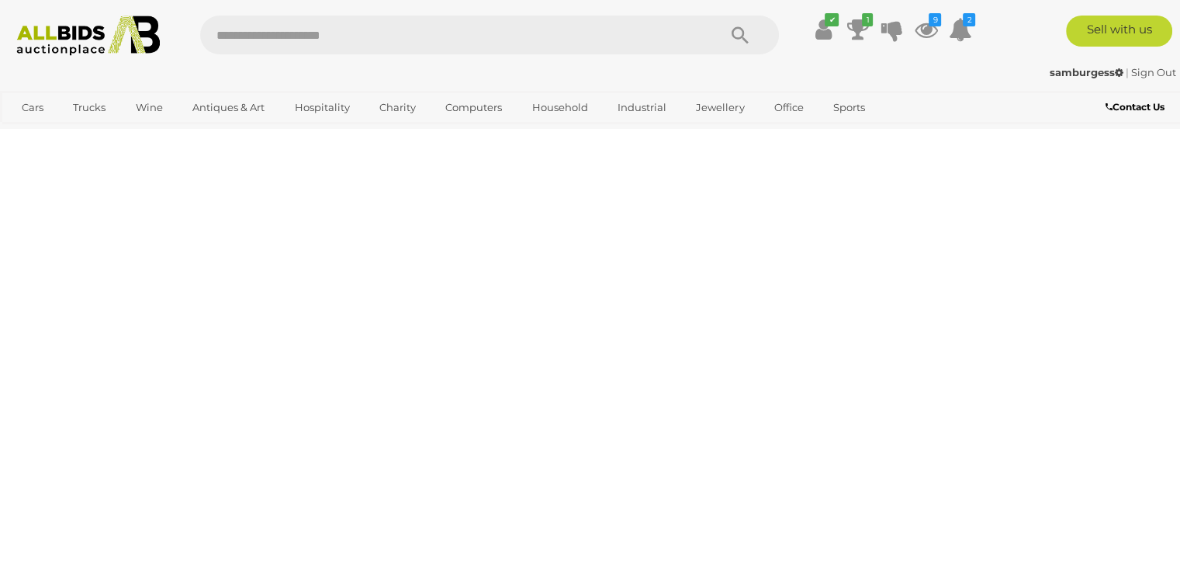
scroll to position [346, 0]
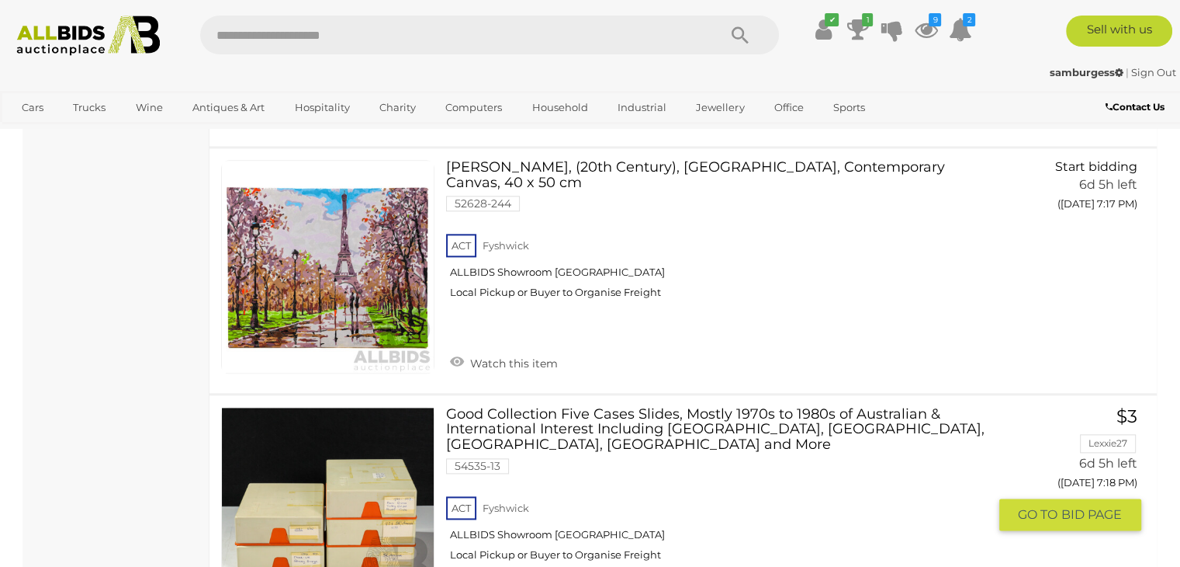
scroll to position [2053, 0]
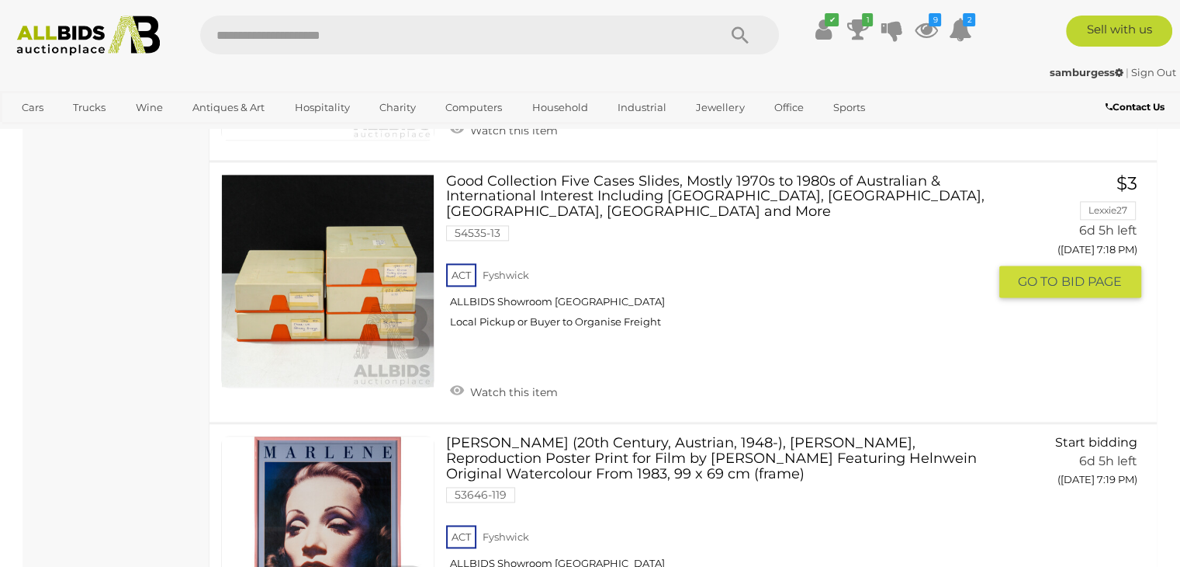
click at [693, 189] on link "Good Collection Five Cases Slides, Mostly 1970s to 1980s of Australian & Intern…" at bounding box center [722, 257] width 529 height 167
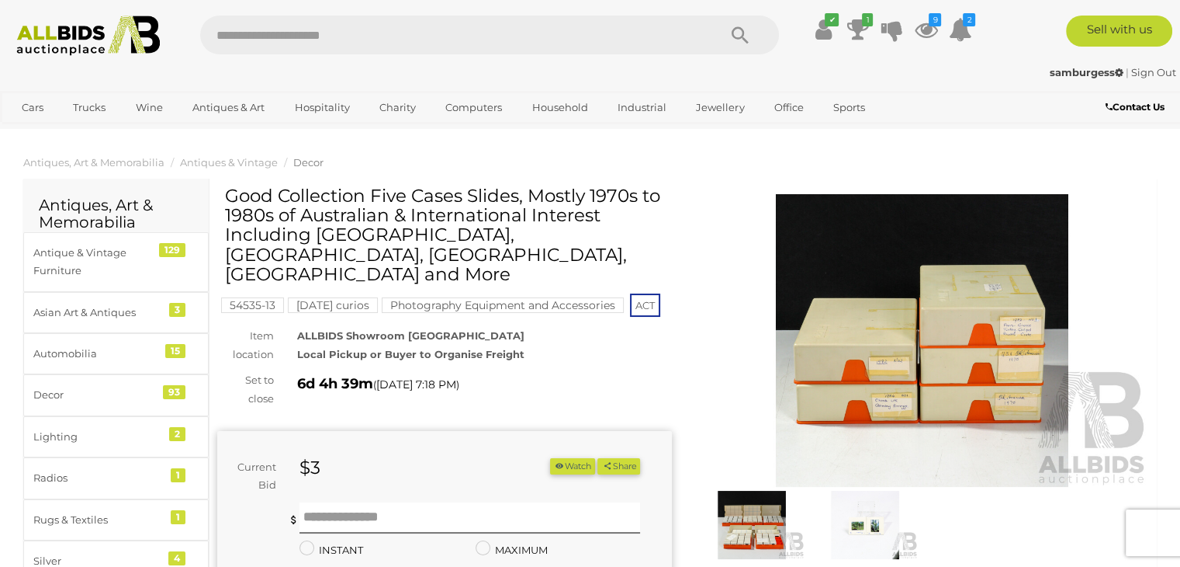
click at [751, 506] on img at bounding box center [752, 524] width 106 height 68
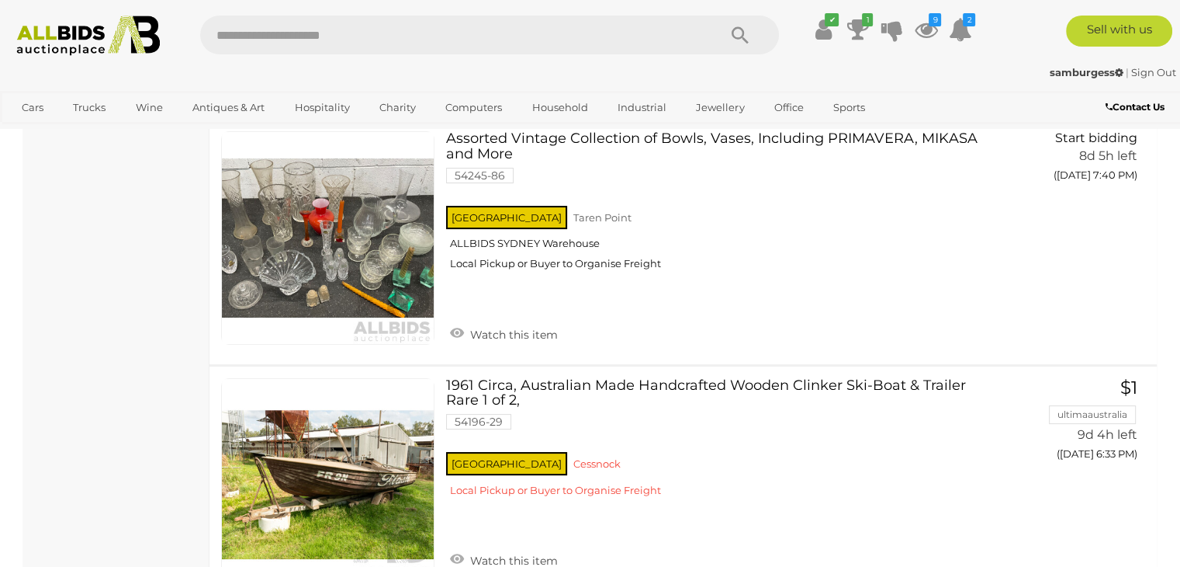
scroll to position [12290, 0]
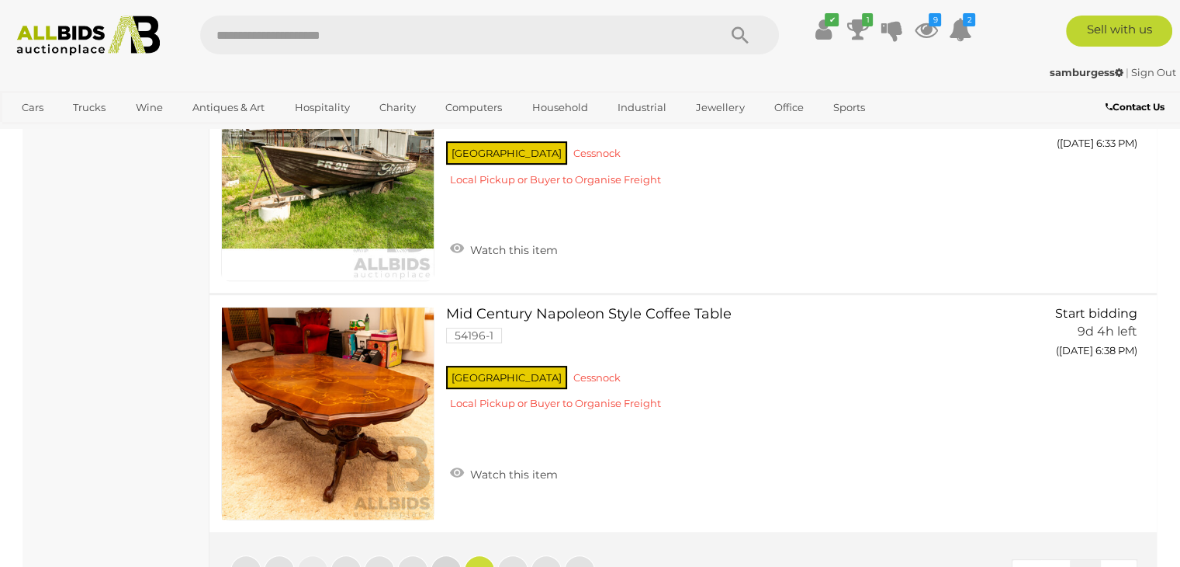
click at [441, 555] on link "9" at bounding box center [446, 570] width 31 height 31
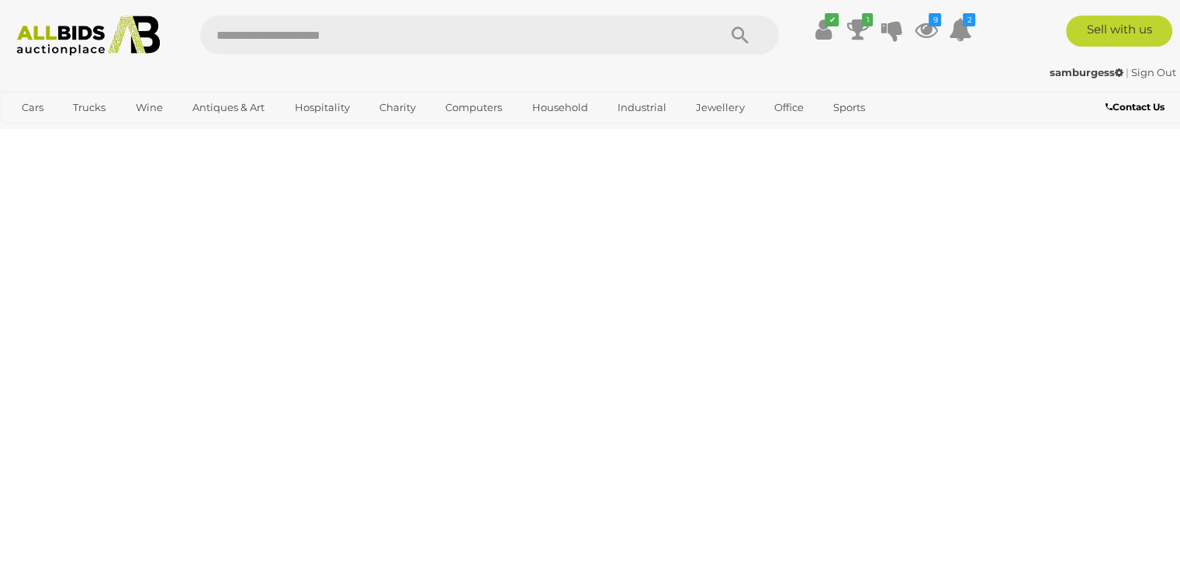
scroll to position [346, 0]
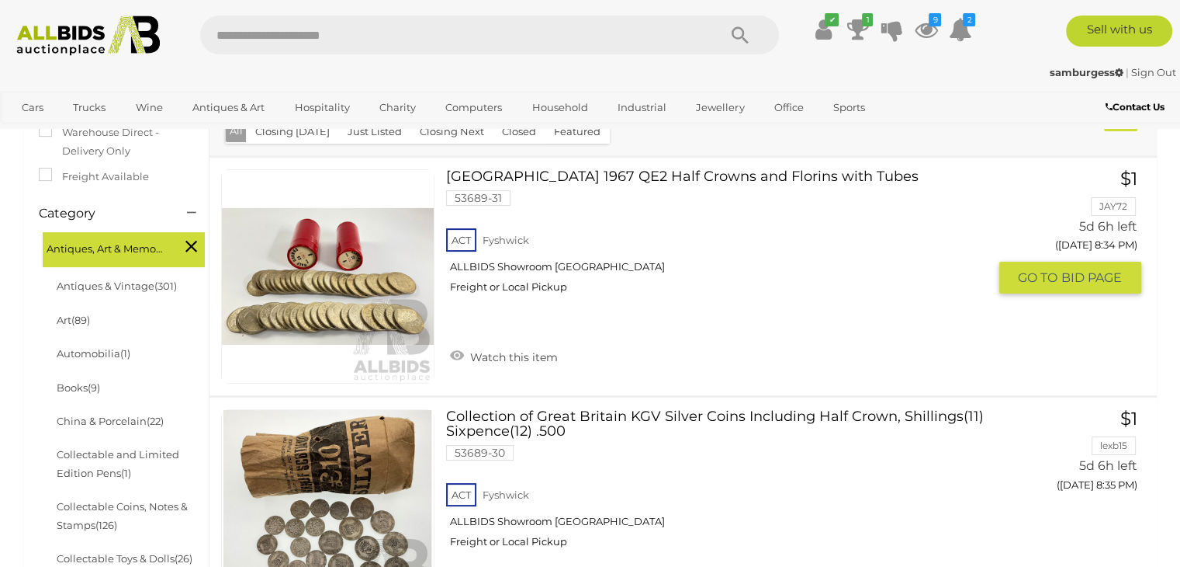
click at [558, 183] on link "Great Britain 1967 QE2 Half Crowns and Florins with Tubes 53689-31 ACT Fyshwick" at bounding box center [722, 237] width 529 height 136
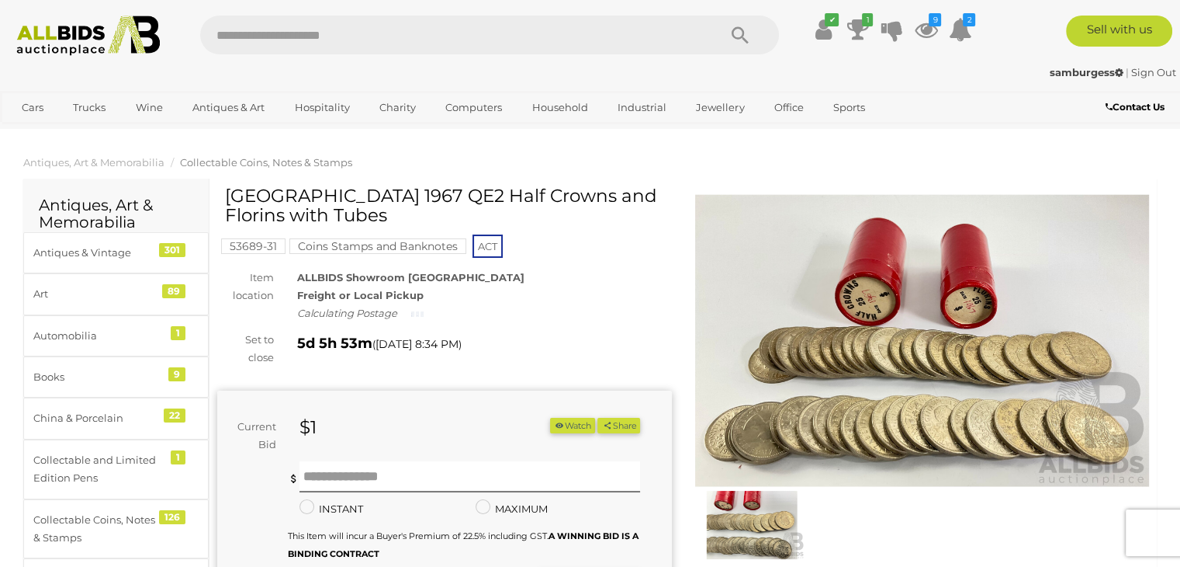
click at [900, 364] on img at bounding box center [922, 340] width 455 height 293
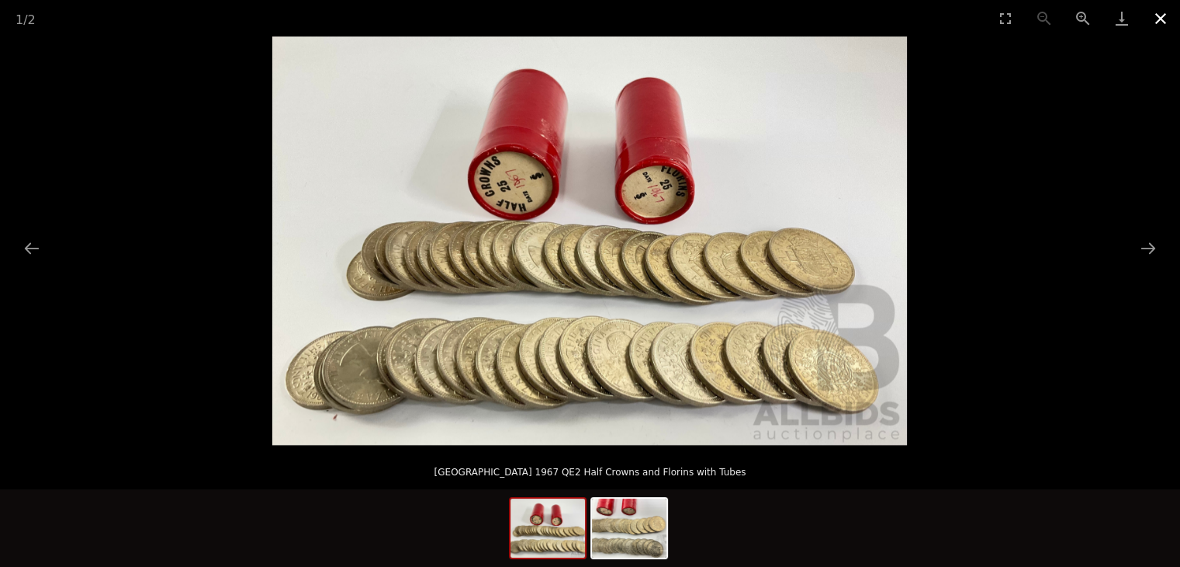
click at [1166, 14] on button "Close gallery" at bounding box center [1161, 18] width 39 height 36
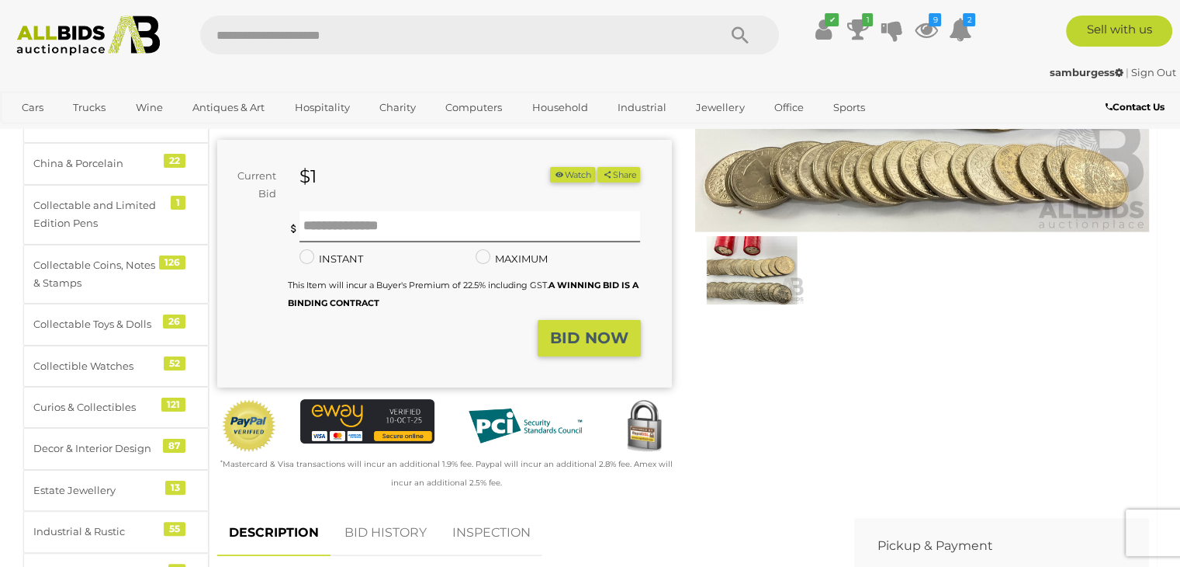
scroll to position [388, 0]
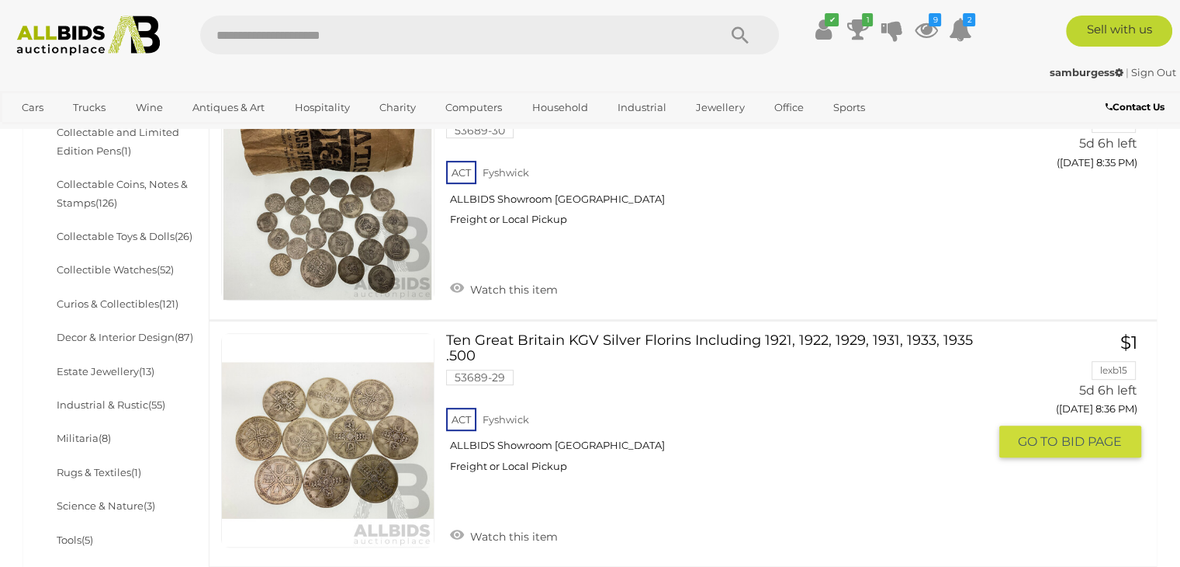
scroll to position [422, 0]
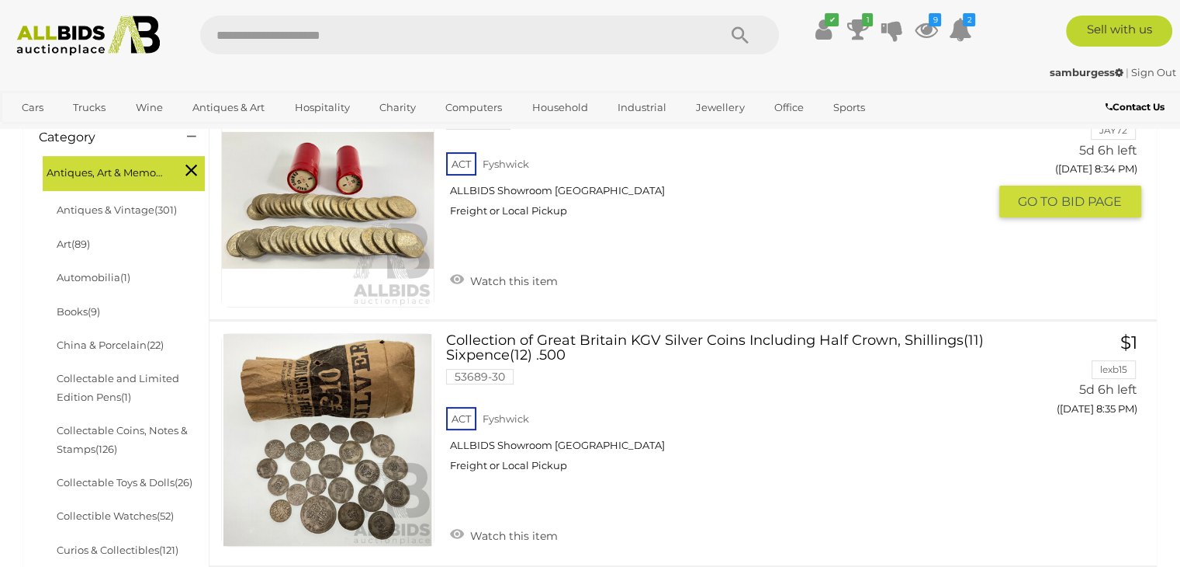
click at [402, 228] on img at bounding box center [328, 200] width 212 height 212
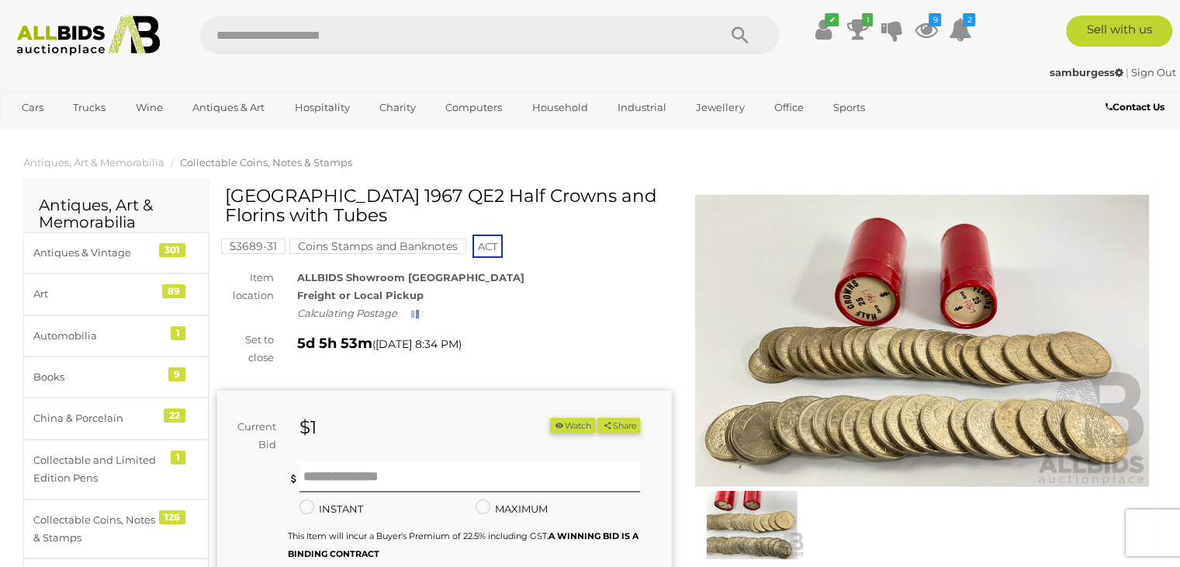
click at [915, 406] on img at bounding box center [922, 340] width 455 height 293
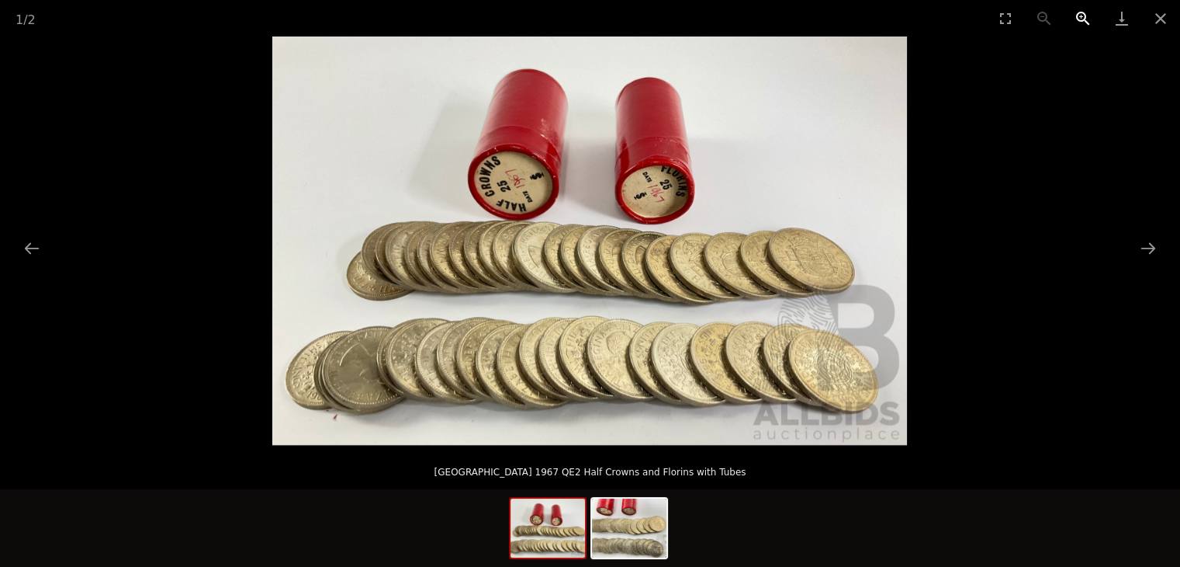
click at [1083, 19] on button "Zoom in" at bounding box center [1083, 18] width 39 height 36
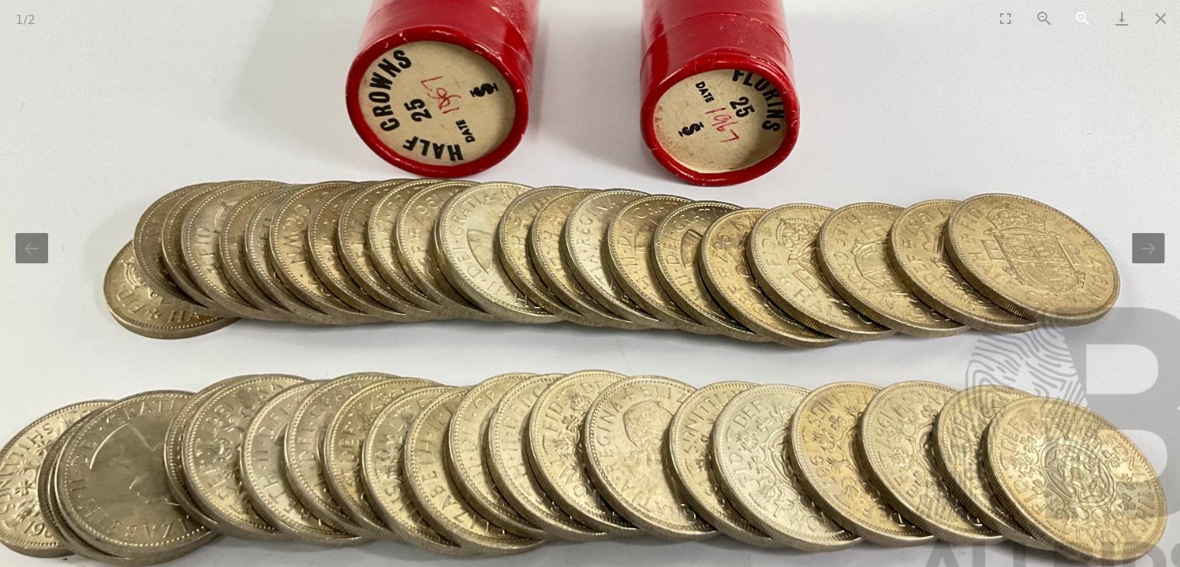
click at [1083, 19] on button "Zoom in" at bounding box center [1083, 18] width 39 height 36
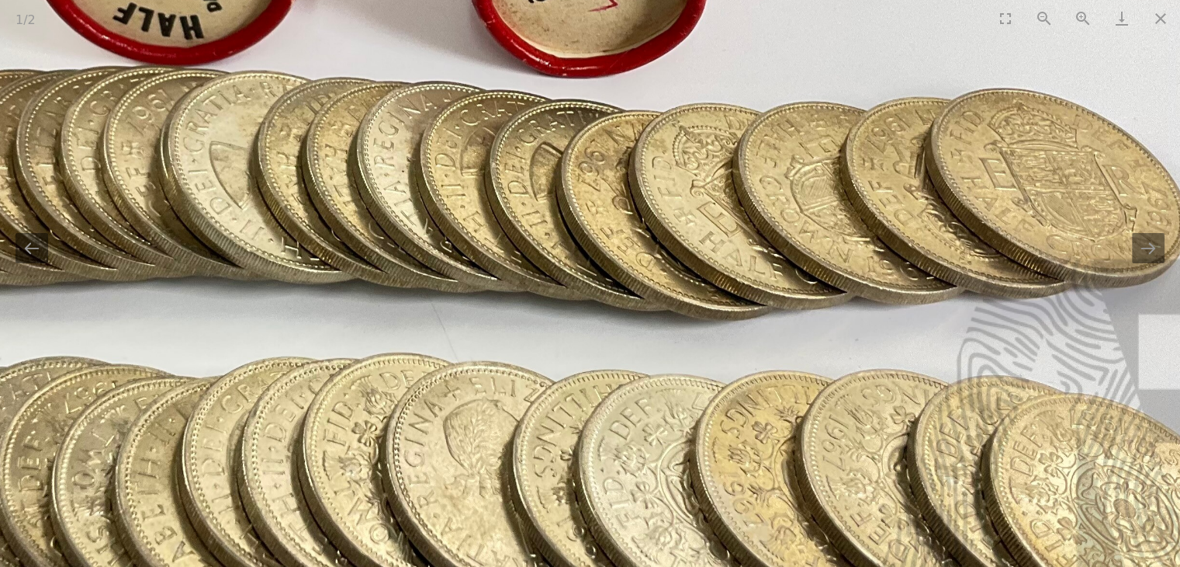
drag, startPoint x: 830, startPoint y: 459, endPoint x: 634, endPoint y: 388, distance: 208.7
click at [634, 388] on img at bounding box center [393, 127] width 1905 height 1225
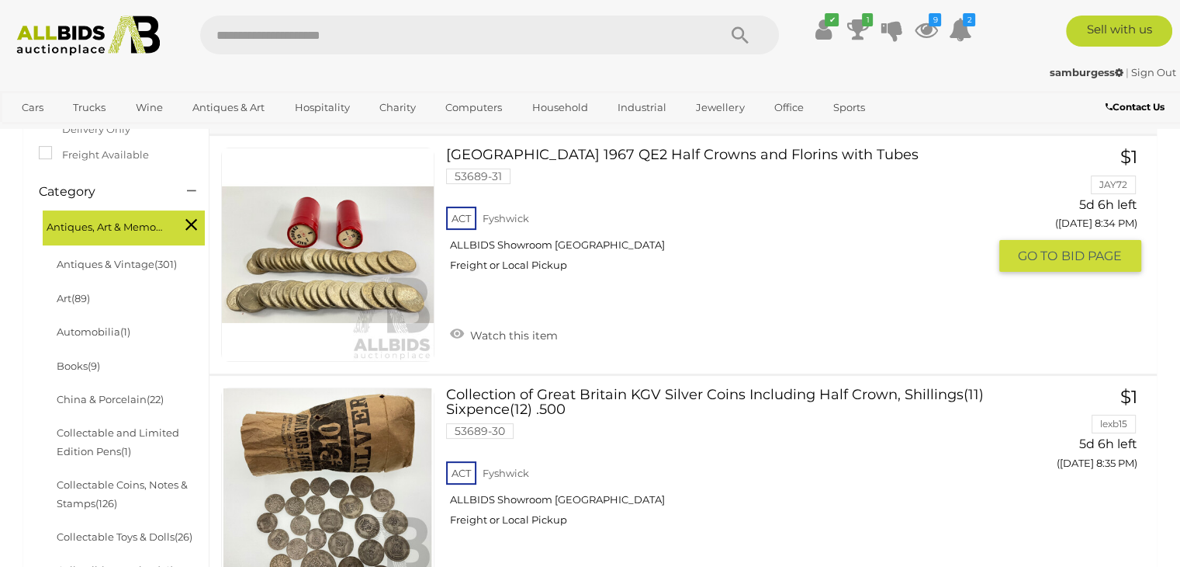
scroll to position [422, 0]
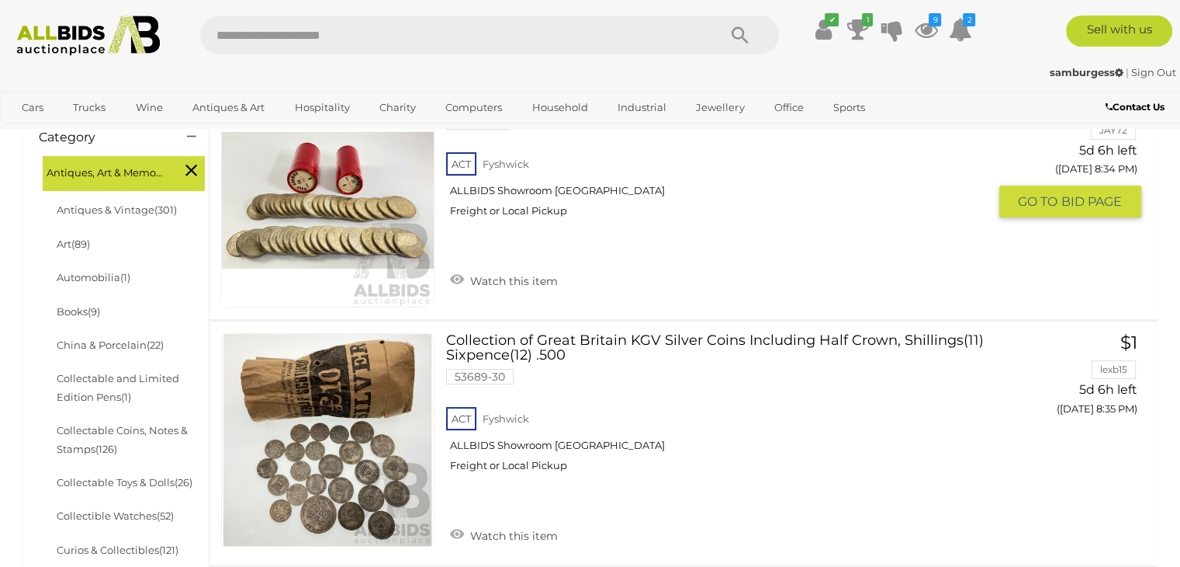
click at [354, 220] on link at bounding box center [327, 199] width 213 height 213
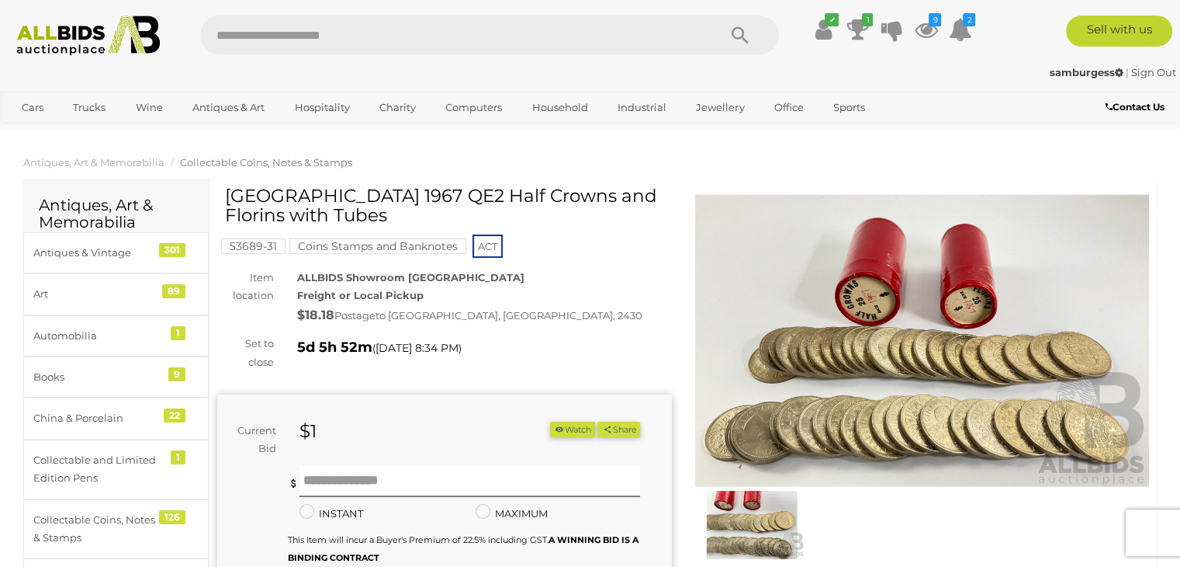
click at [1012, 337] on img at bounding box center [922, 340] width 455 height 293
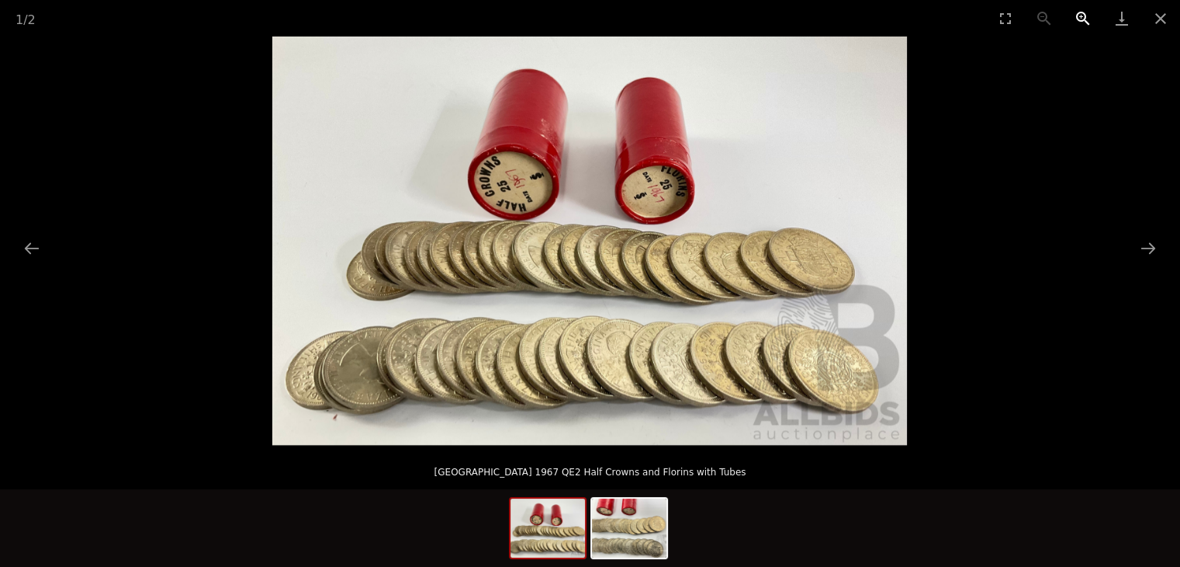
click at [1079, 12] on button "Zoom in" at bounding box center [1083, 18] width 39 height 36
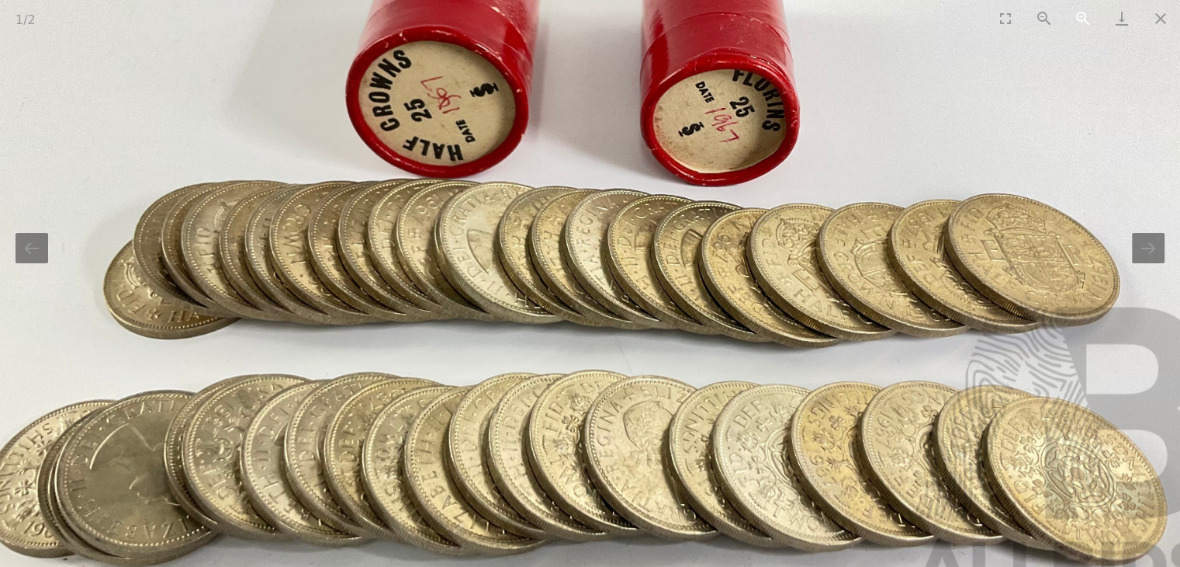
click at [1079, 12] on button "Zoom in" at bounding box center [1083, 18] width 39 height 36
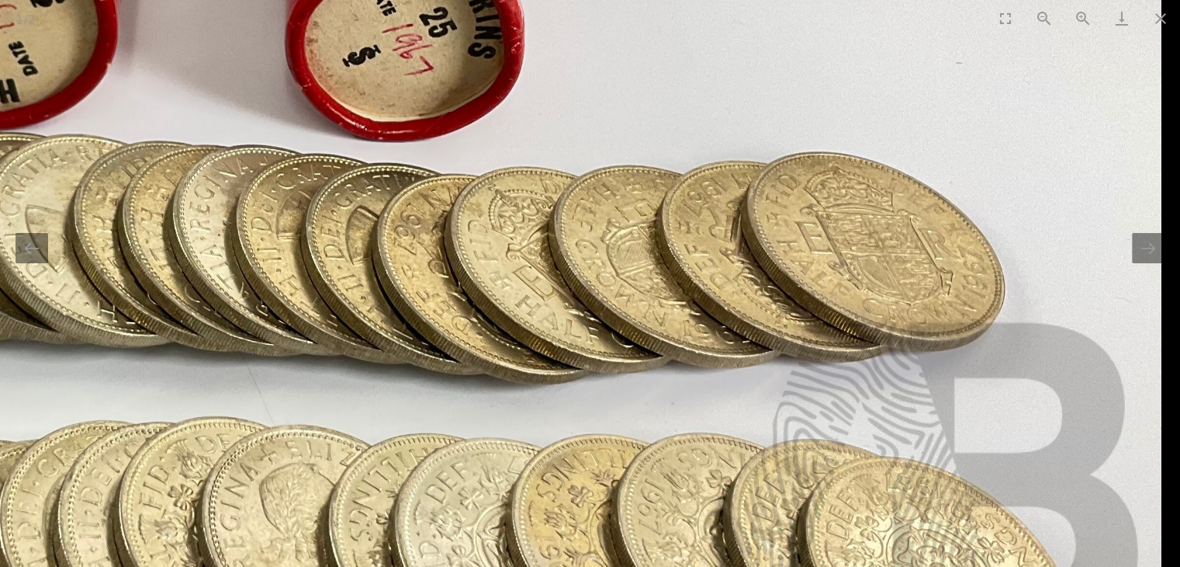
drag, startPoint x: 953, startPoint y: 283, endPoint x: 481, endPoint y: 276, distance: 471.9
click at [481, 276] on img at bounding box center [209, 191] width 1905 height 1225
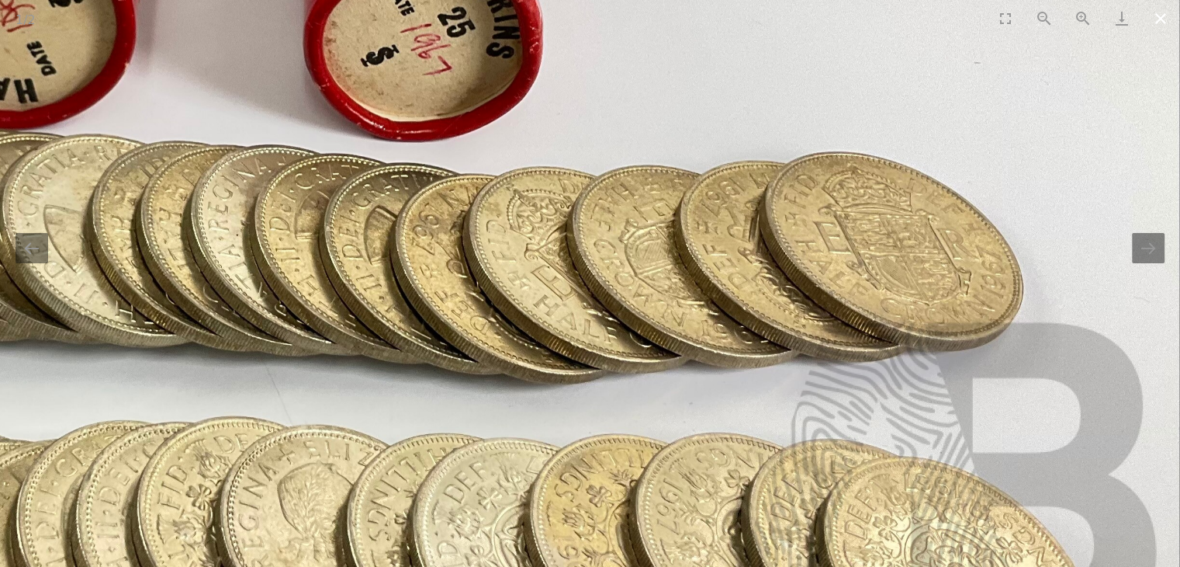
click at [1163, 20] on button "Close gallery" at bounding box center [1161, 18] width 39 height 36
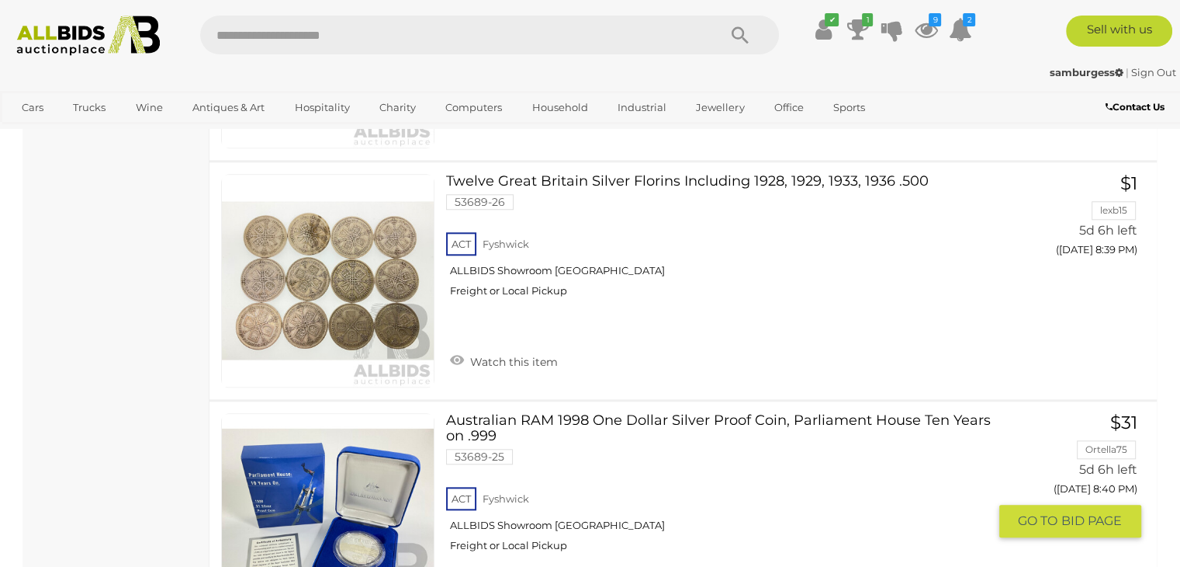
scroll to position [1786, 0]
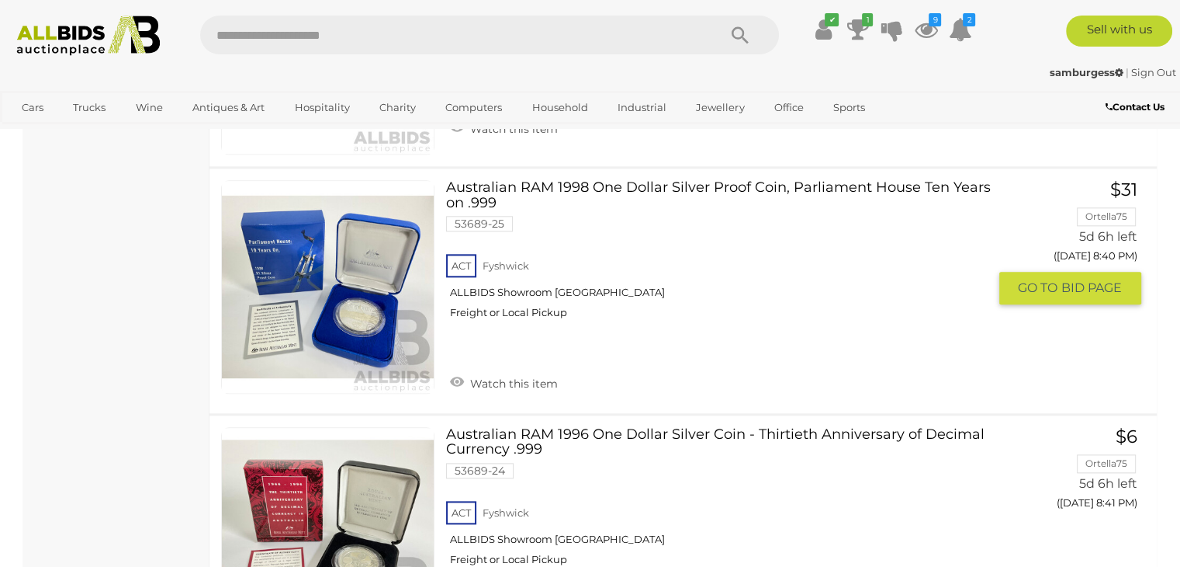
click at [616, 180] on link "Australian RAM 1998 One Dollar Silver Proof Coin, Parliament House Ten Years on…" at bounding box center [722, 255] width 529 height 151
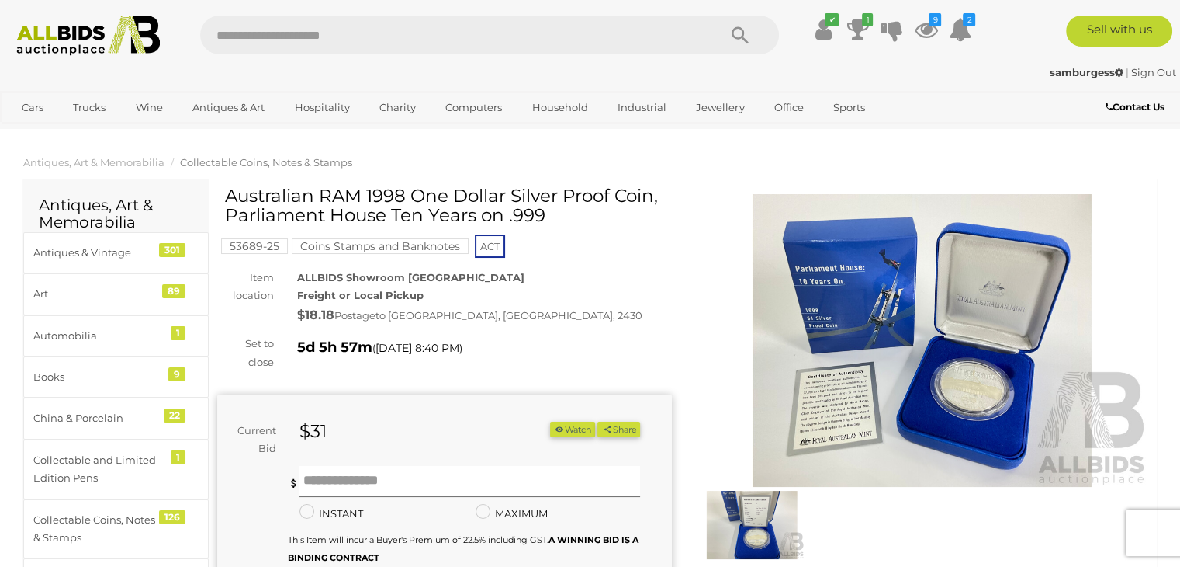
click at [987, 368] on img at bounding box center [922, 340] width 455 height 293
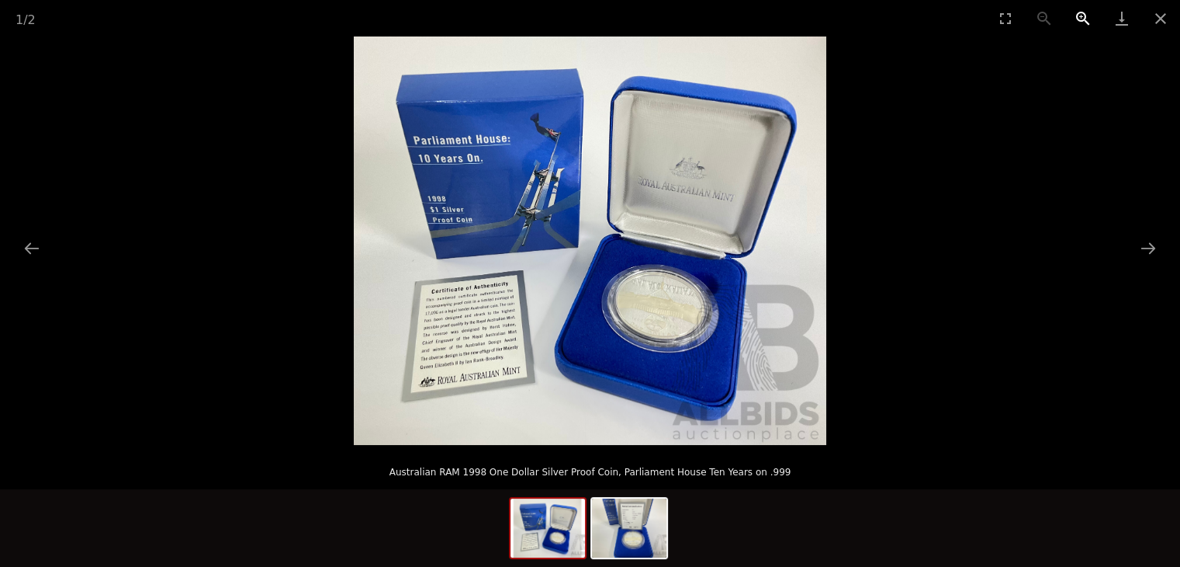
click at [1085, 15] on button "Zoom in" at bounding box center [1083, 18] width 39 height 36
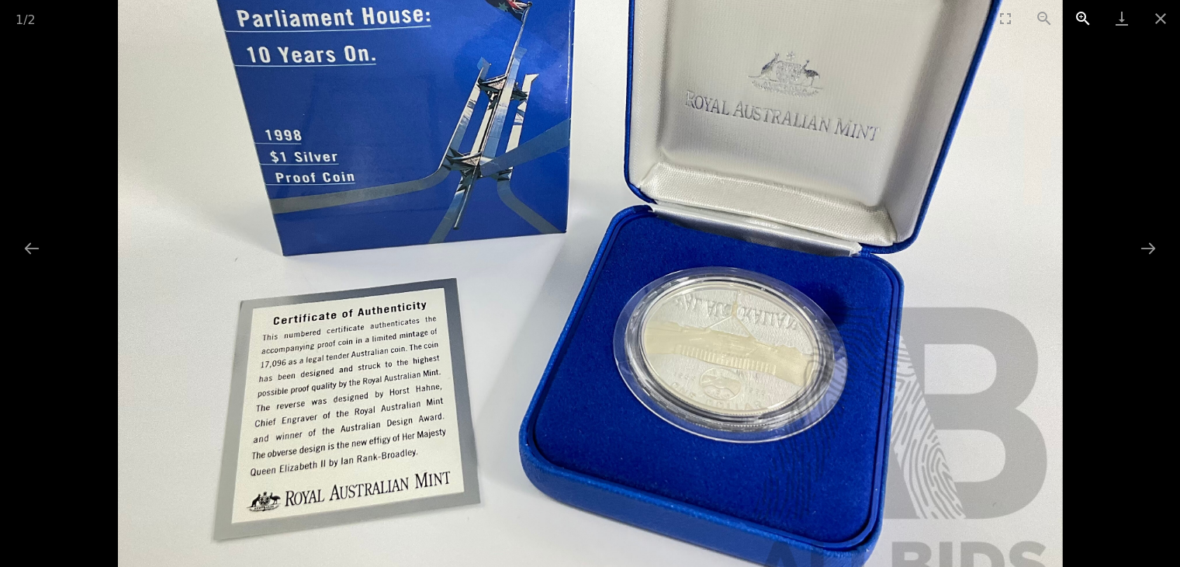
click at [1085, 15] on button "Zoom in" at bounding box center [1083, 18] width 39 height 36
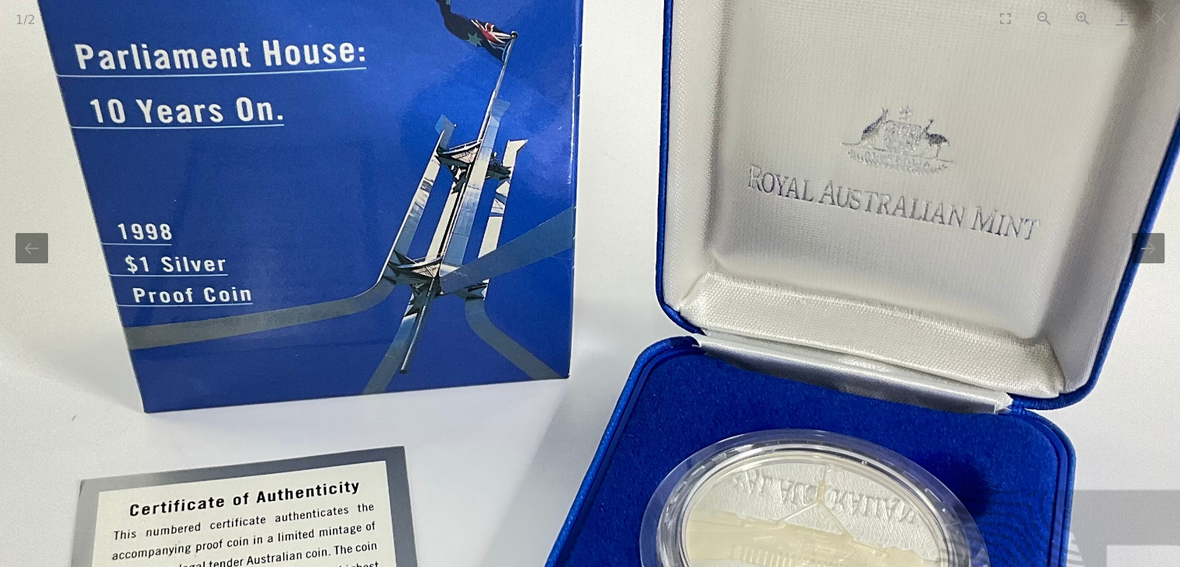
drag, startPoint x: 361, startPoint y: 243, endPoint x: 374, endPoint y: 407, distance: 164.3
click at [374, 407] on img at bounding box center [605, 357] width 1419 height 1225
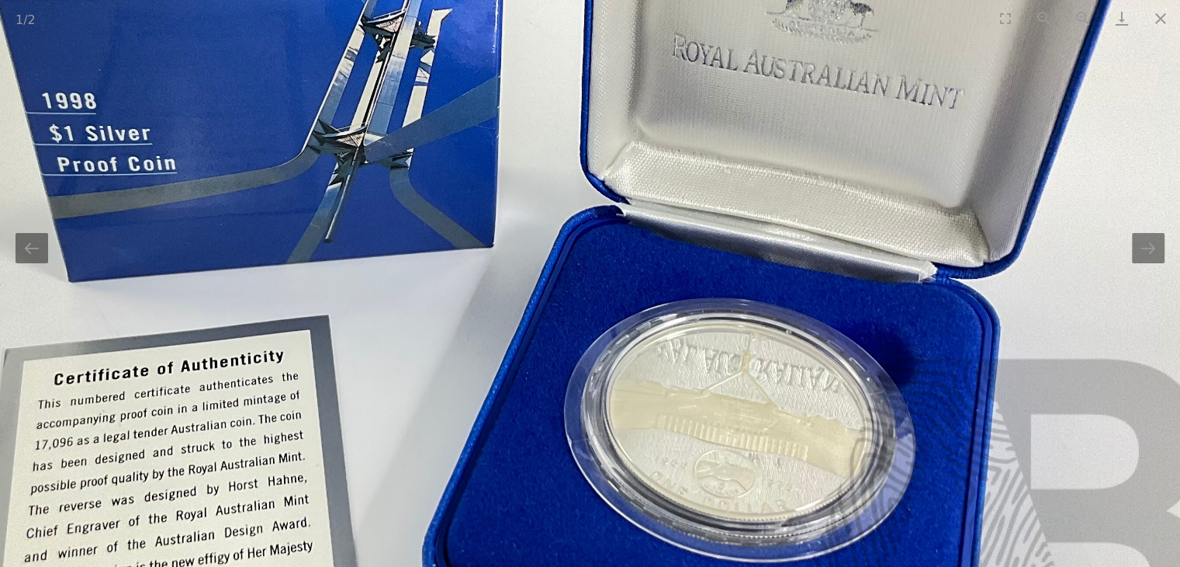
drag, startPoint x: 599, startPoint y: 420, endPoint x: 525, endPoint y: 217, distance: 216.5
click at [525, 217] on img at bounding box center [529, 227] width 1419 height 1225
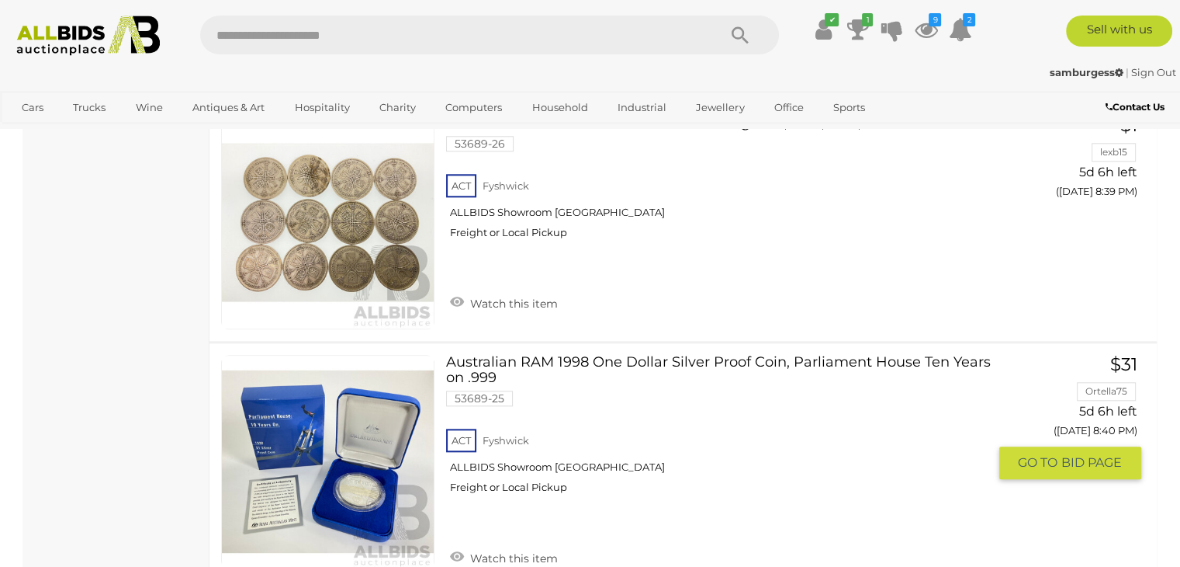
scroll to position [1869, 0]
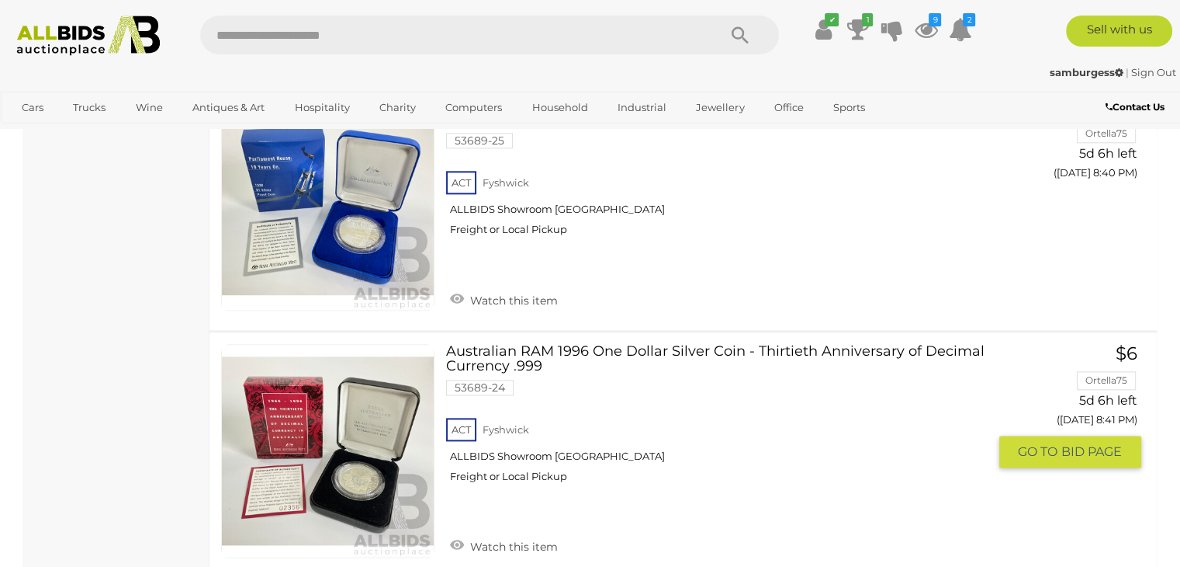
click at [761, 348] on link "Australian RAM 1996 One Dollar Silver Coin - Thirtieth Anniversary of Decimal C…" at bounding box center [722, 419] width 529 height 151
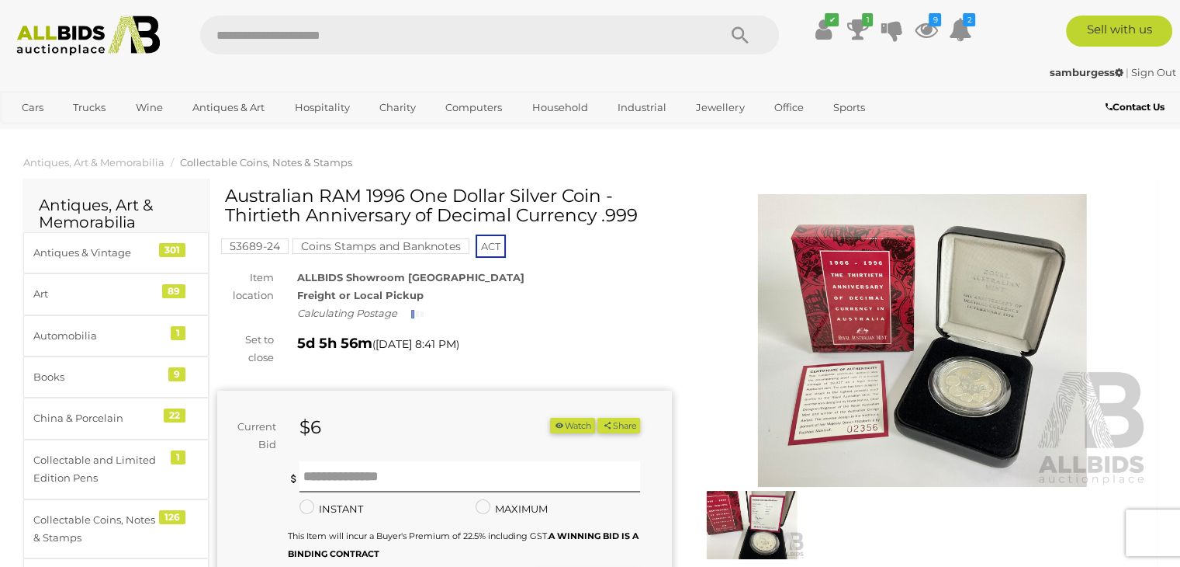
click at [1089, 400] on img at bounding box center [922, 340] width 455 height 293
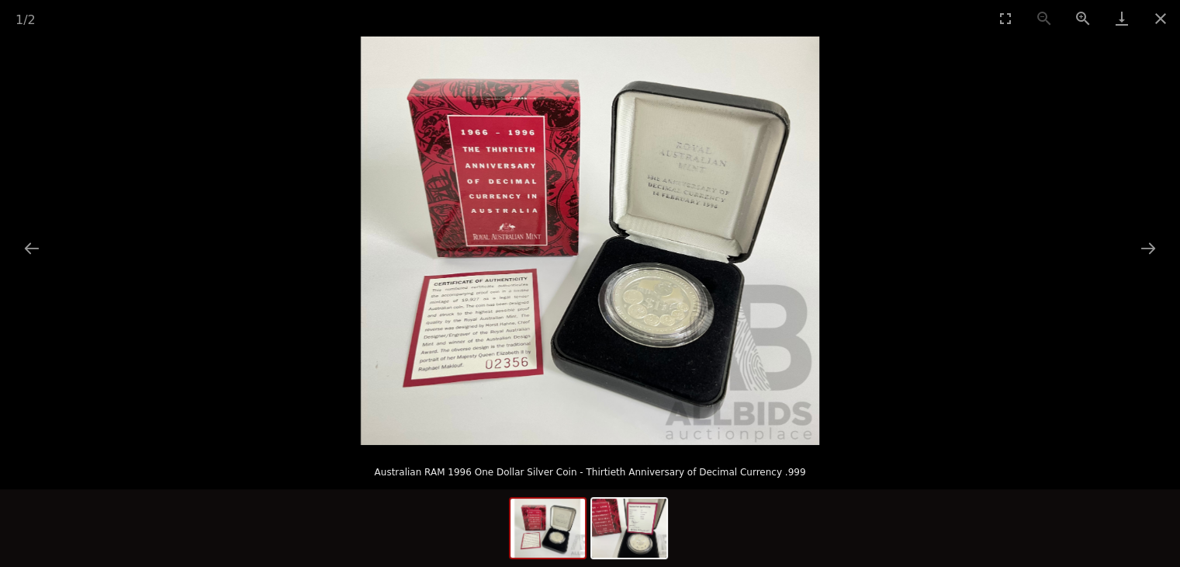
click at [953, 357] on picture at bounding box center [590, 240] width 1180 height 408
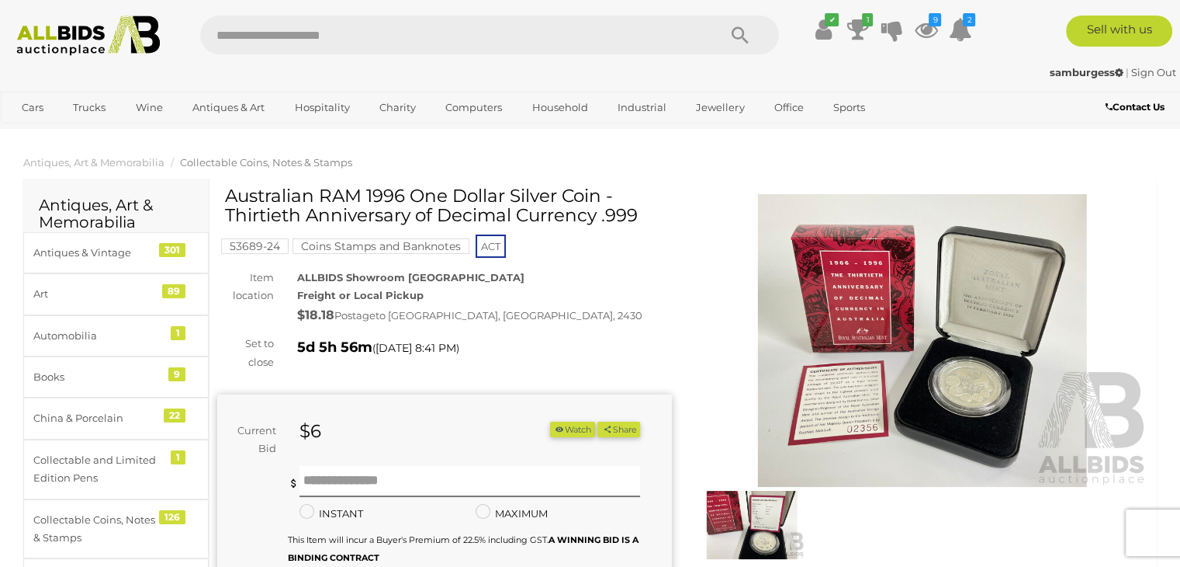
click at [952, 283] on img at bounding box center [922, 340] width 455 height 293
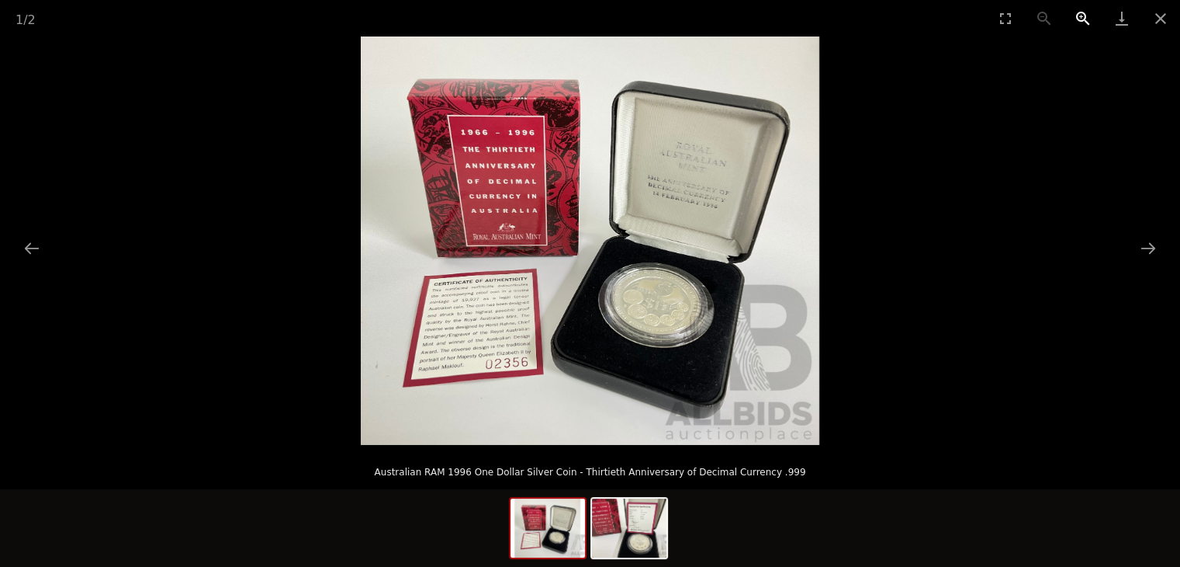
click at [1089, 16] on button "Zoom in" at bounding box center [1083, 18] width 39 height 36
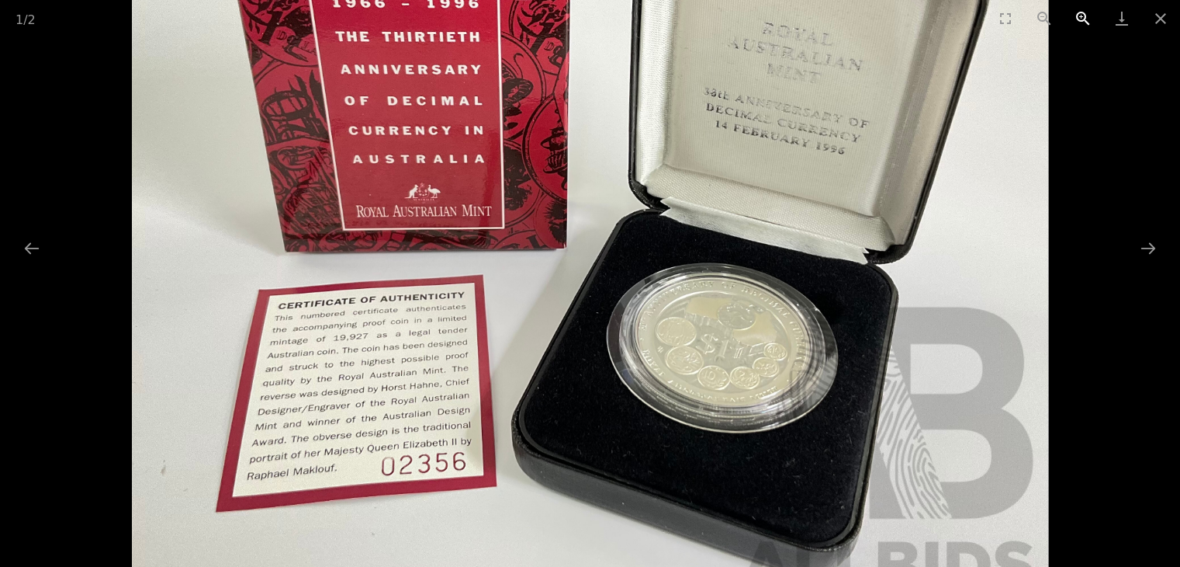
click at [1089, 16] on button "Zoom in" at bounding box center [1083, 18] width 39 height 36
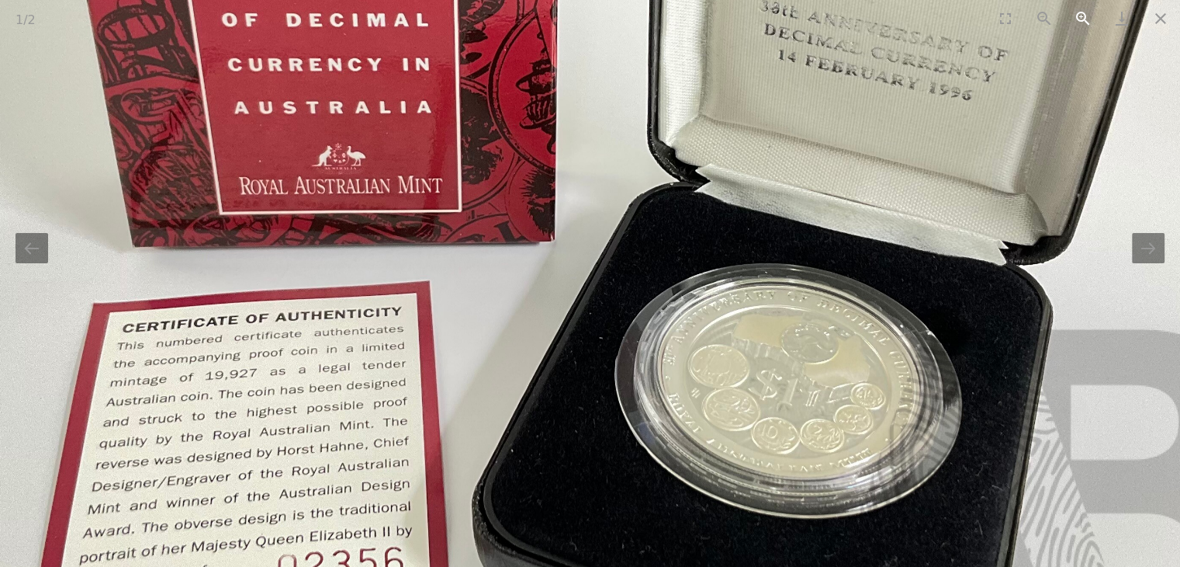
click at [1089, 16] on button "Zoom in" at bounding box center [1083, 18] width 39 height 36
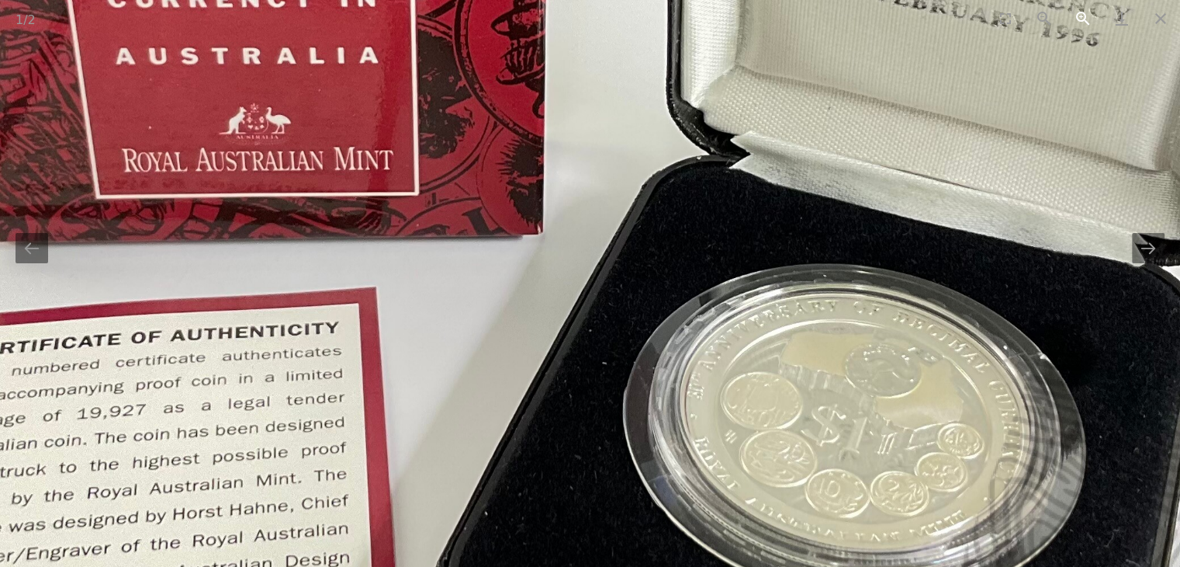
click at [1089, 16] on button "Zoom in" at bounding box center [1083, 18] width 39 height 36
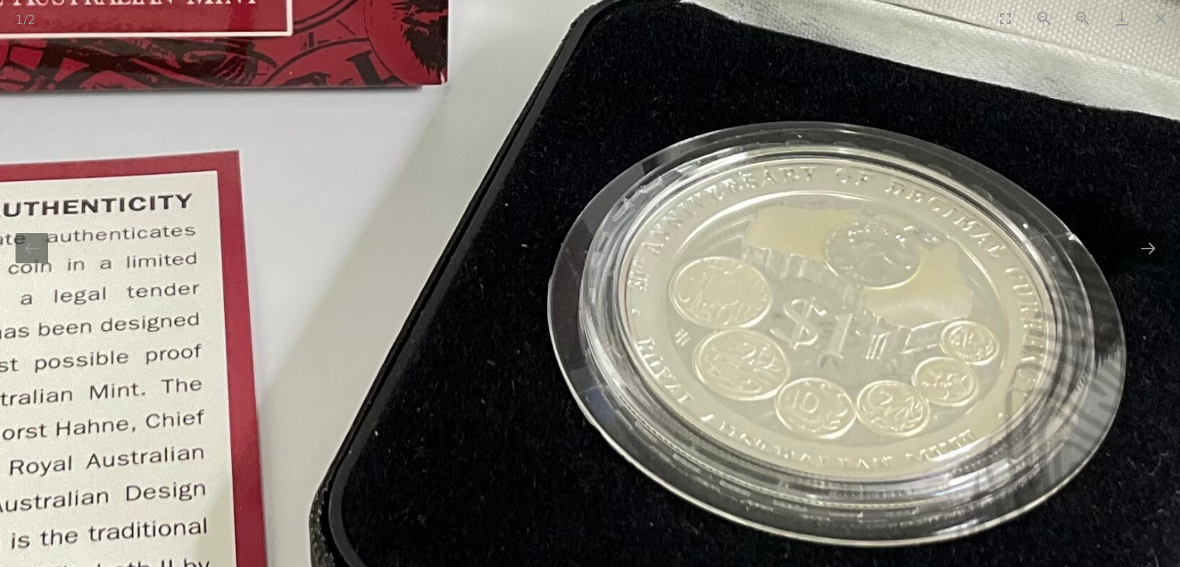
drag, startPoint x: 913, startPoint y: 392, endPoint x: 829, endPoint y: 249, distance: 165.6
click at [829, 249] on img at bounding box center [507, 12] width 2295 height 2041
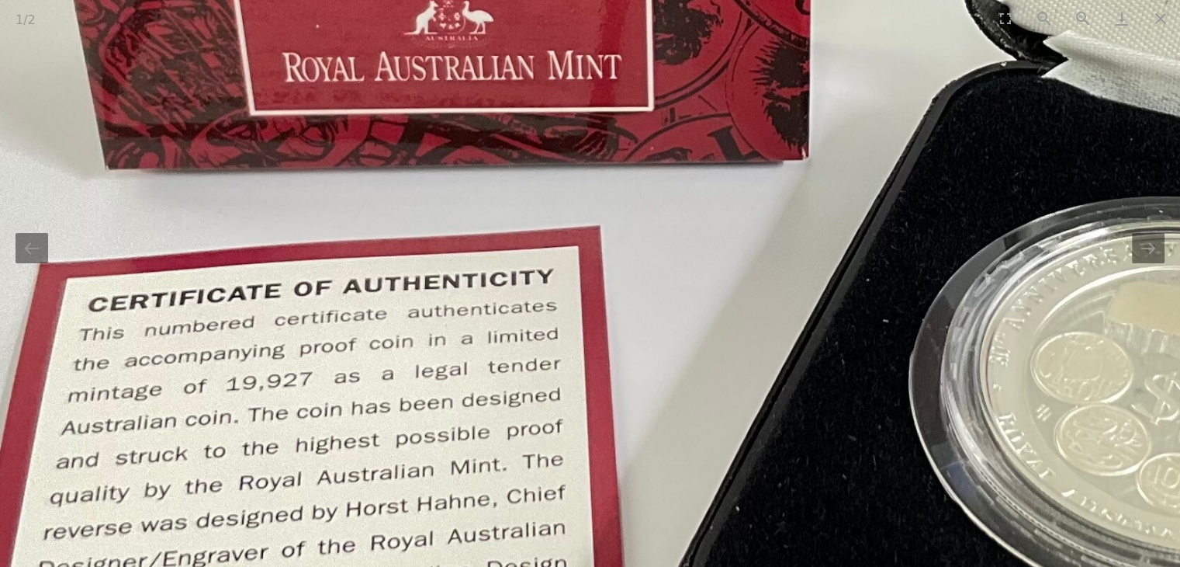
drag, startPoint x: 614, startPoint y: 289, endPoint x: 1034, endPoint y: 400, distance: 434.8
click at [1034, 399] on img at bounding box center [868, 87] width 2295 height 2041
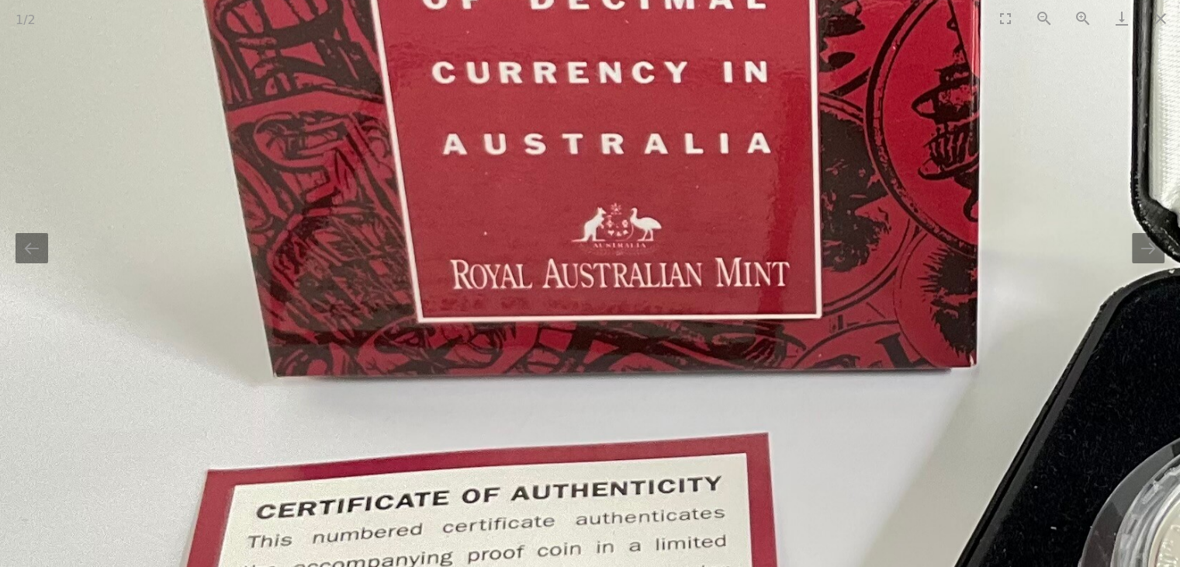
drag, startPoint x: 982, startPoint y: 351, endPoint x: 878, endPoint y: 431, distance: 131.0
click at [878, 431] on img at bounding box center [1036, 294] width 2295 height 2041
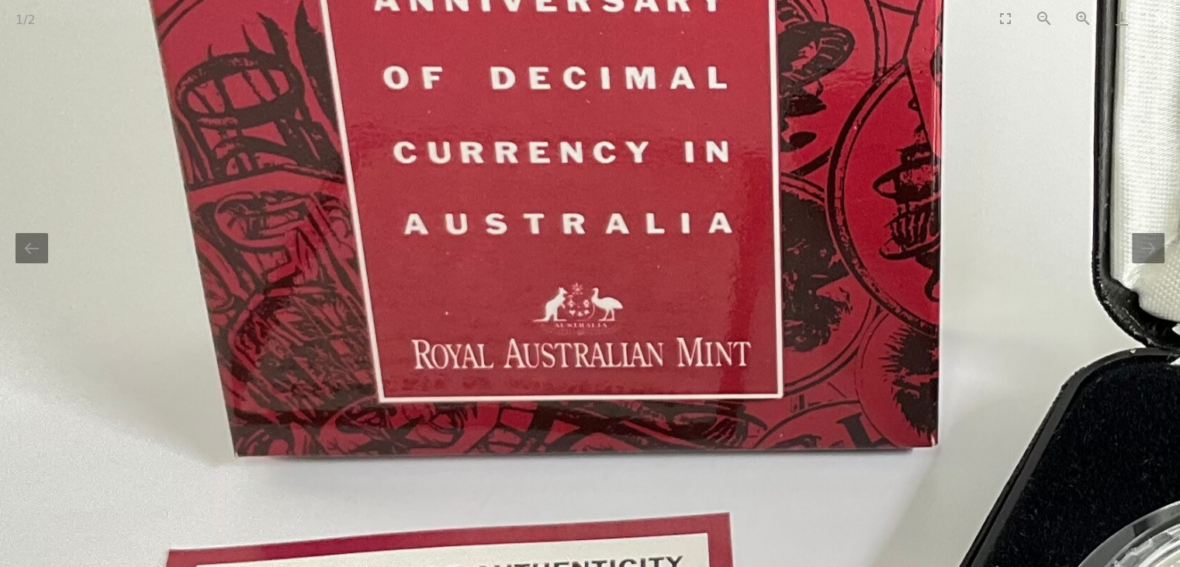
click at [1167, 26] on button "Close gallery" at bounding box center [1161, 18] width 39 height 36
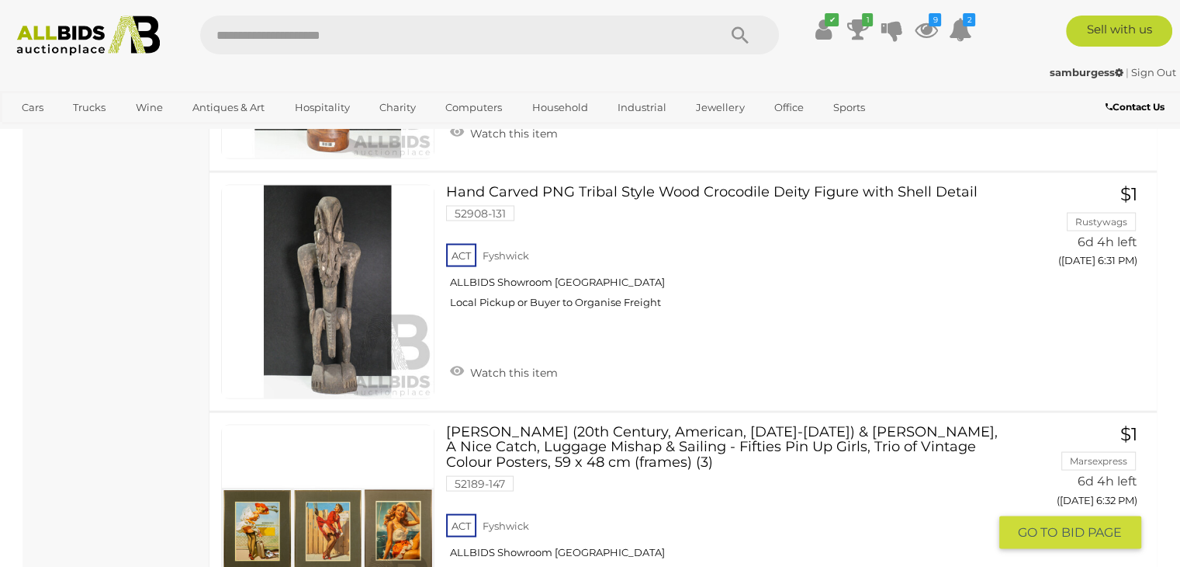
scroll to position [3280, 0]
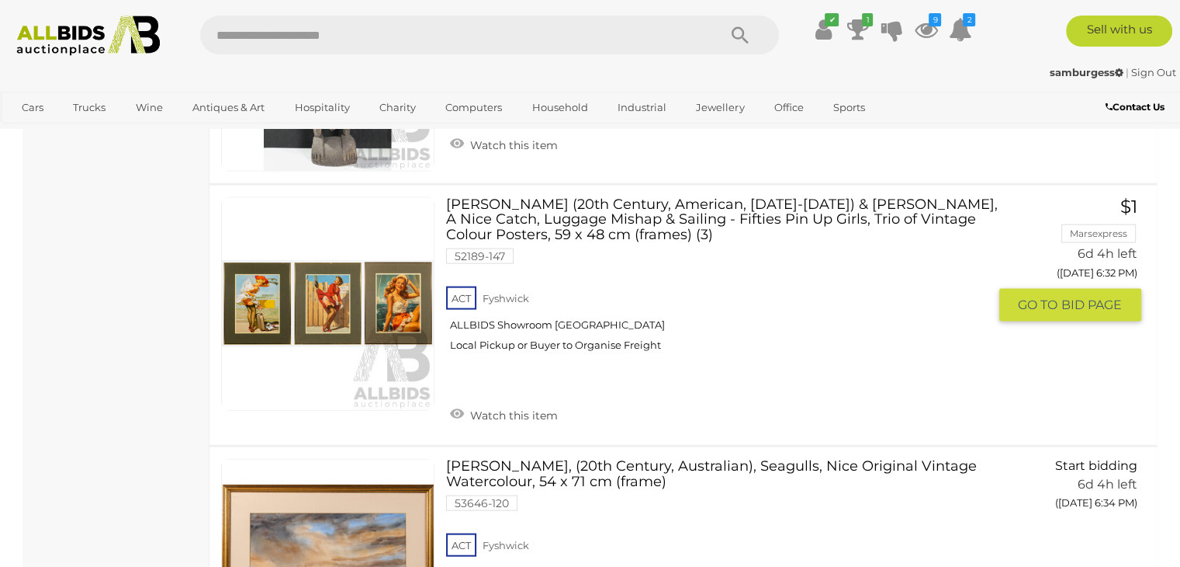
click at [344, 259] on link at bounding box center [327, 303] width 213 height 213
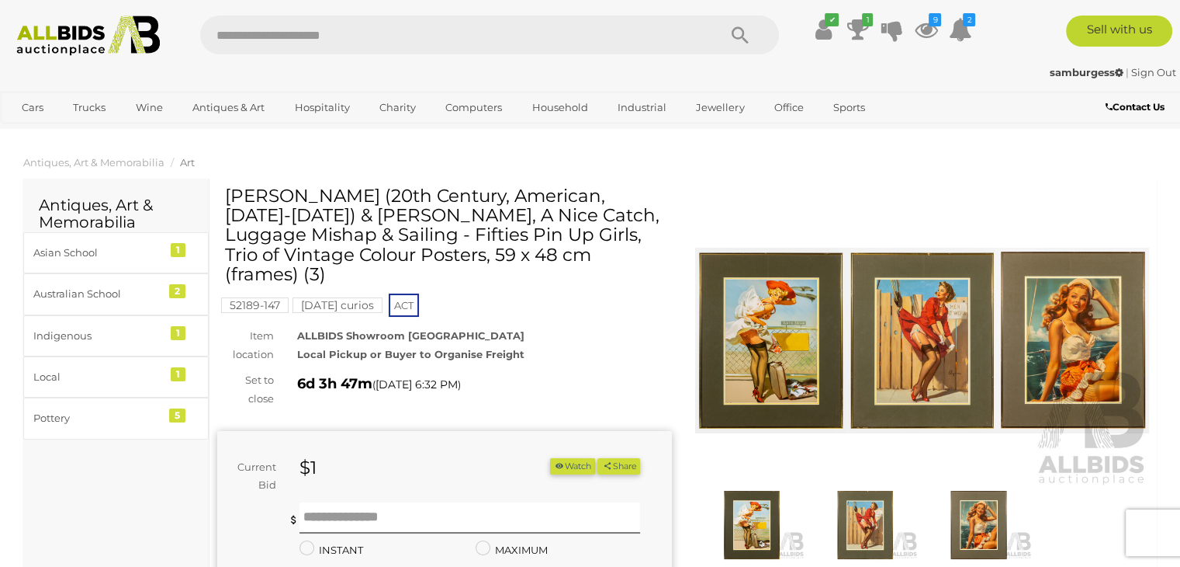
click at [764, 314] on img at bounding box center [922, 340] width 455 height 293
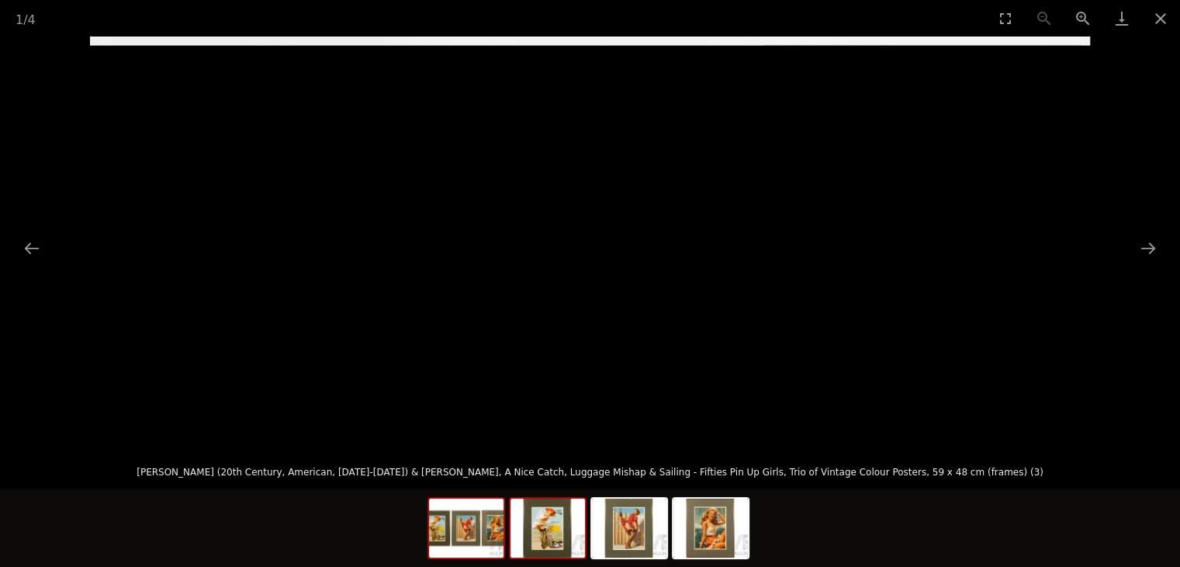
click at [537, 538] on img at bounding box center [548, 527] width 75 height 59
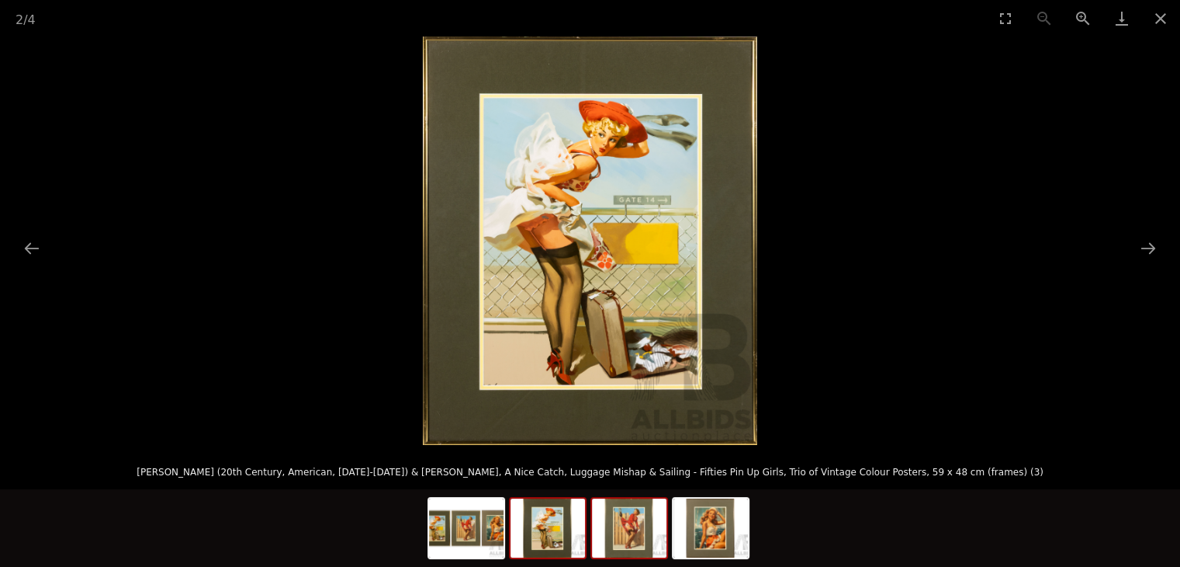
click at [632, 532] on img at bounding box center [629, 527] width 75 height 59
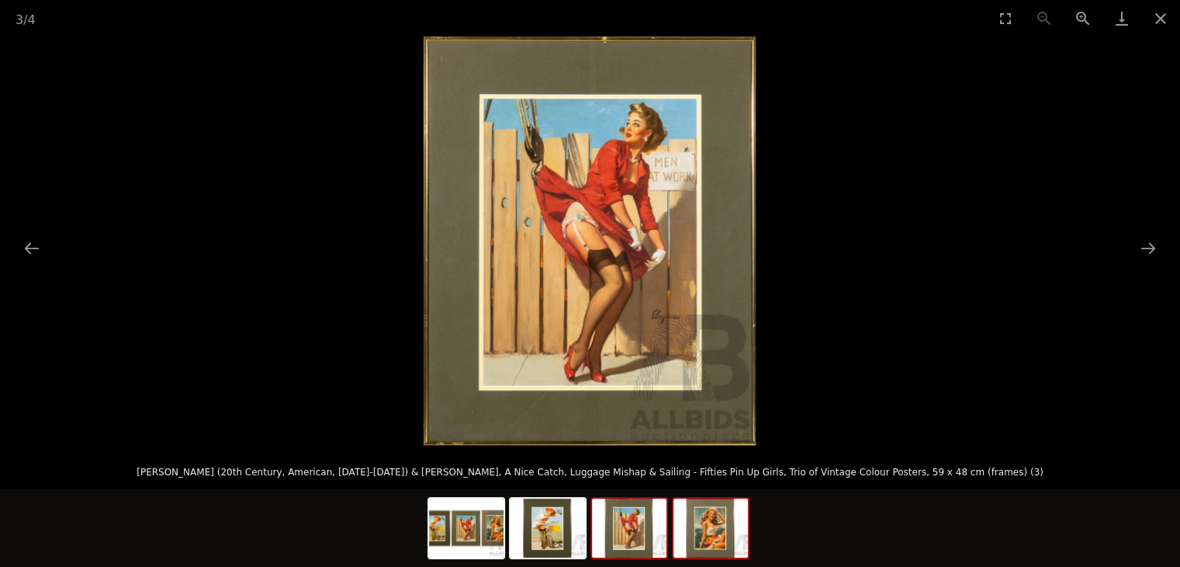
click at [705, 535] on img at bounding box center [711, 527] width 75 height 59
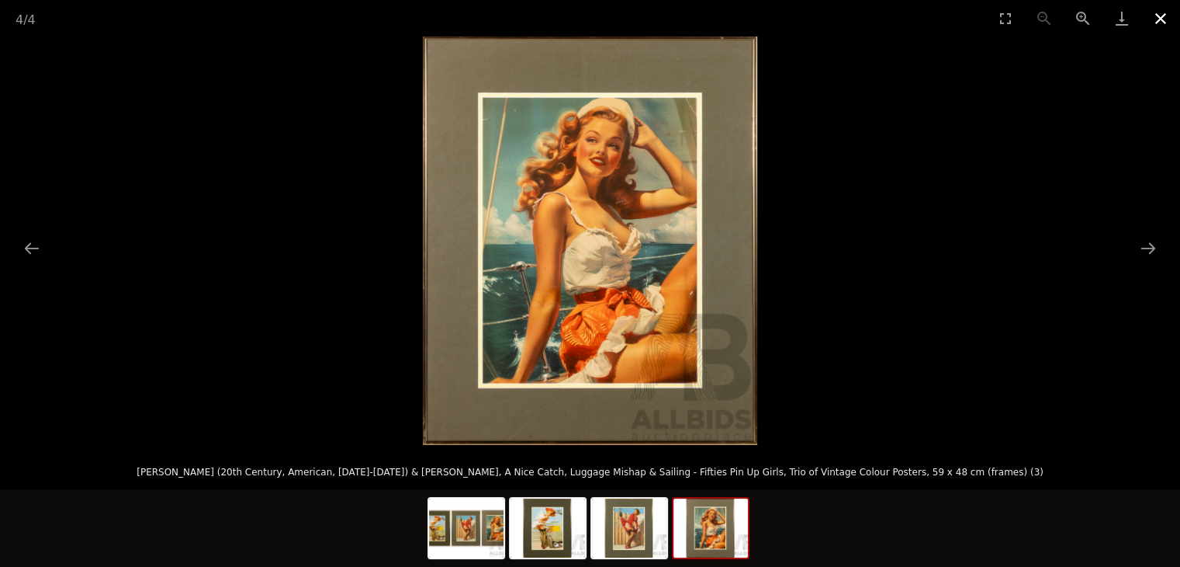
click at [1164, 18] on button "Close gallery" at bounding box center [1161, 18] width 39 height 36
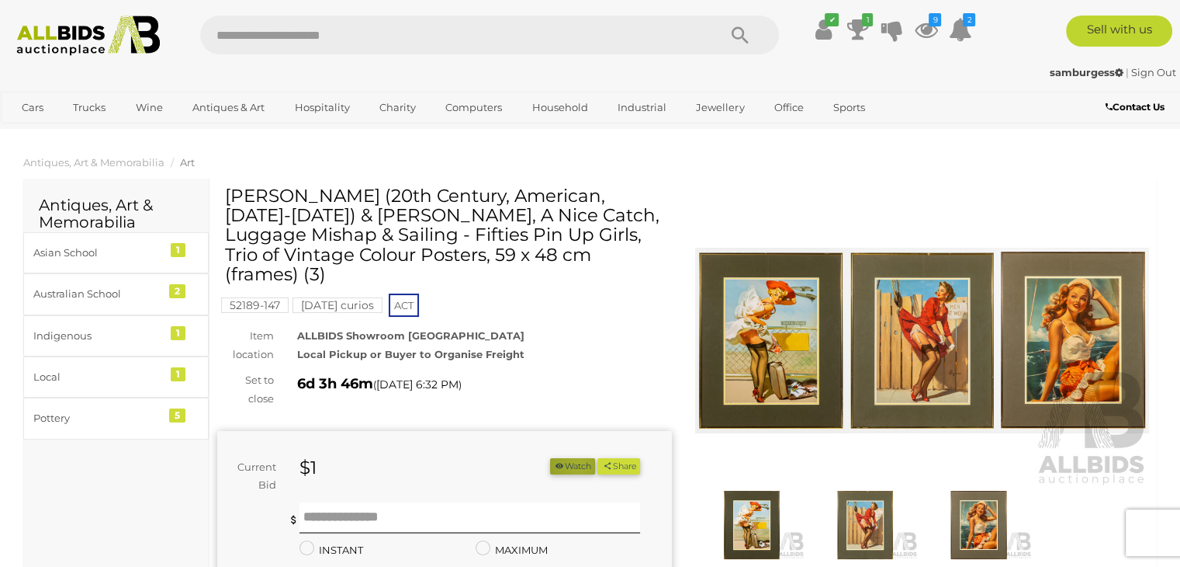
click at [571, 458] on button "Watch" at bounding box center [572, 466] width 45 height 16
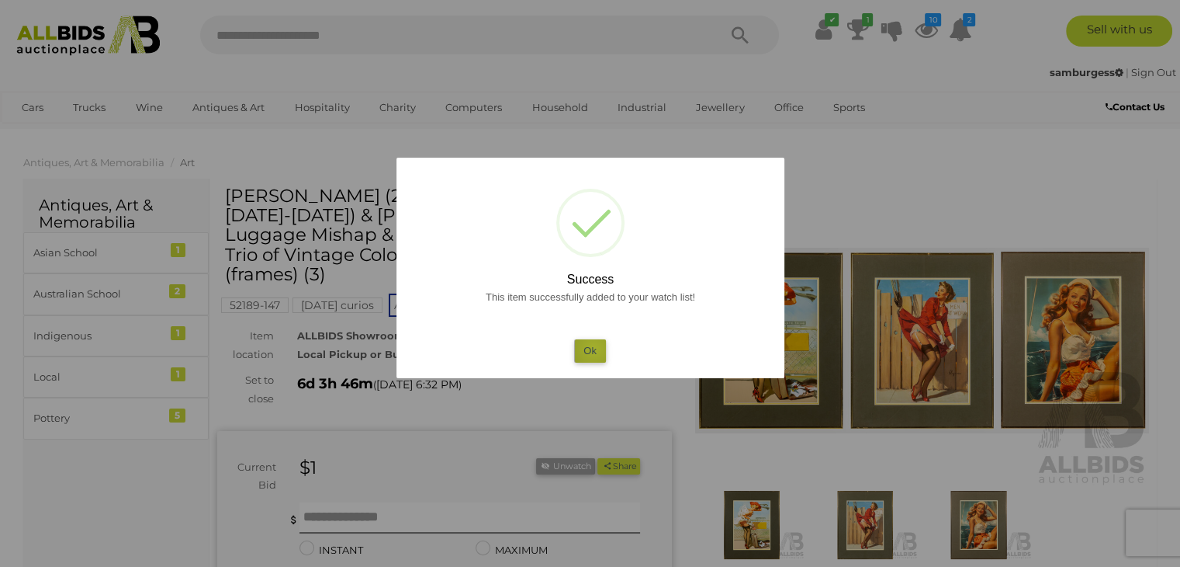
click at [594, 348] on button "Ok" at bounding box center [590, 350] width 32 height 23
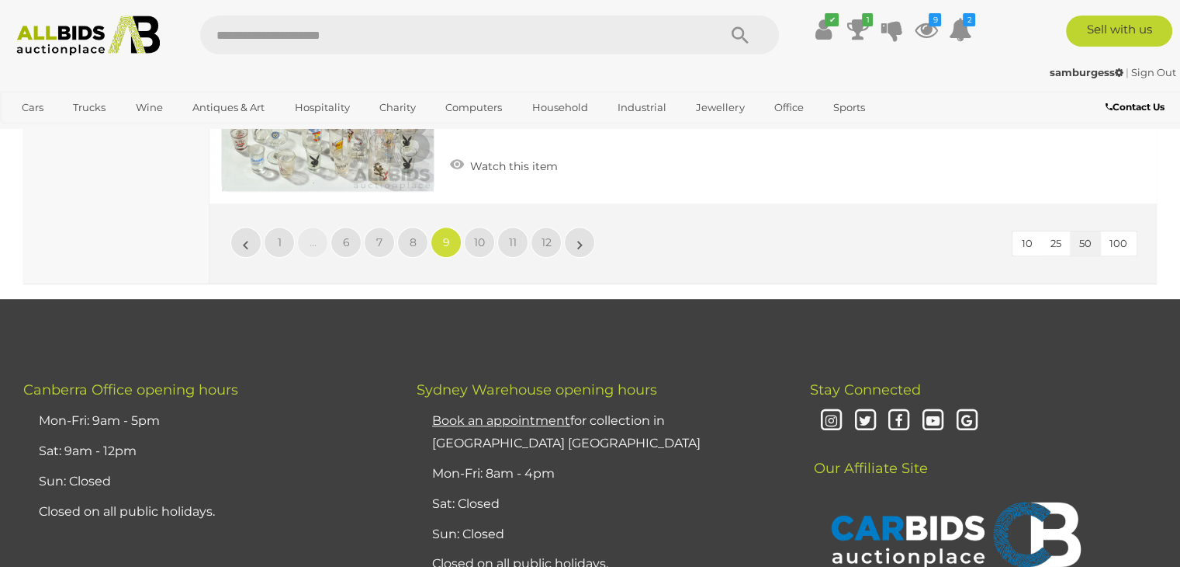
scroll to position [12737, 0]
